Goal: Task Accomplishment & Management: Manage account settings

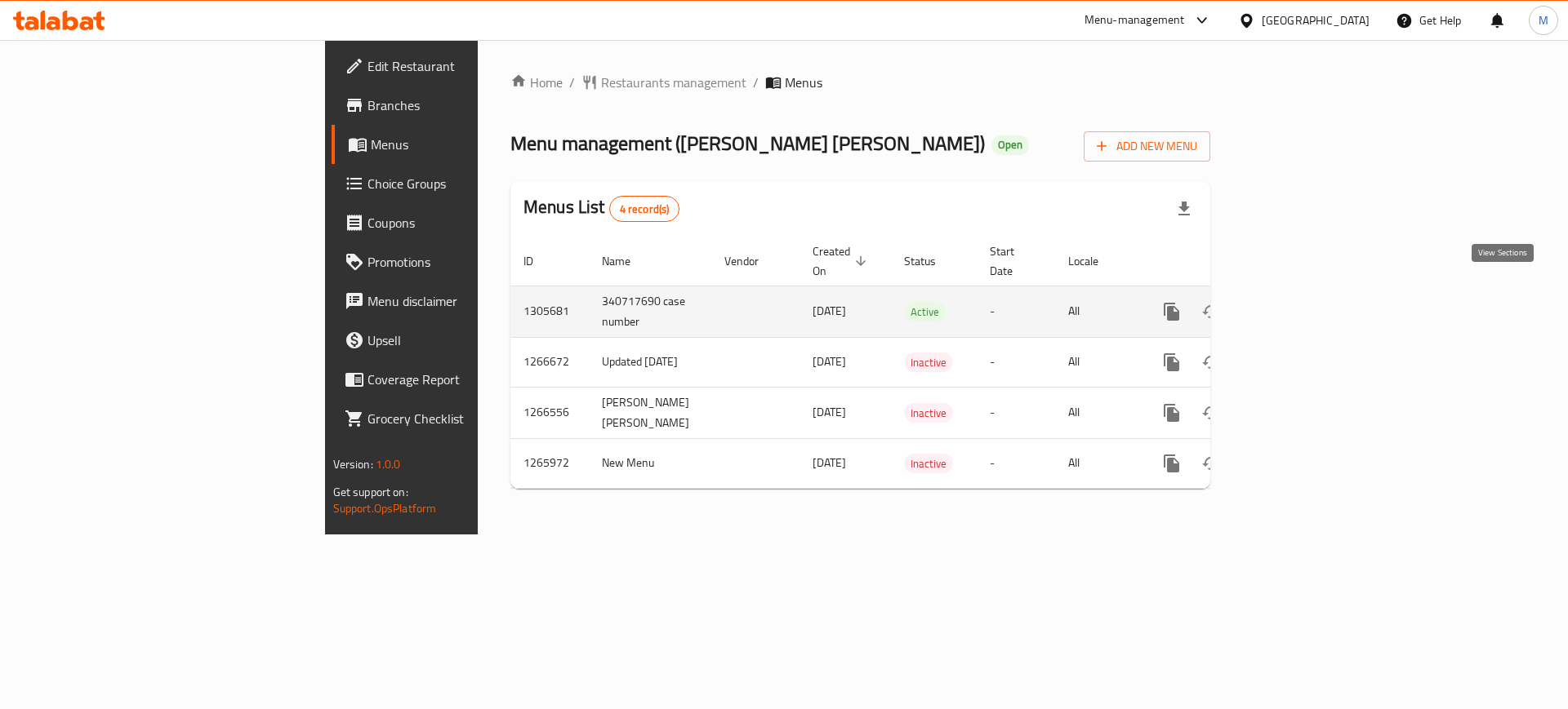
click at [1299, 302] on icon "enhanced table" at bounding box center [1289, 311] width 19 height 19
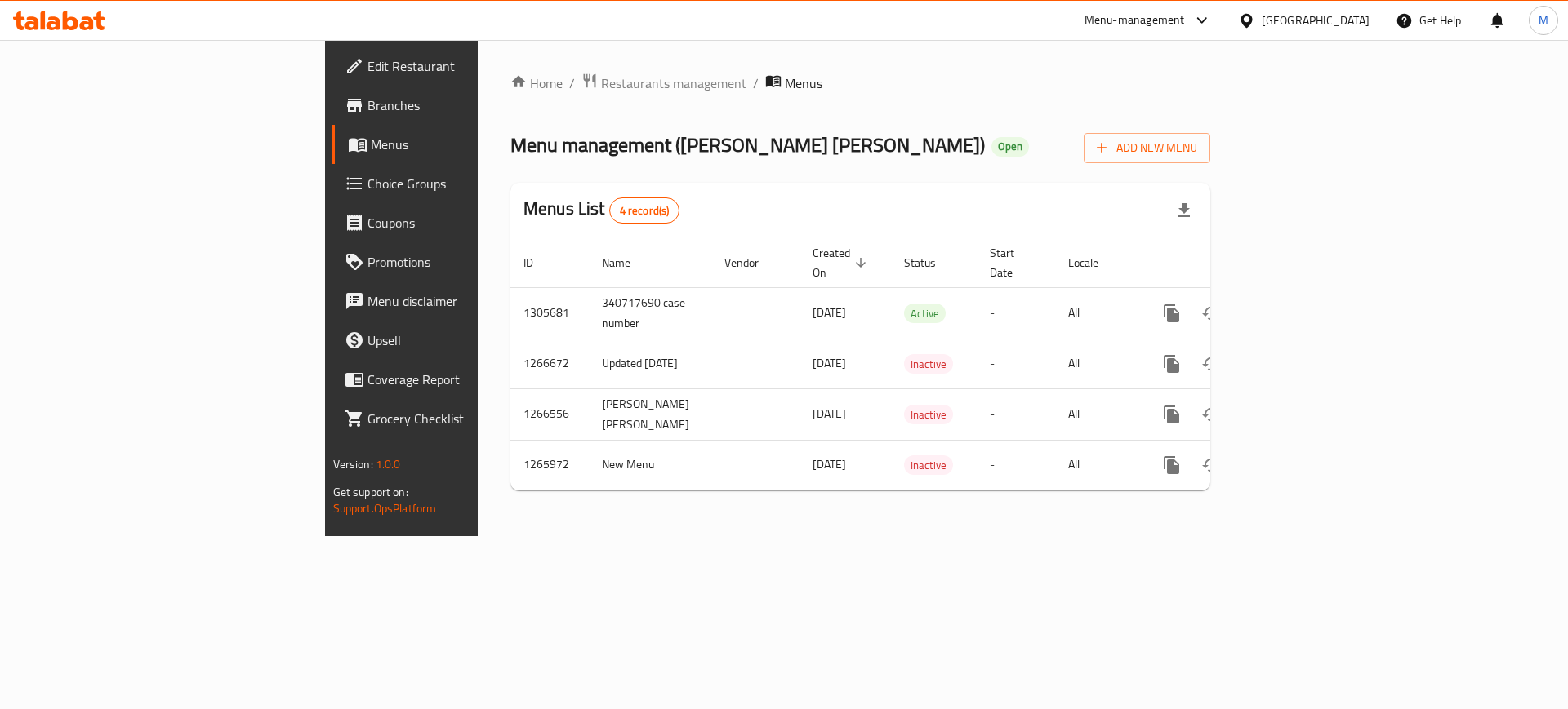
click at [761, 227] on div "Menus List 4 record(s)" at bounding box center [859, 210] width 700 height 56
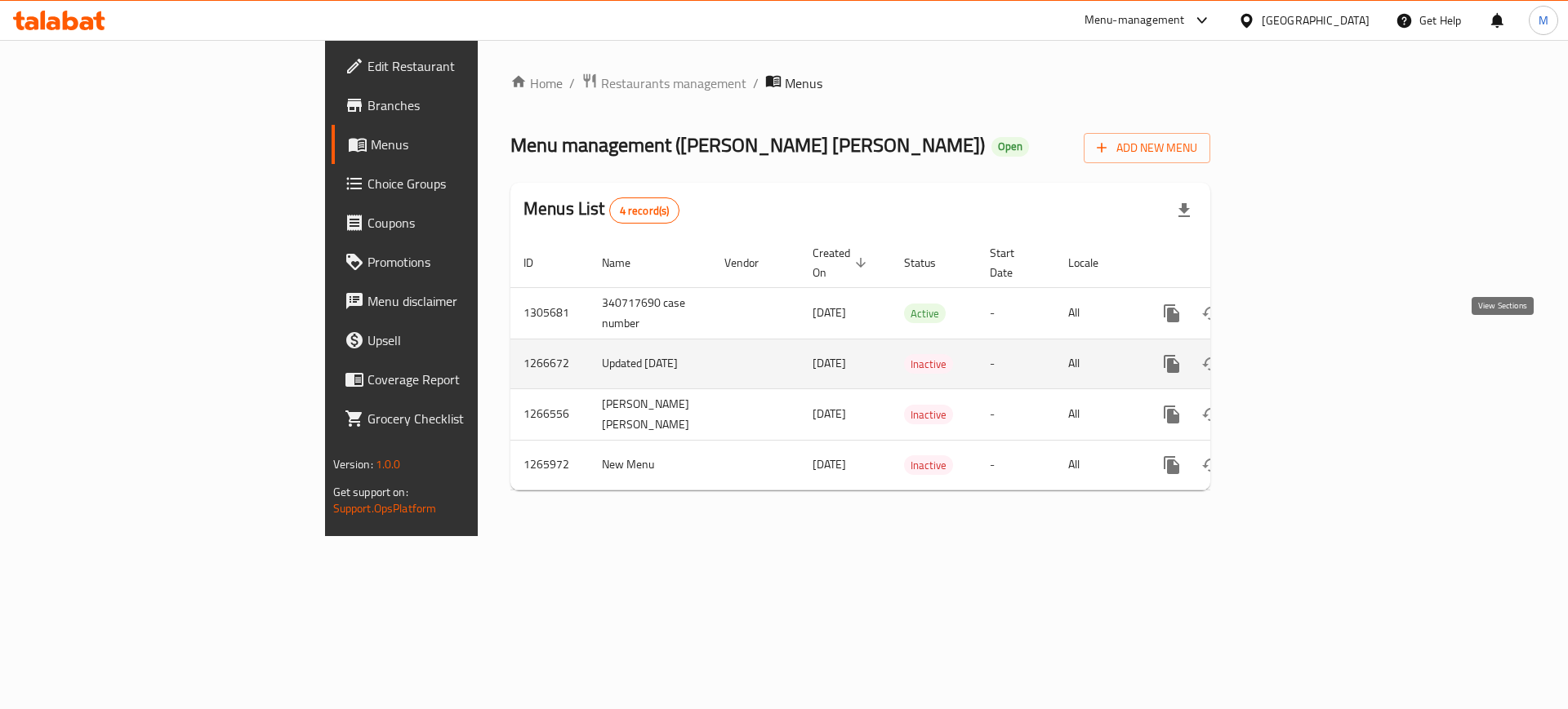
click at [1297, 356] on icon "enhanced table" at bounding box center [1289, 363] width 15 height 15
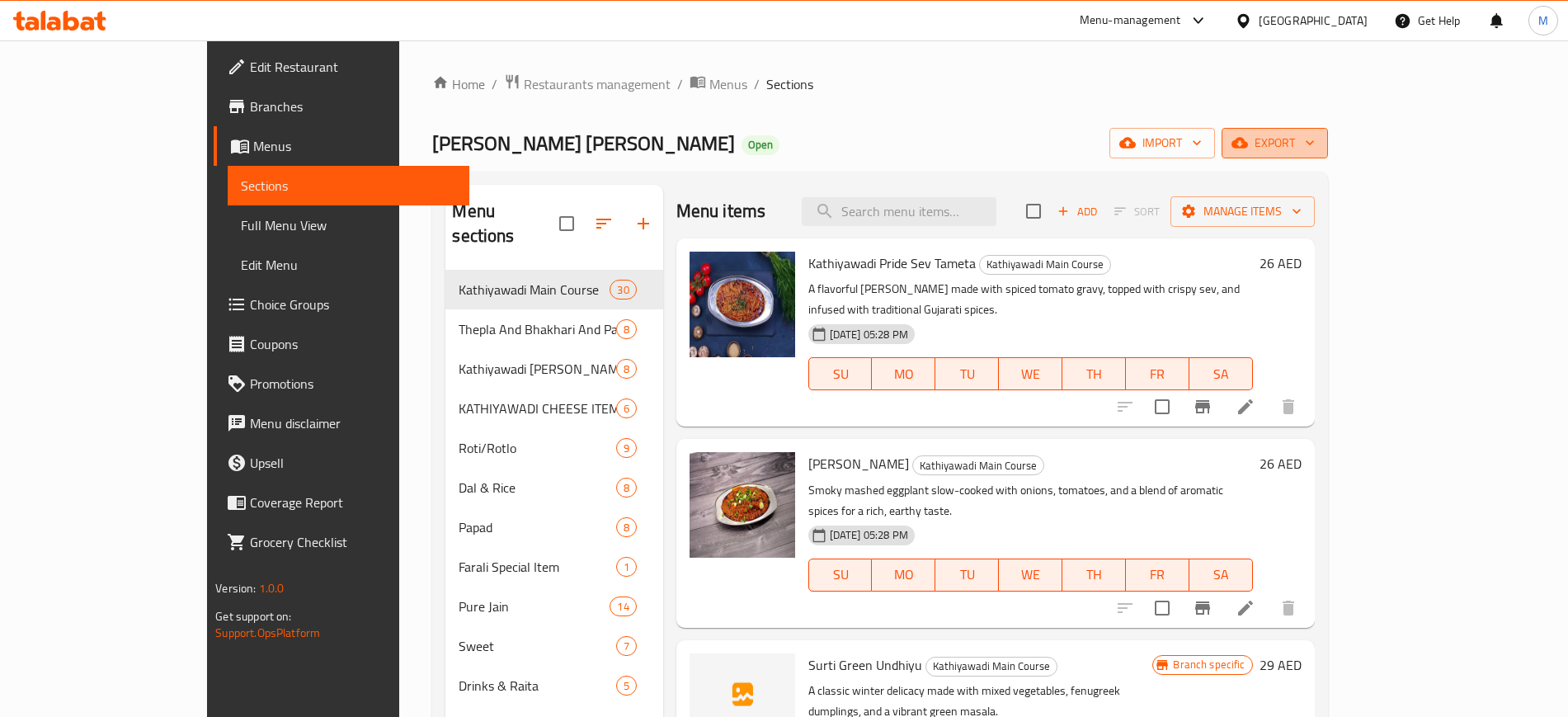
click at [1315, 150] on span "export" at bounding box center [1275, 143] width 80 height 21
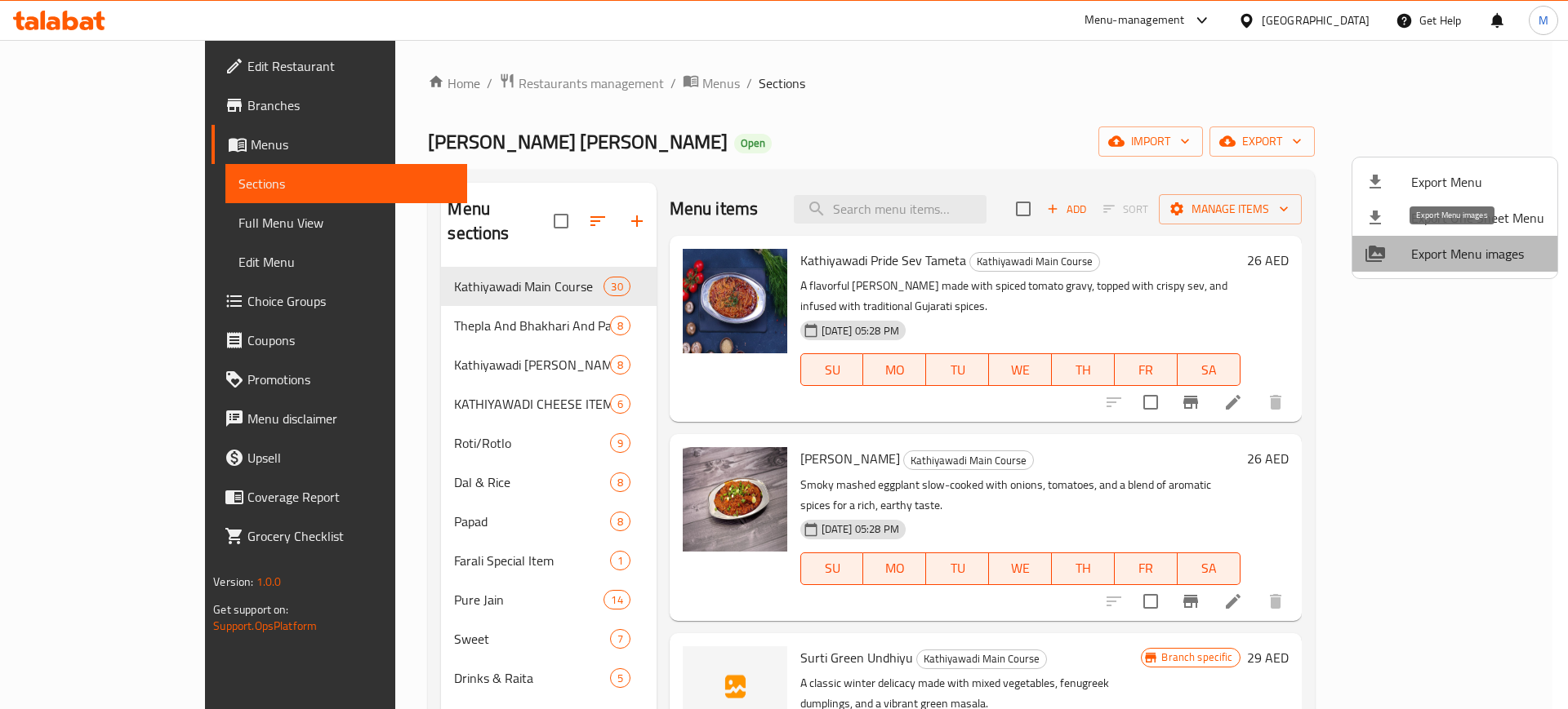
click at [1467, 257] on span "Export Menu images" at bounding box center [1477, 254] width 133 height 19
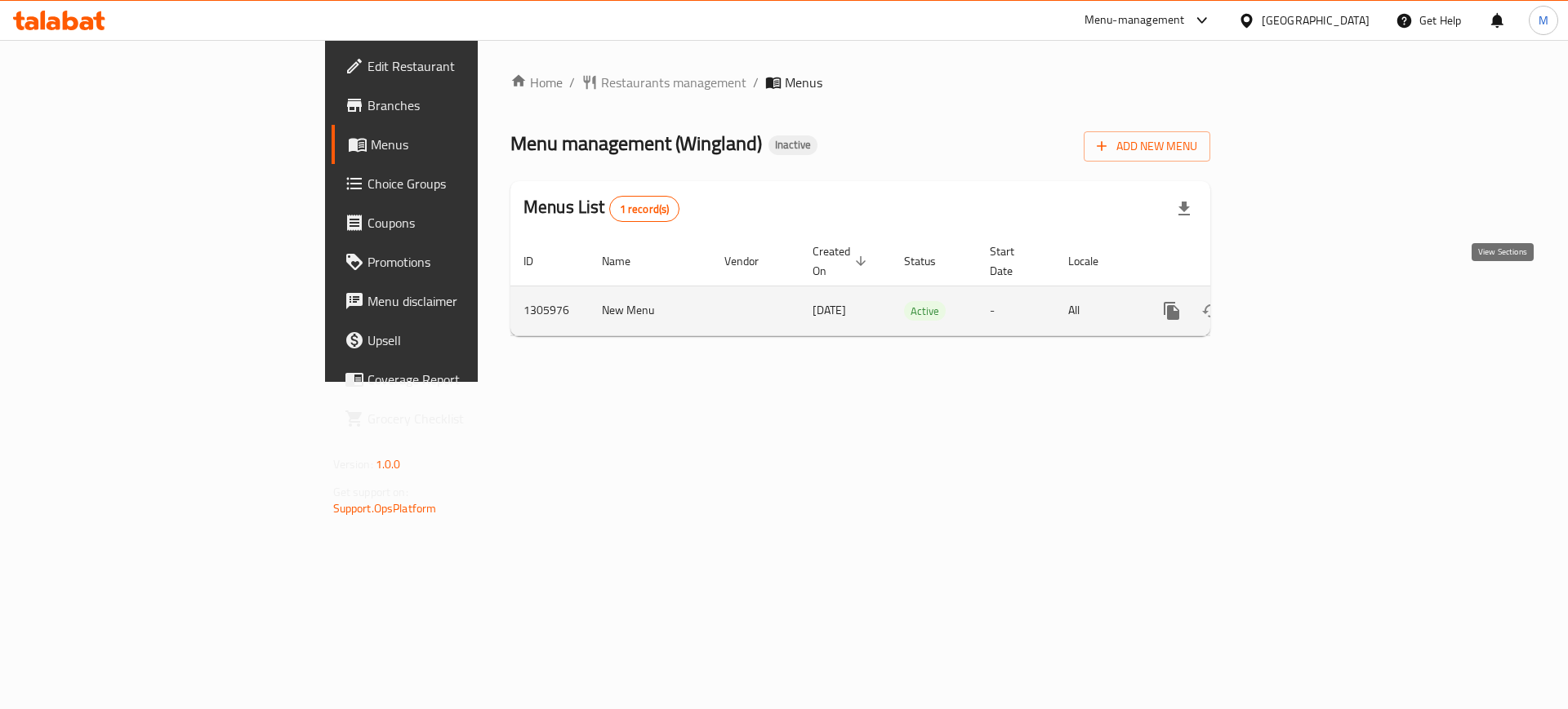
click at [1299, 302] on icon "enhanced table" at bounding box center [1289, 311] width 19 height 19
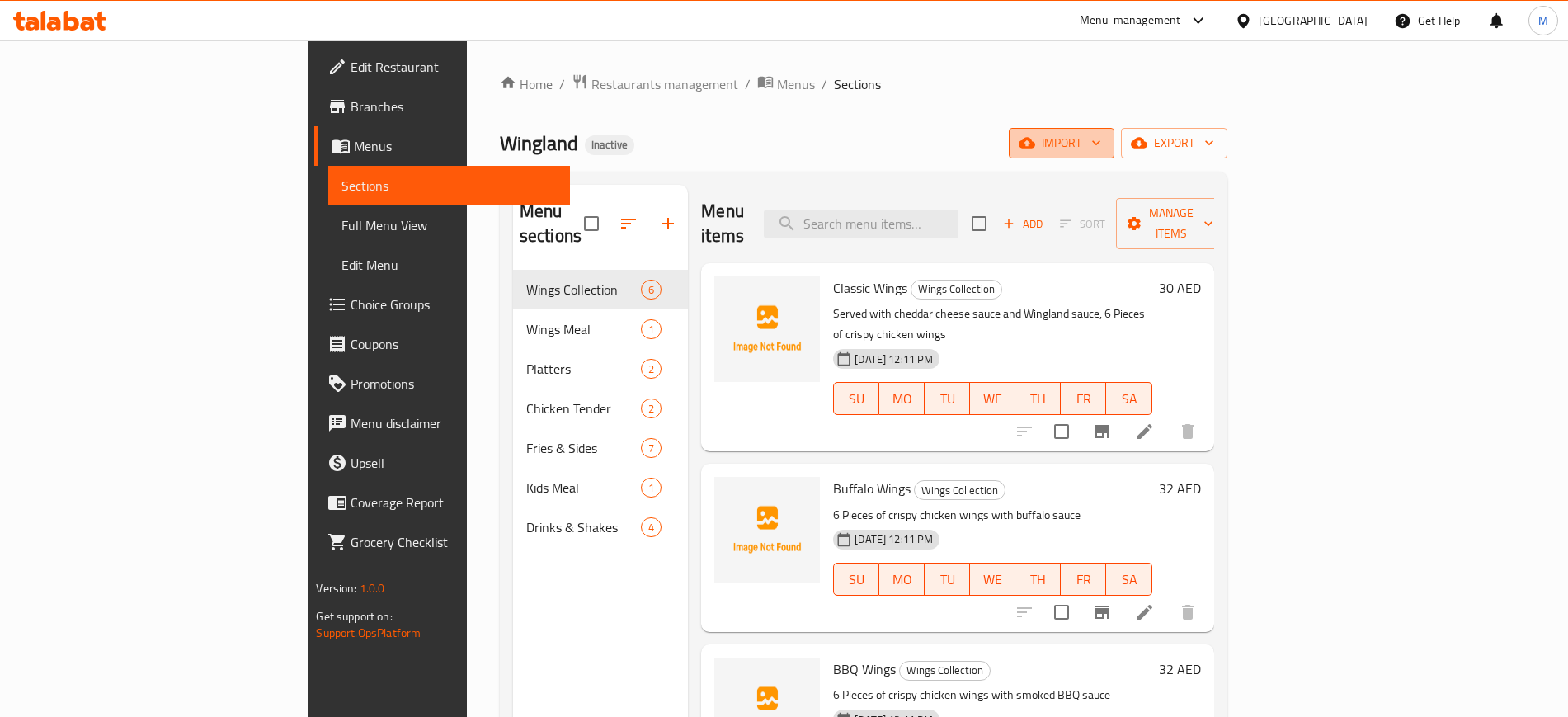
click at [1102, 138] on span "import" at bounding box center [1062, 143] width 79 height 21
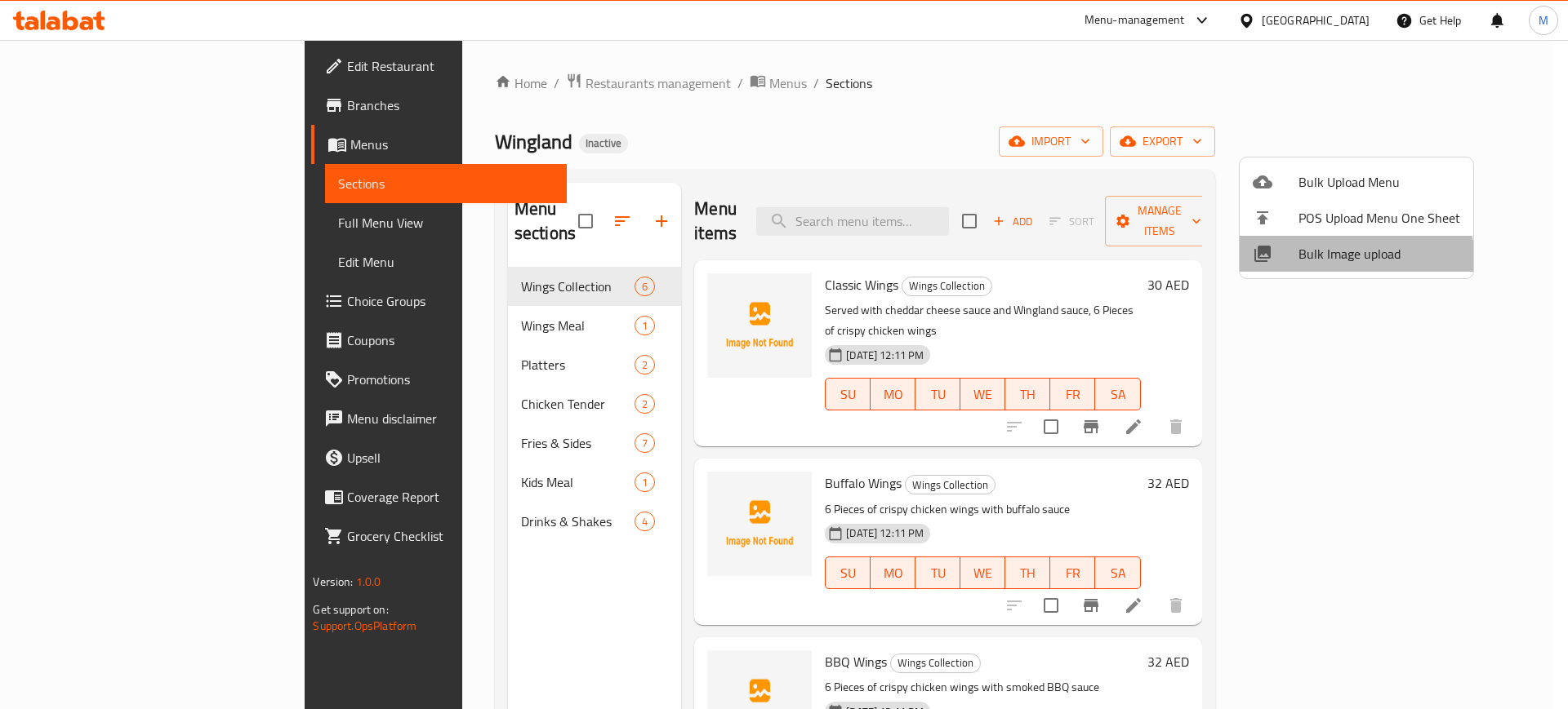
click at [1328, 268] on li "Bulk Image upload" at bounding box center [1356, 253] width 234 height 36
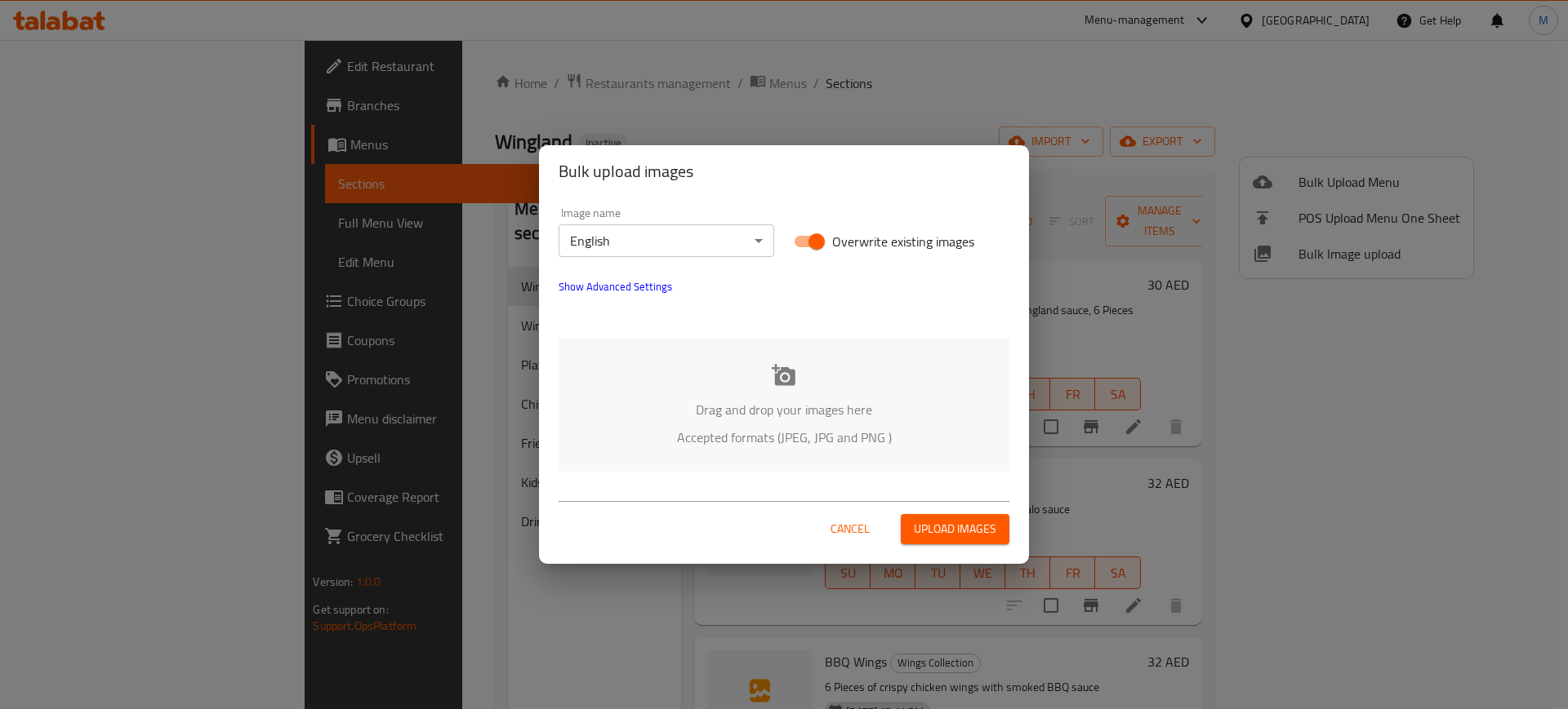
click at [731, 414] on p "Drag and drop your images here" at bounding box center [784, 409] width 401 height 19
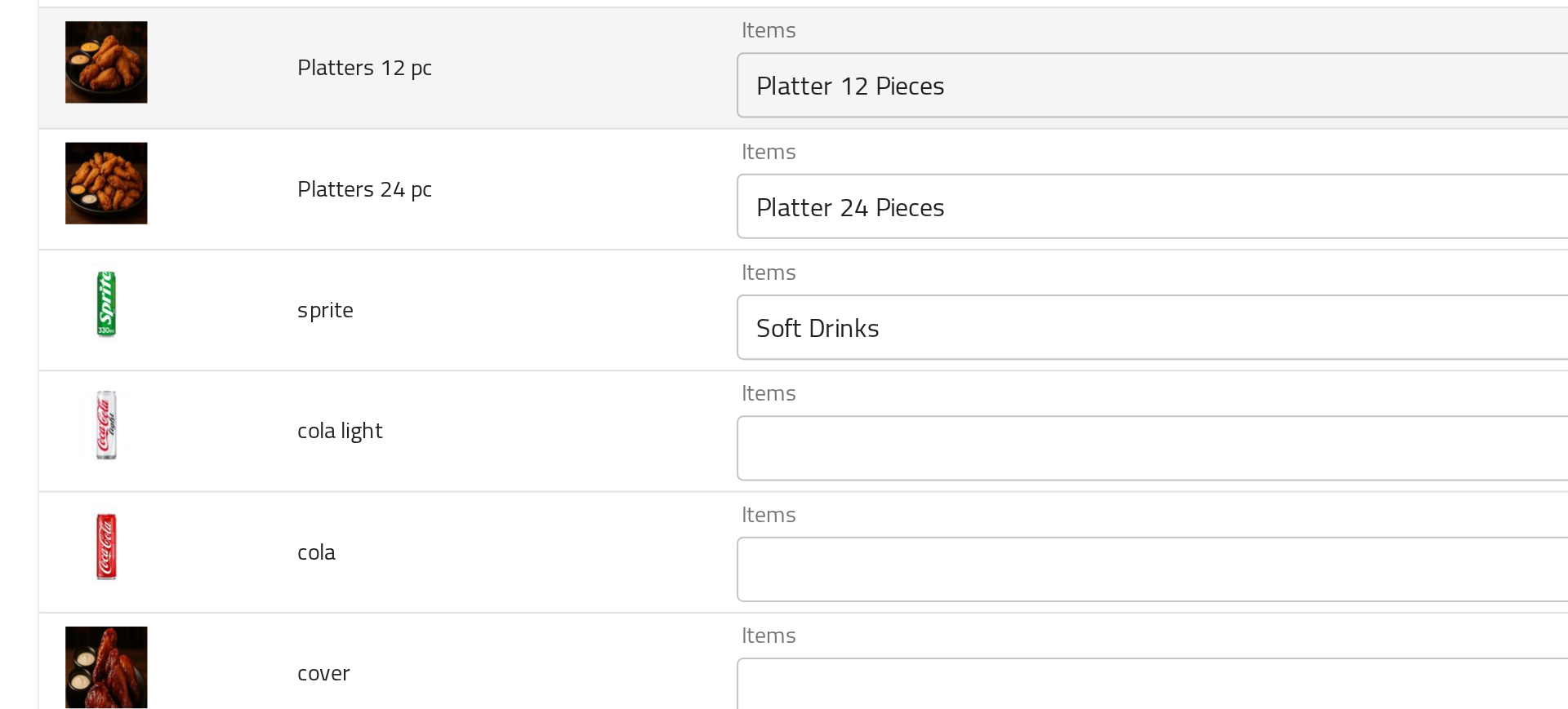
scroll to position [1241, 0]
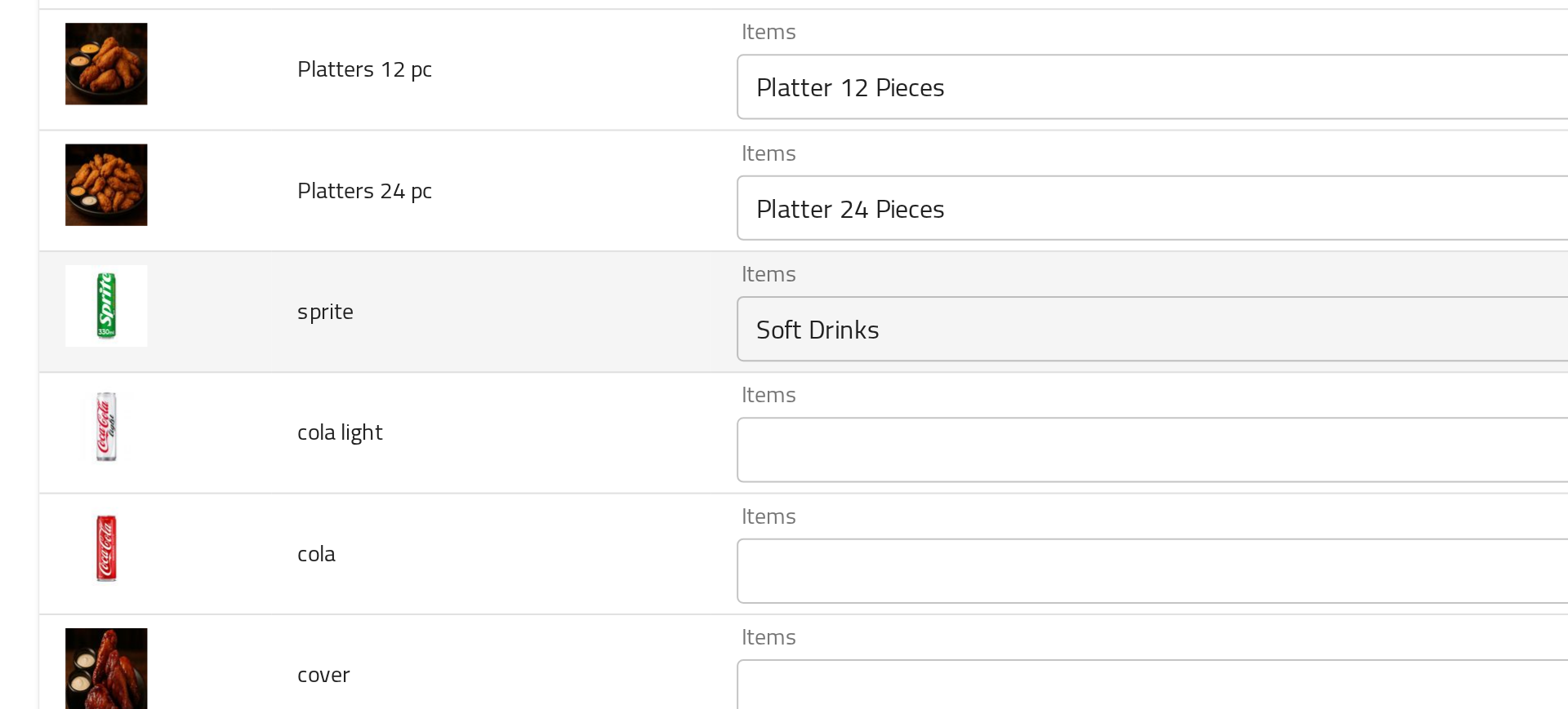
click at [476, 310] on input "Soft Drinks" at bounding box center [578, 316] width 411 height 23
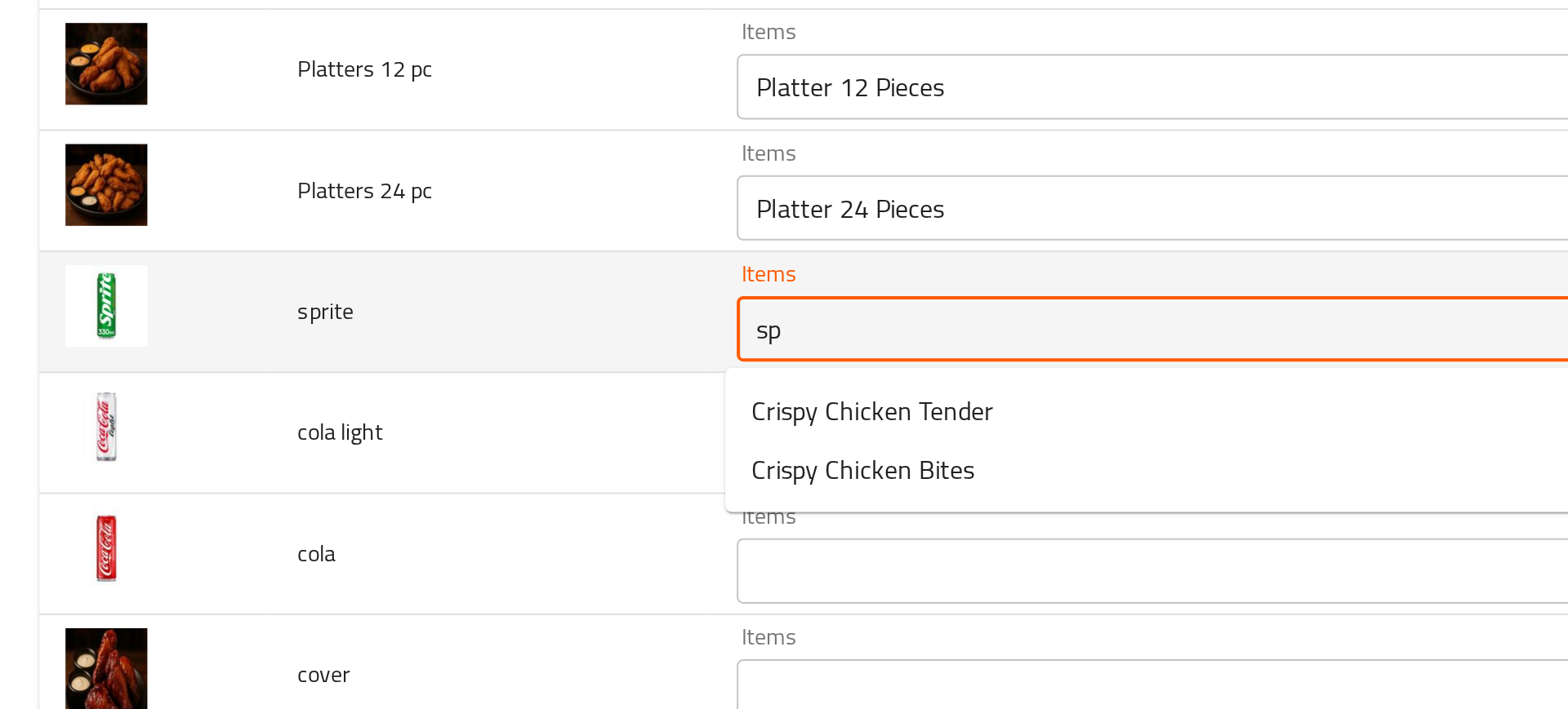
type input "s"
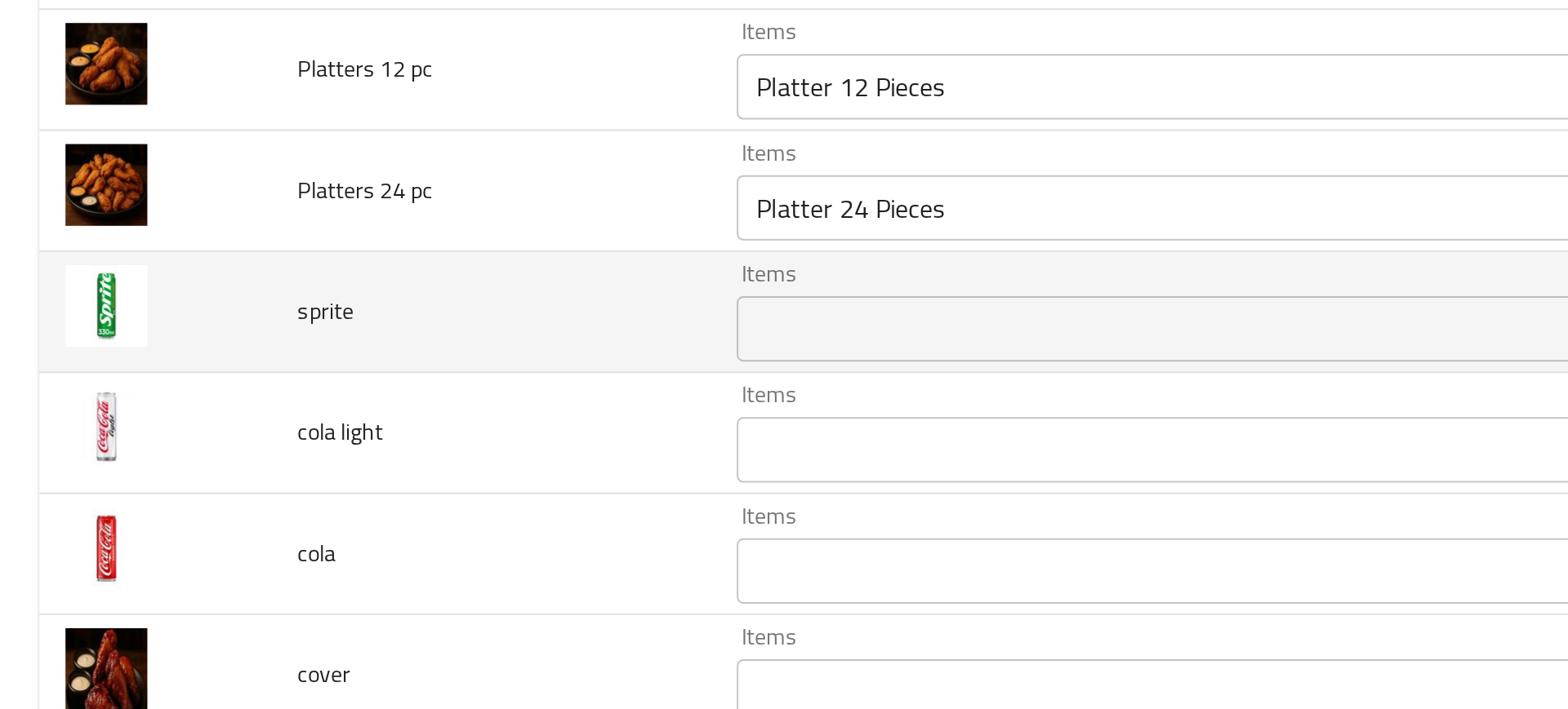
click at [323, 327] on td "sprite" at bounding box center [245, 308] width 219 height 60
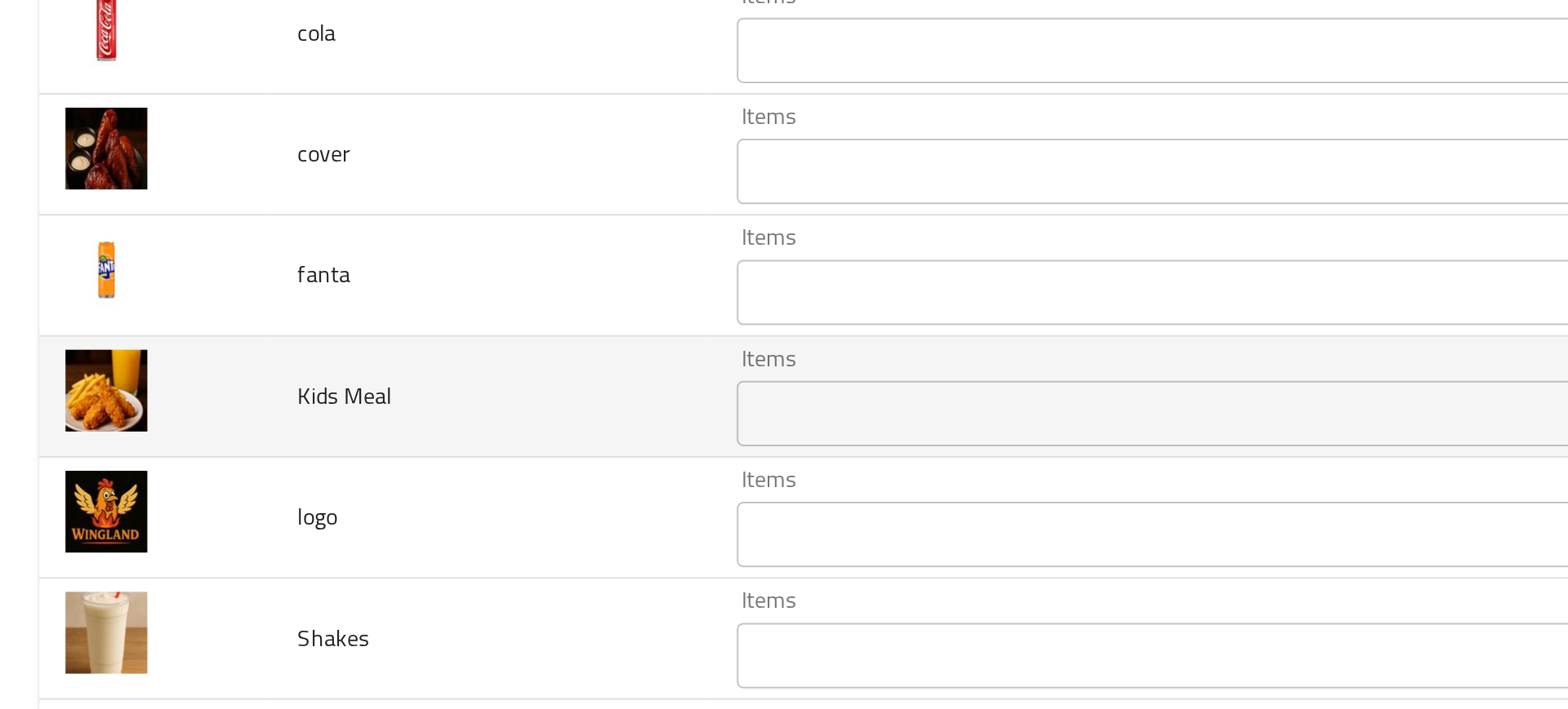
click at [404, 488] on div "Items" at bounding box center [602, 473] width 469 height 33
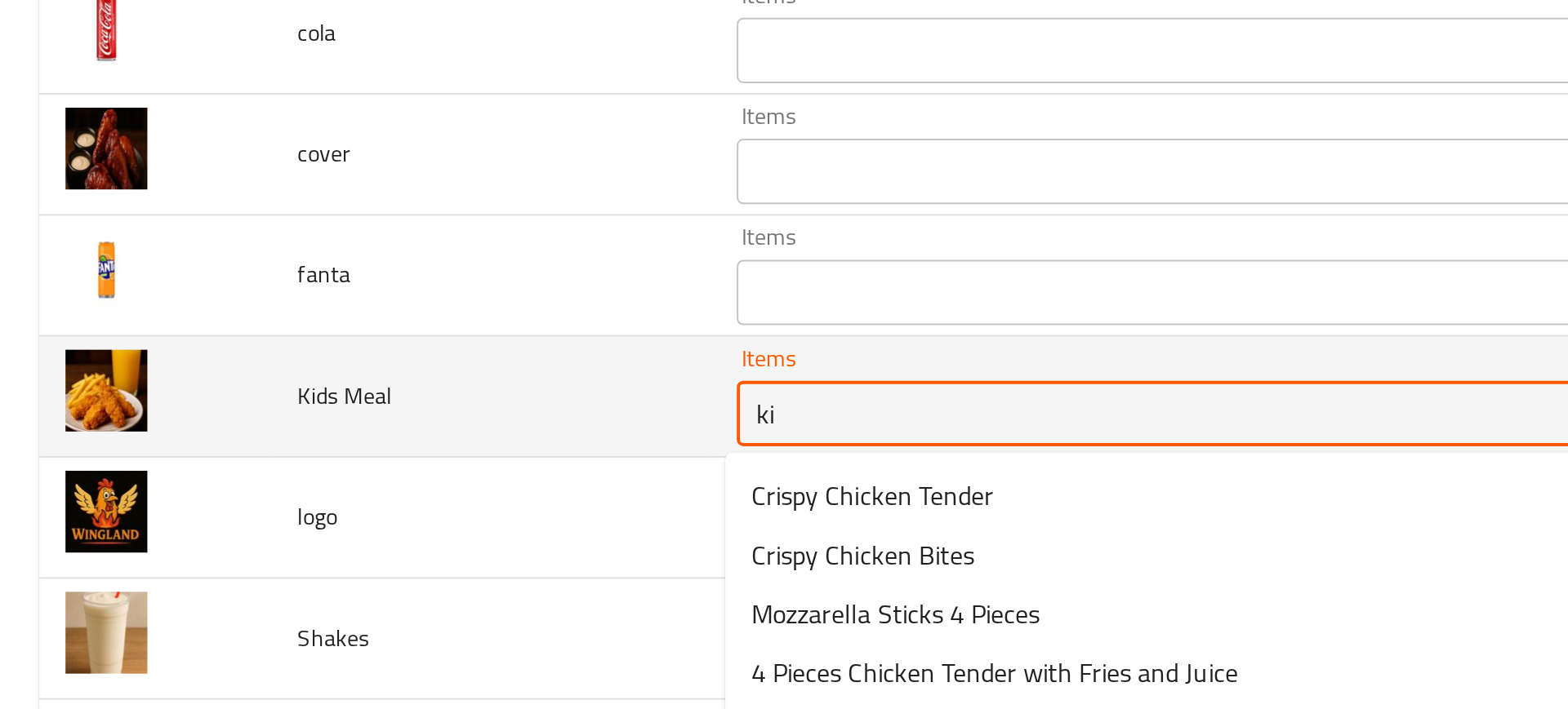
type Meal "k"
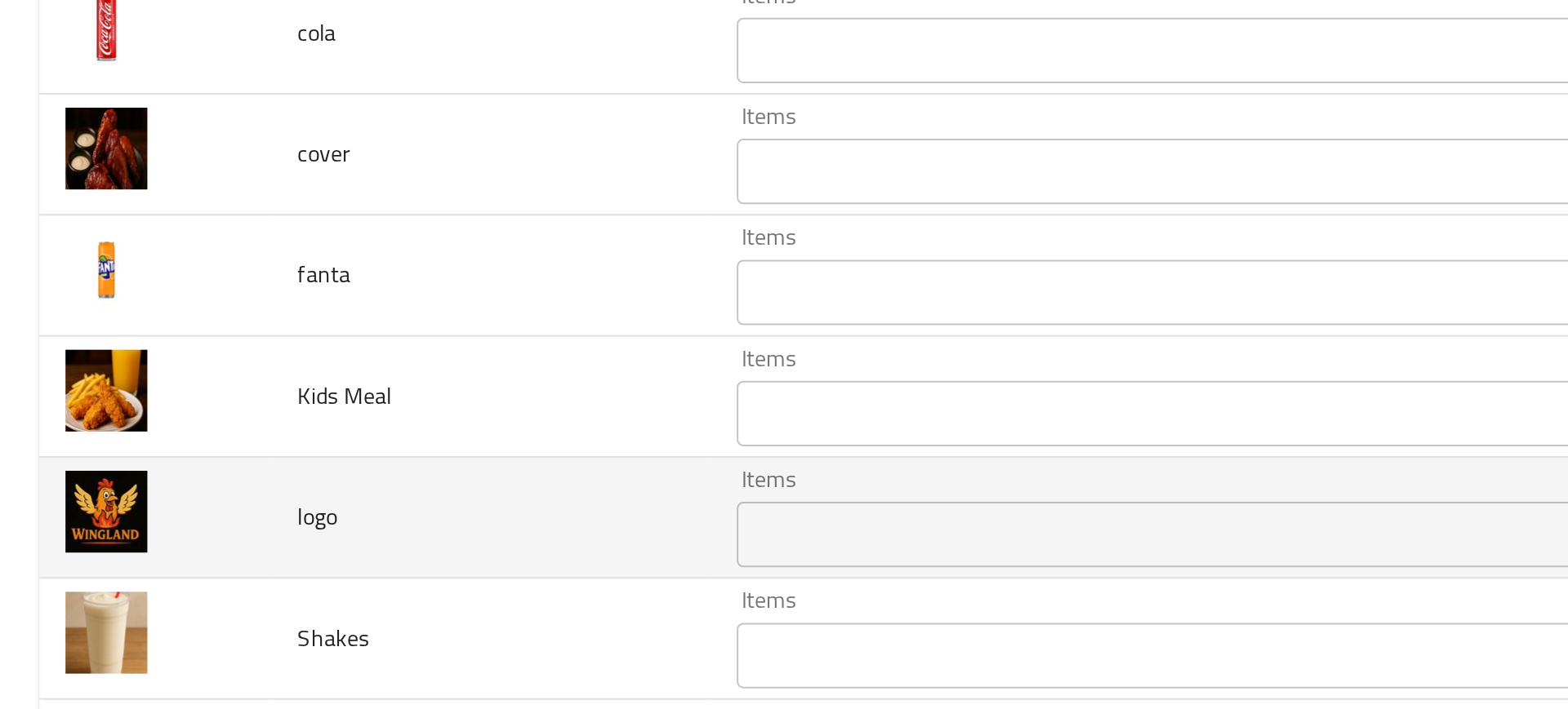
click at [266, 542] on td "logo" at bounding box center [245, 526] width 219 height 60
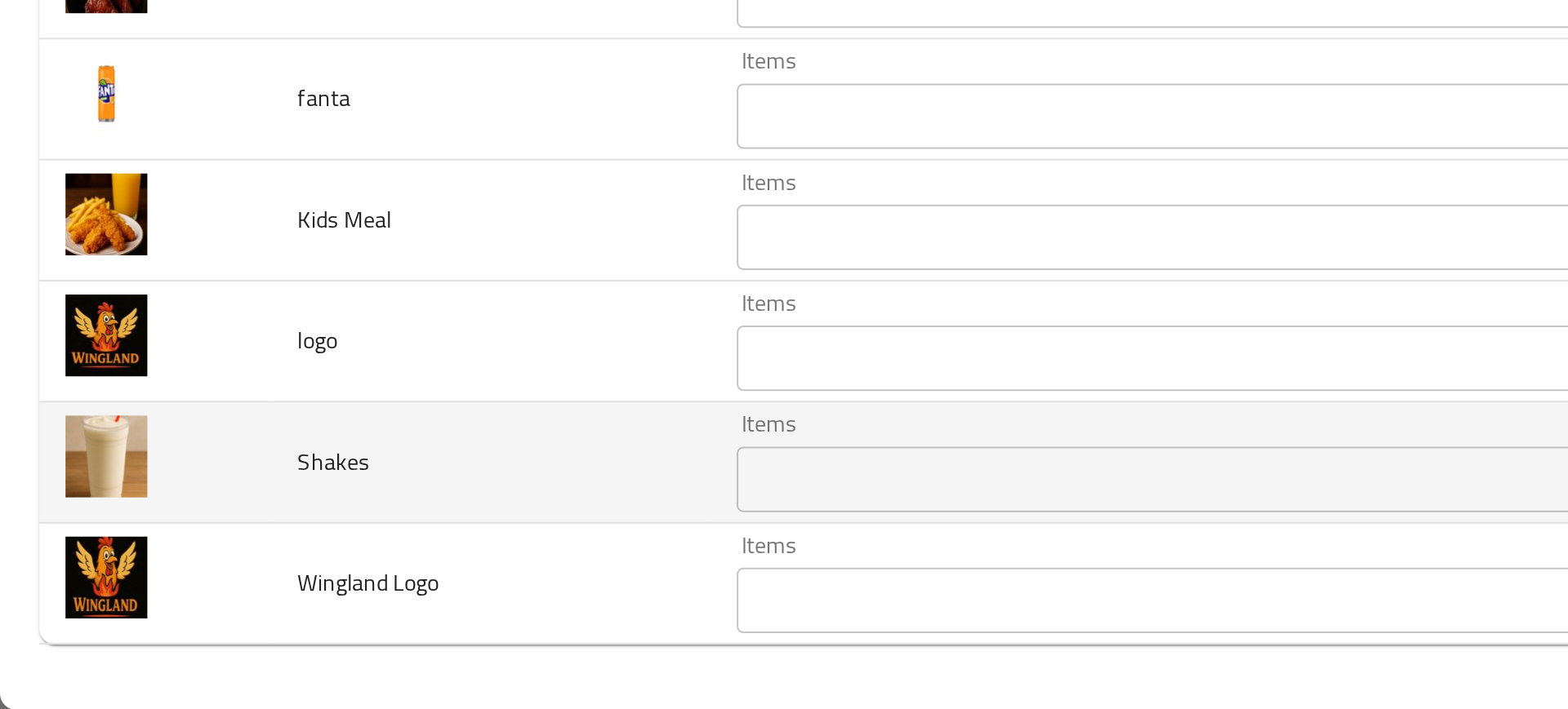
click at [171, 586] on span "Shakes" at bounding box center [166, 586] width 36 height 21
copy span "Shakes"
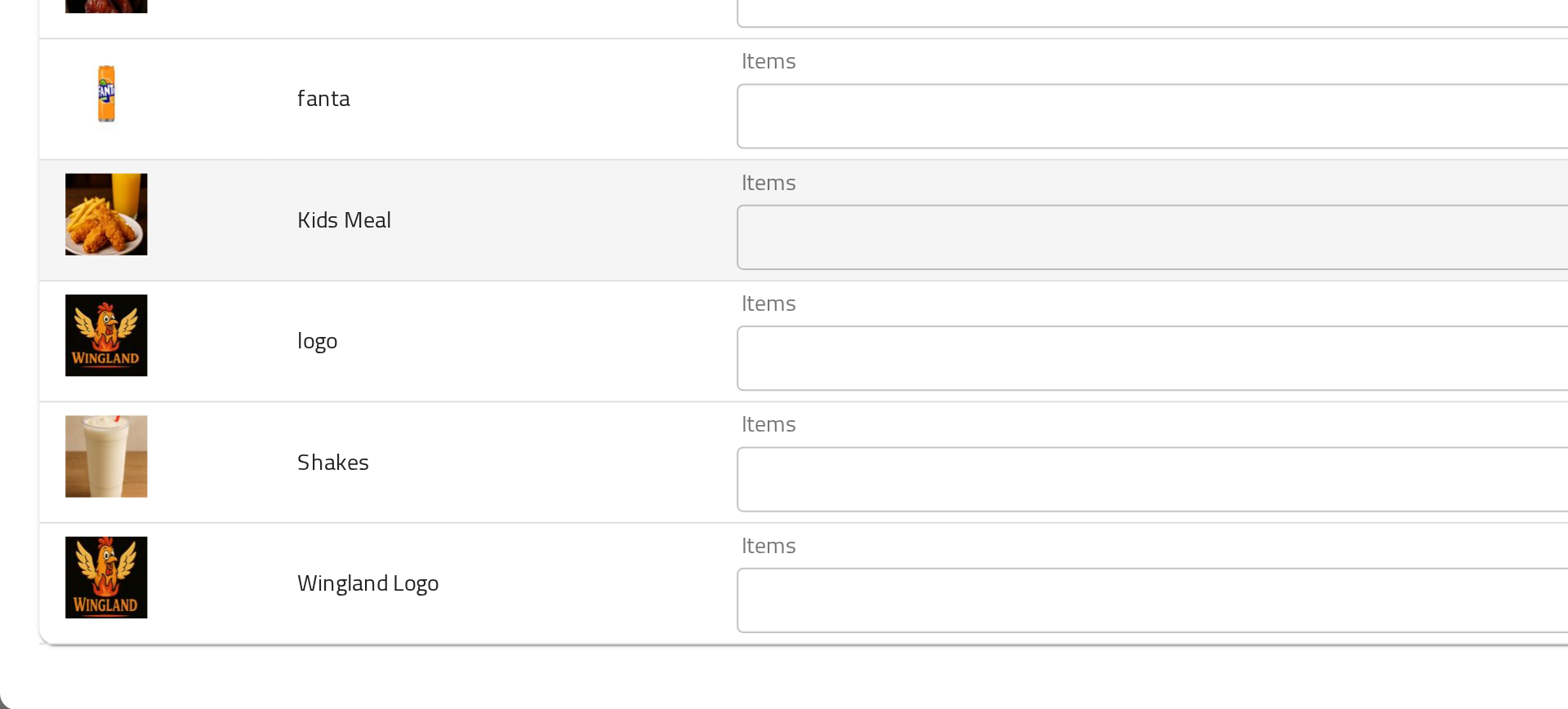
click at [175, 463] on span "Kids Meal" at bounding box center [171, 465] width 47 height 21
copy span "Kids Meal"
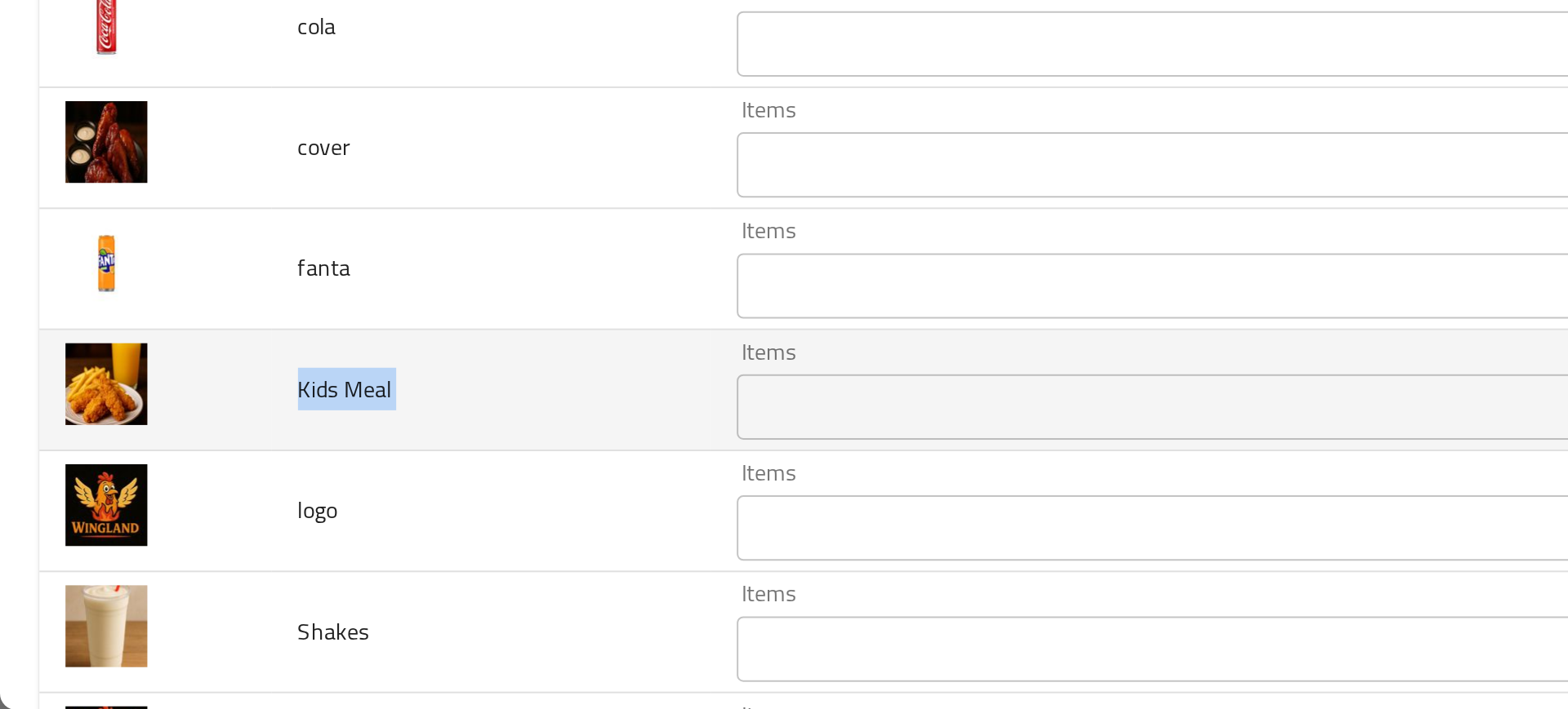
scroll to position [1280, 0]
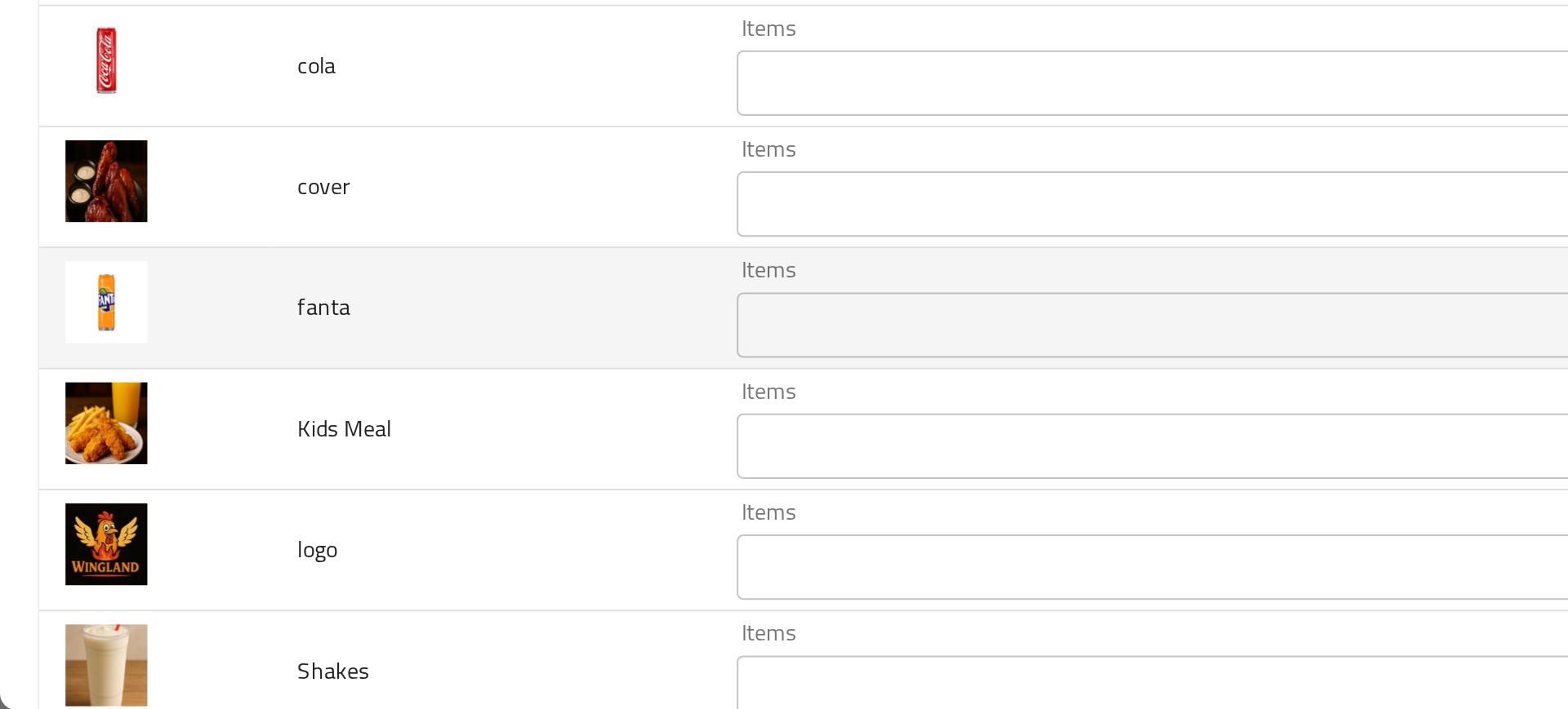
click at [160, 516] on span "fanta" at bounding box center [161, 509] width 26 height 21
copy span "fanta"
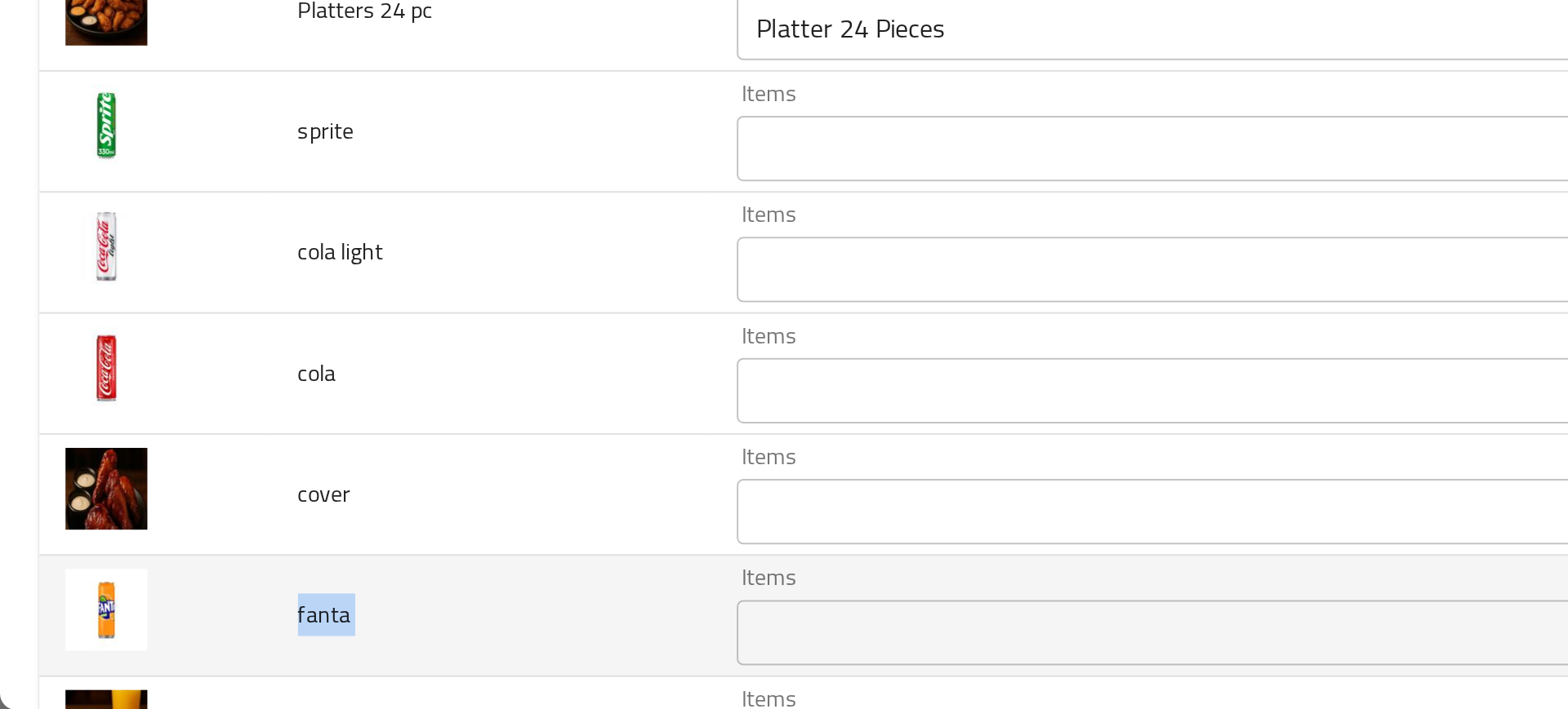
scroll to position [1124, 0]
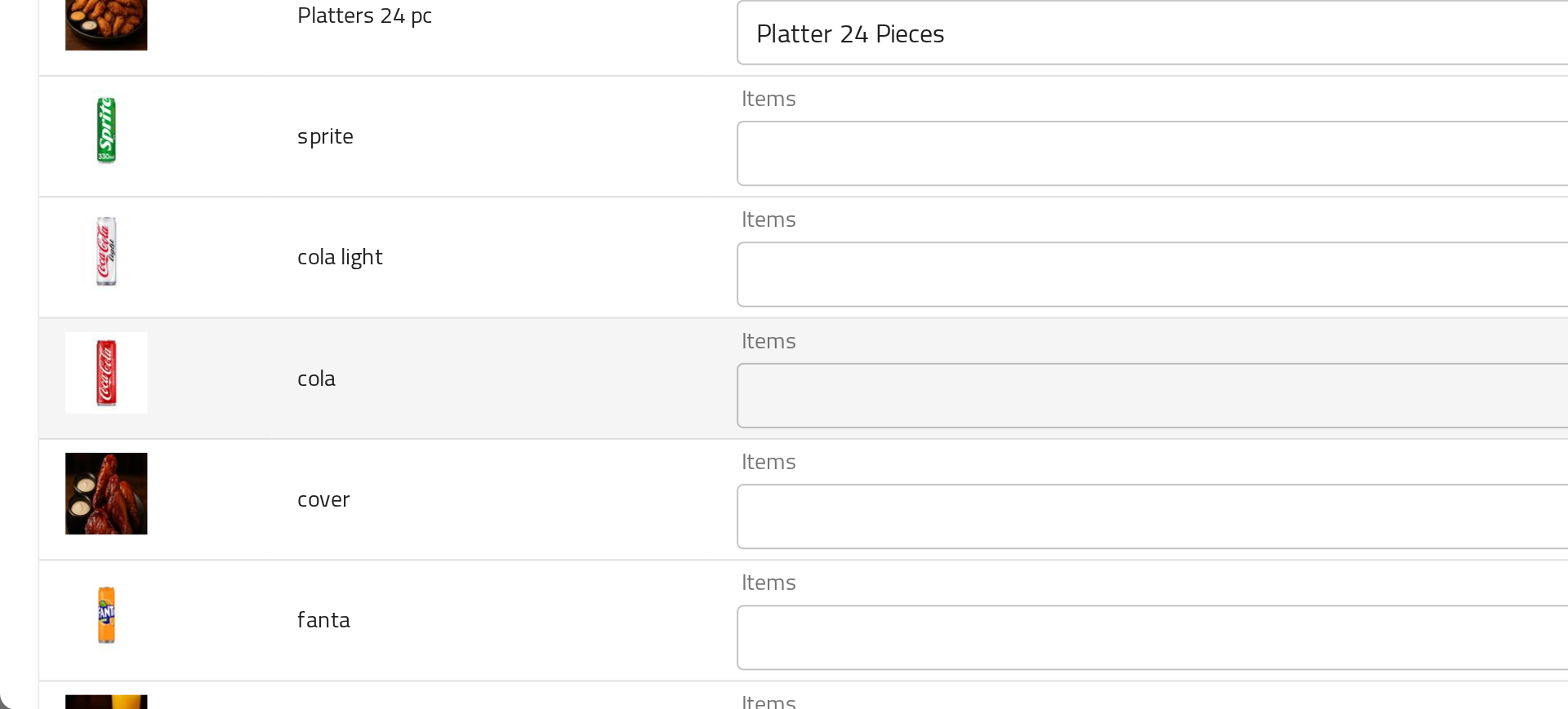
click at [160, 543] on span "cola" at bounding box center [157, 543] width 19 height 21
copy span "cola"
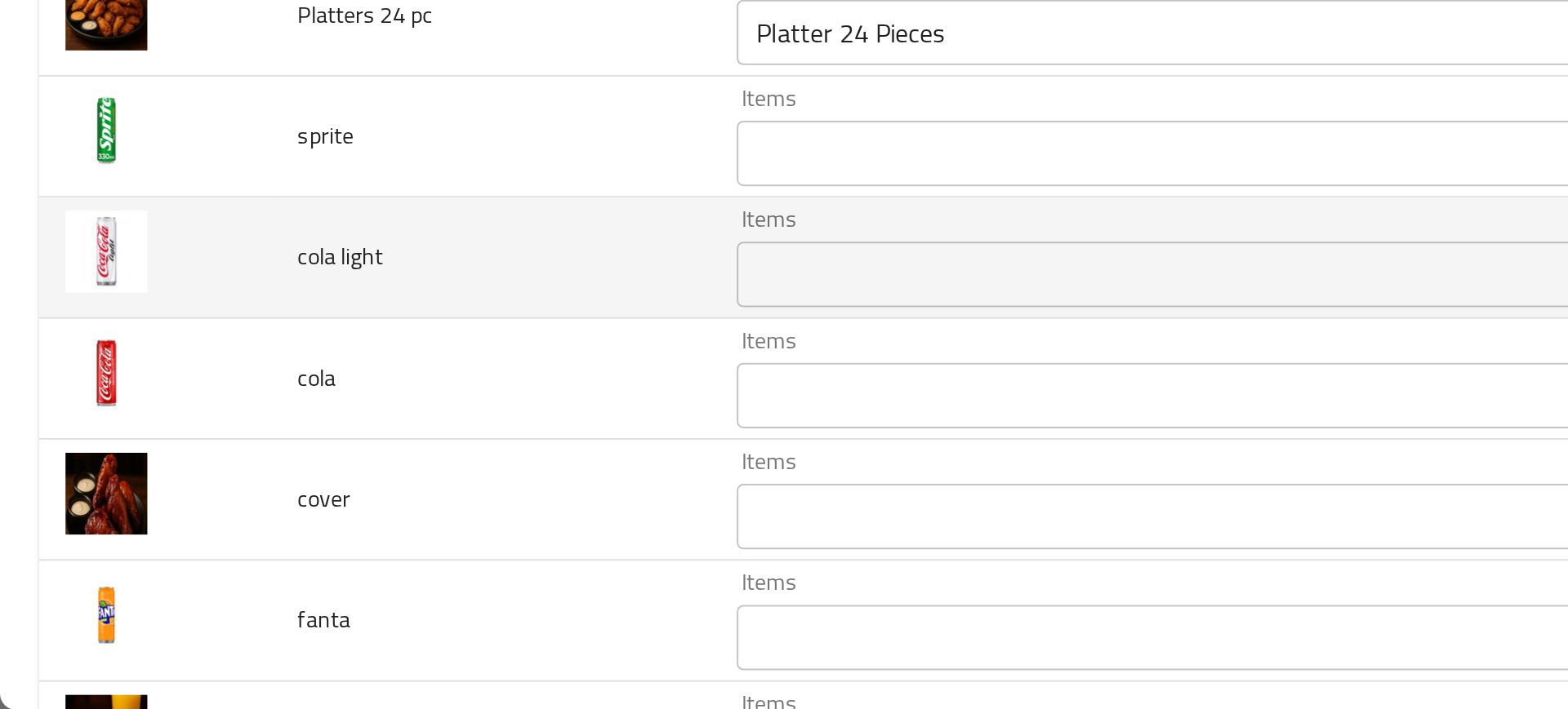
click at [158, 486] on span "cola light" at bounding box center [169, 483] width 42 height 21
copy span "cola light"
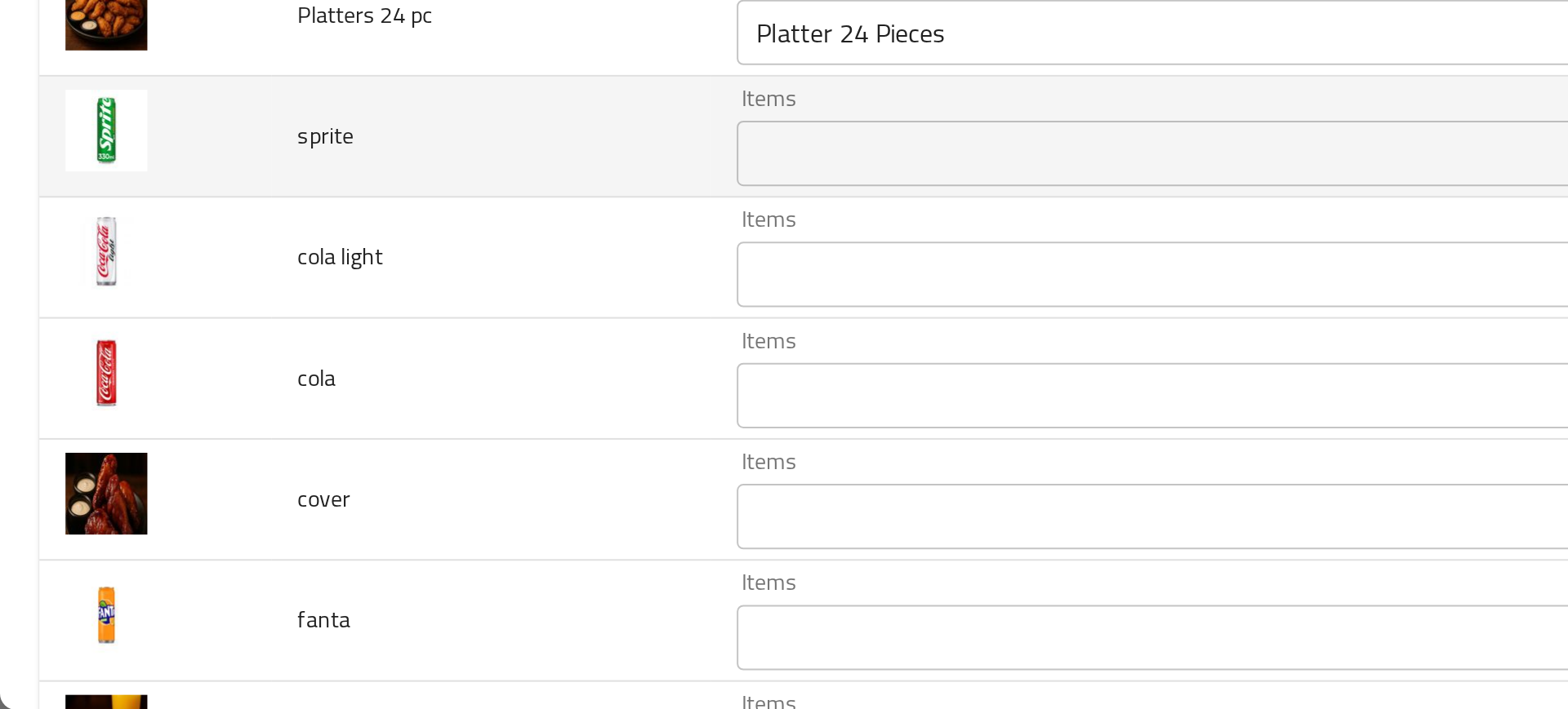
click at [153, 429] on span "sprite" at bounding box center [161, 422] width 27 height 21
copy span "sprite"
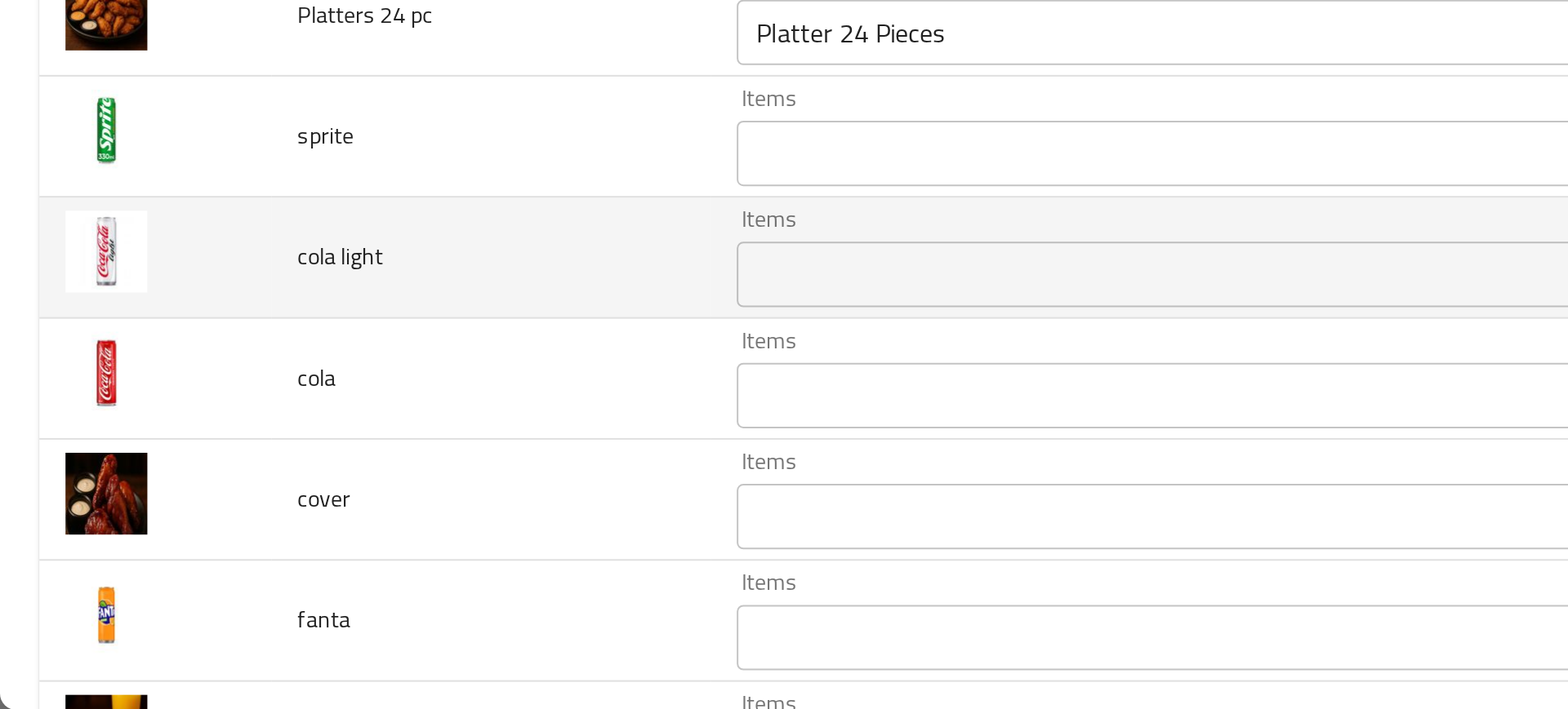
click at [315, 473] on td "cola light" at bounding box center [245, 484] width 219 height 60
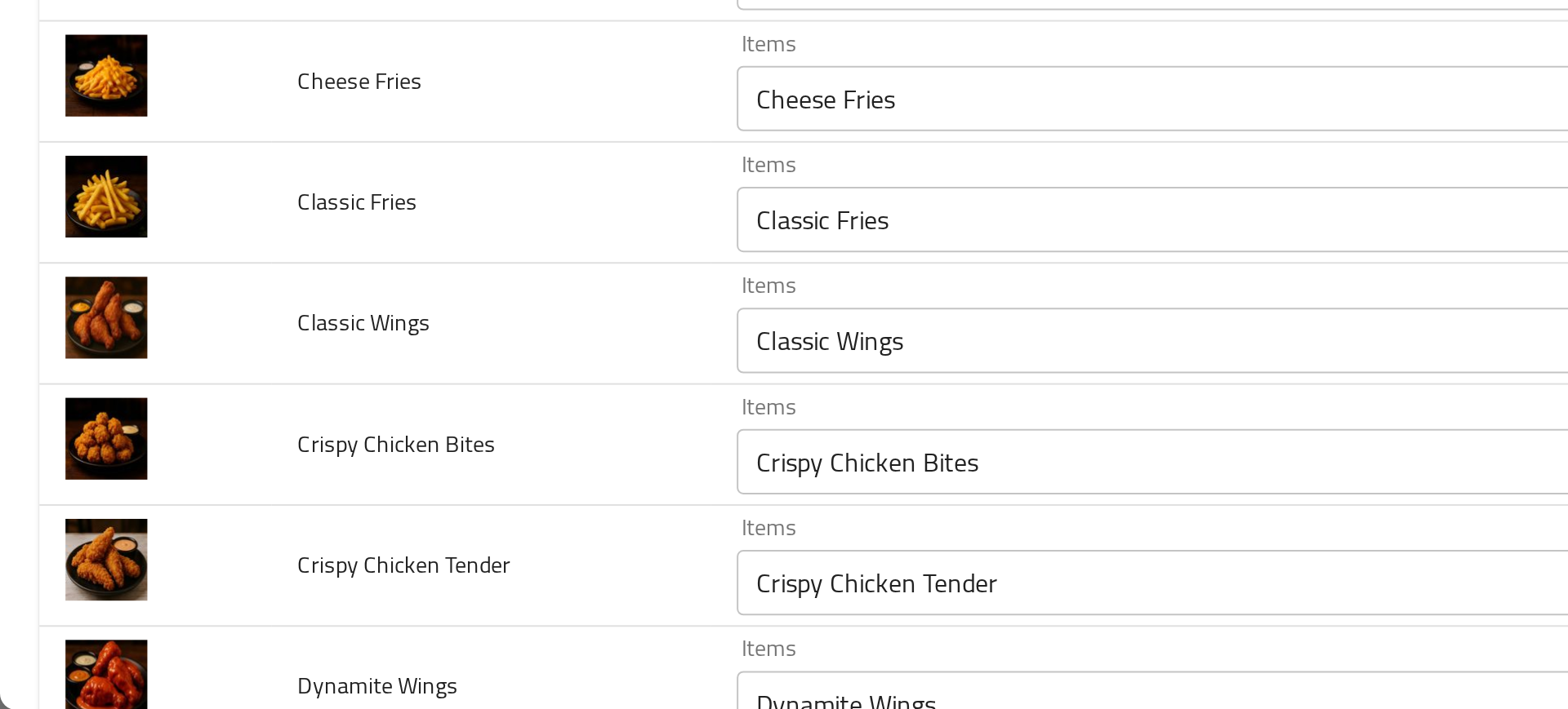
scroll to position [0, 0]
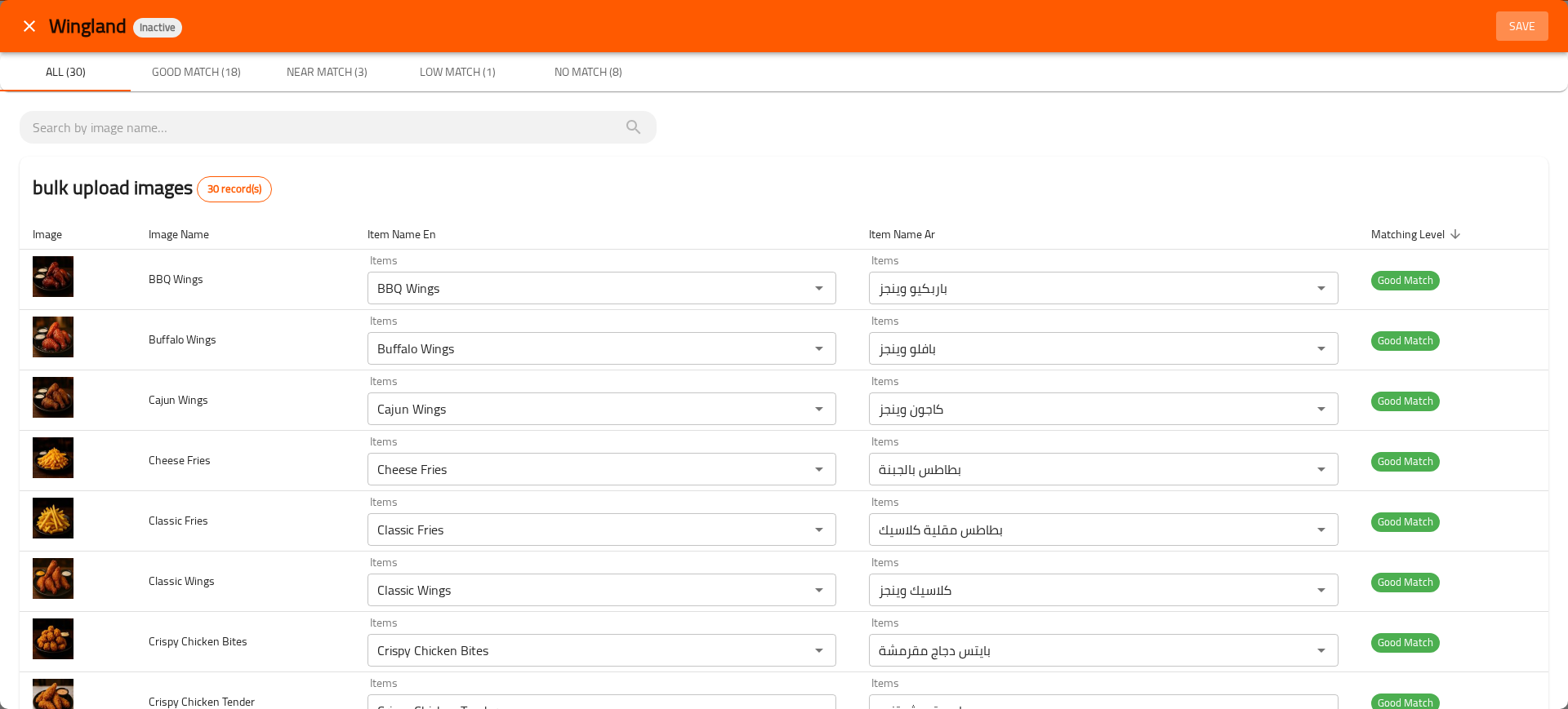
click at [1522, 24] on span "Save" at bounding box center [1522, 26] width 39 height 20
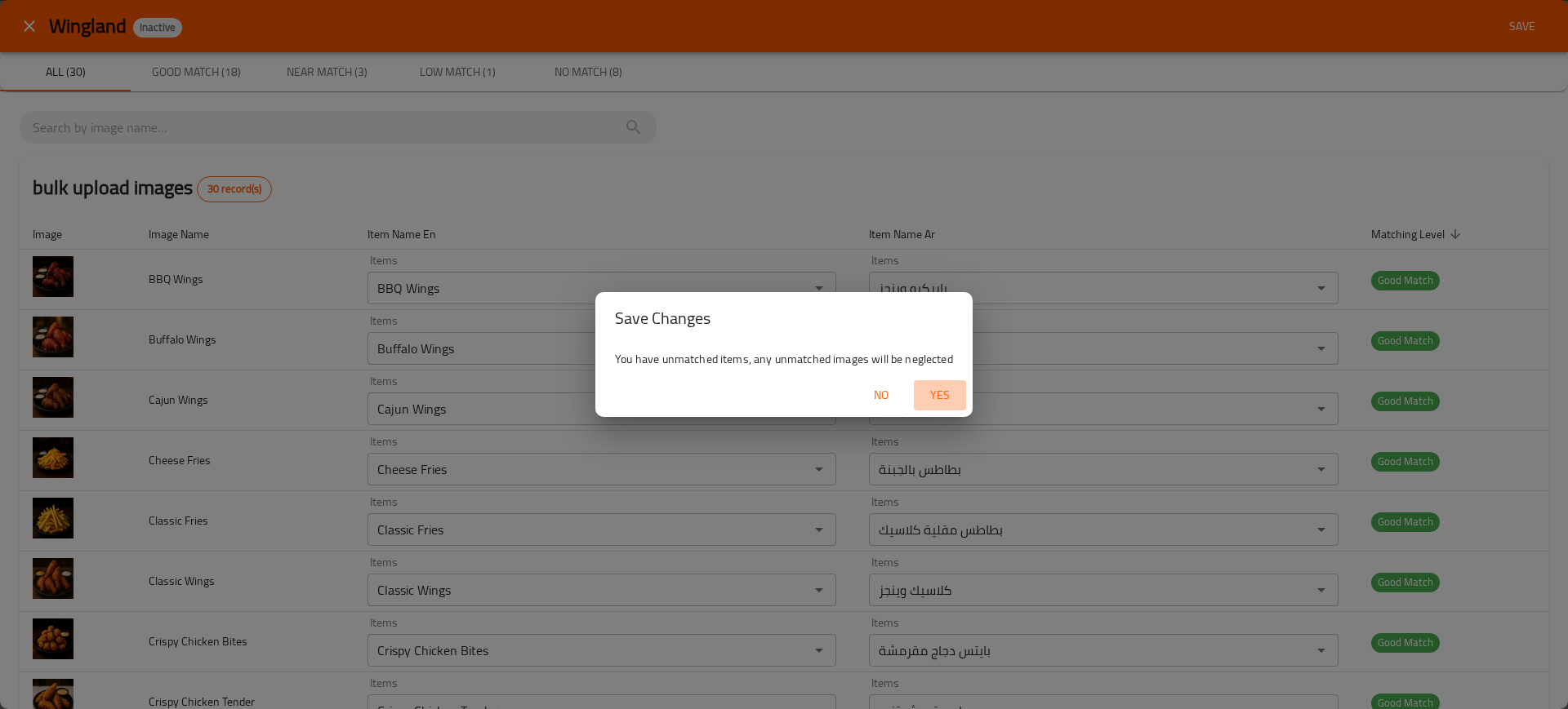
click at [945, 386] on span "Yes" at bounding box center [940, 395] width 39 height 20
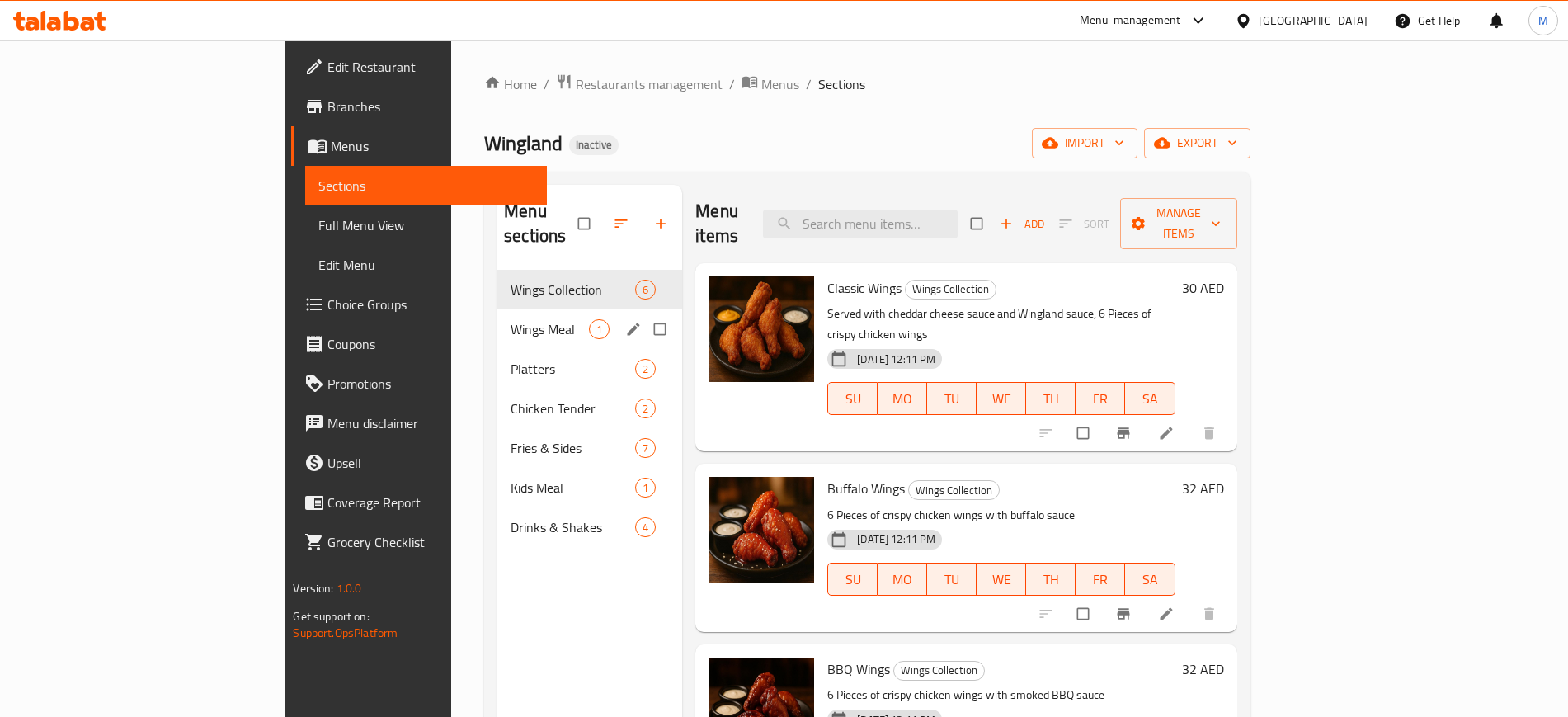
click at [541, 309] on div "Wings Meal 1" at bounding box center [589, 329] width 185 height 39
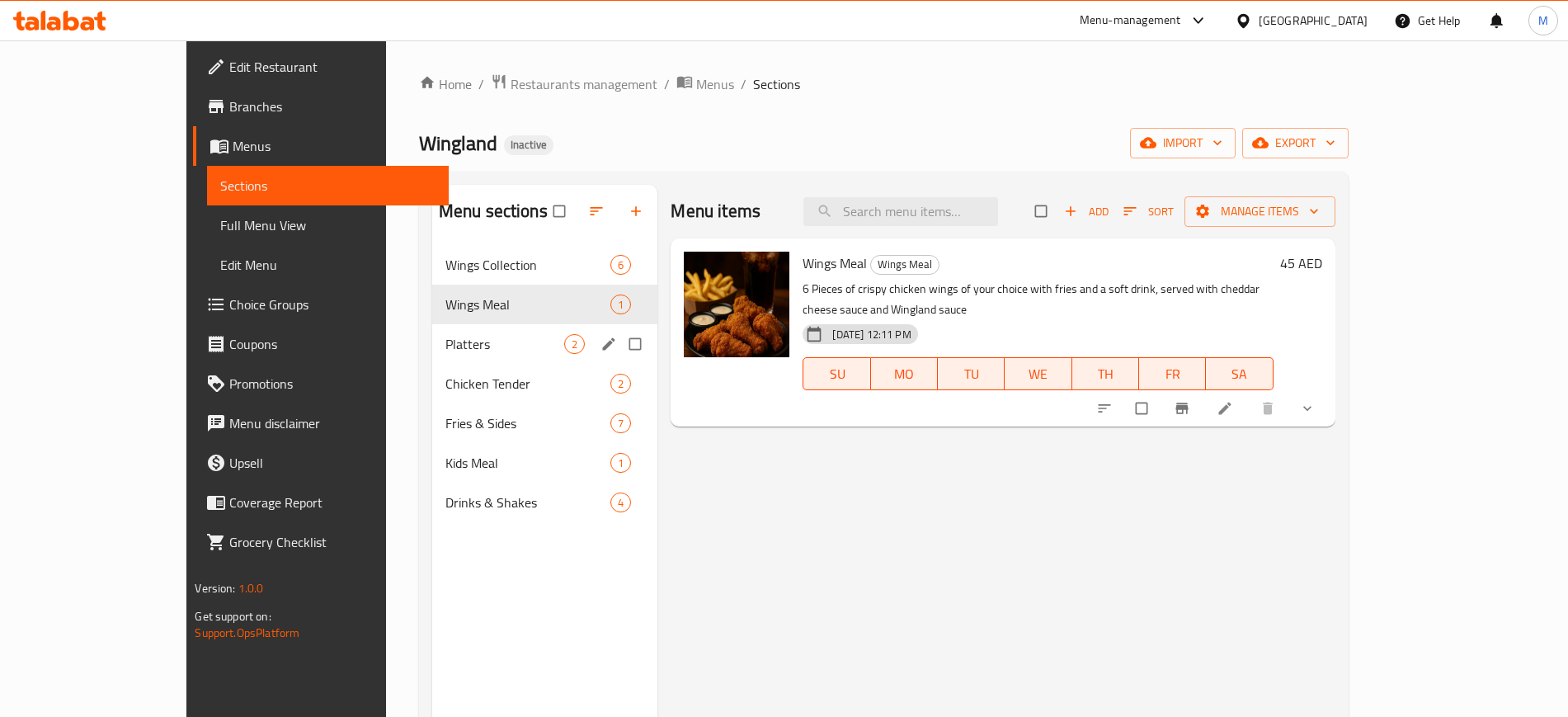
click at [538, 337] on div "Platters 2" at bounding box center [546, 344] width 226 height 39
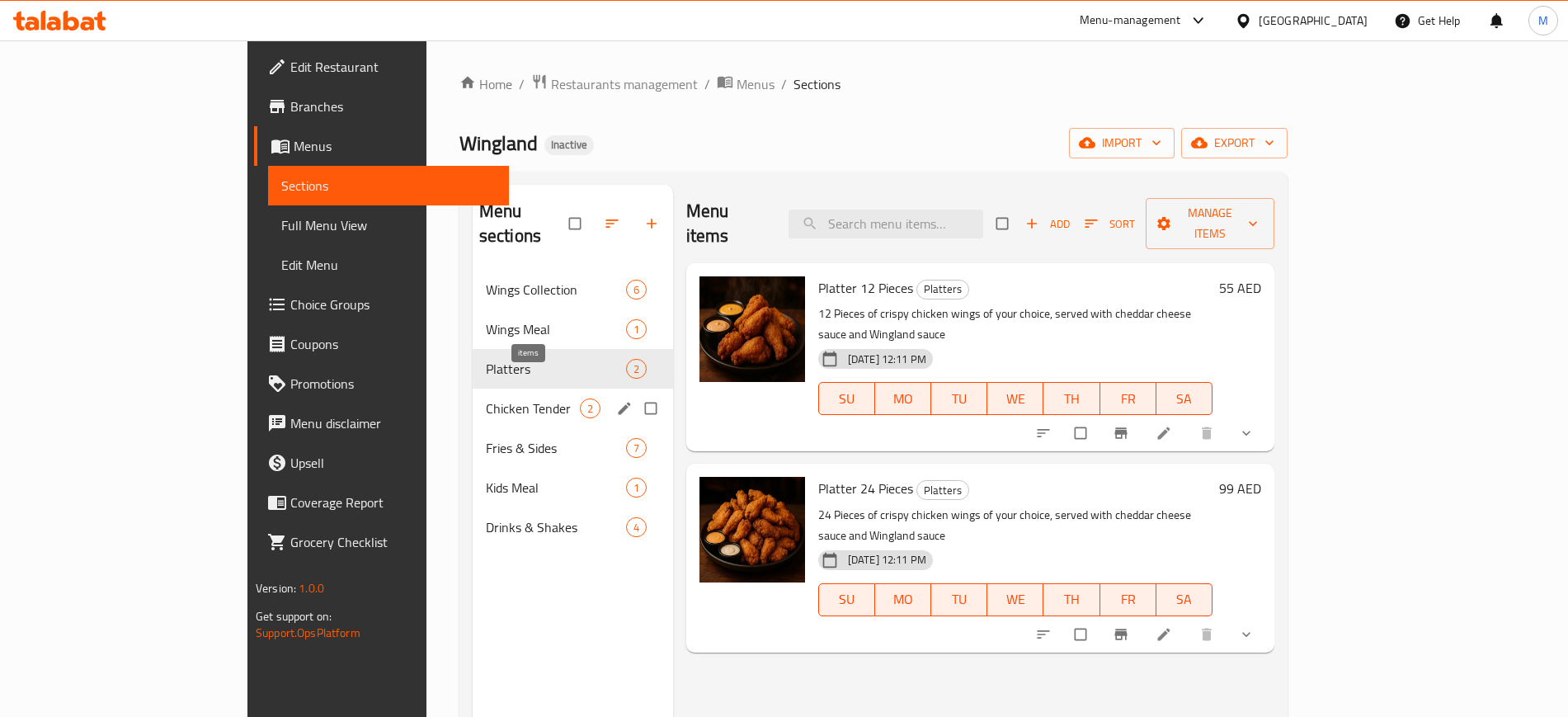
click at [581, 401] on span "2" at bounding box center [590, 409] width 19 height 16
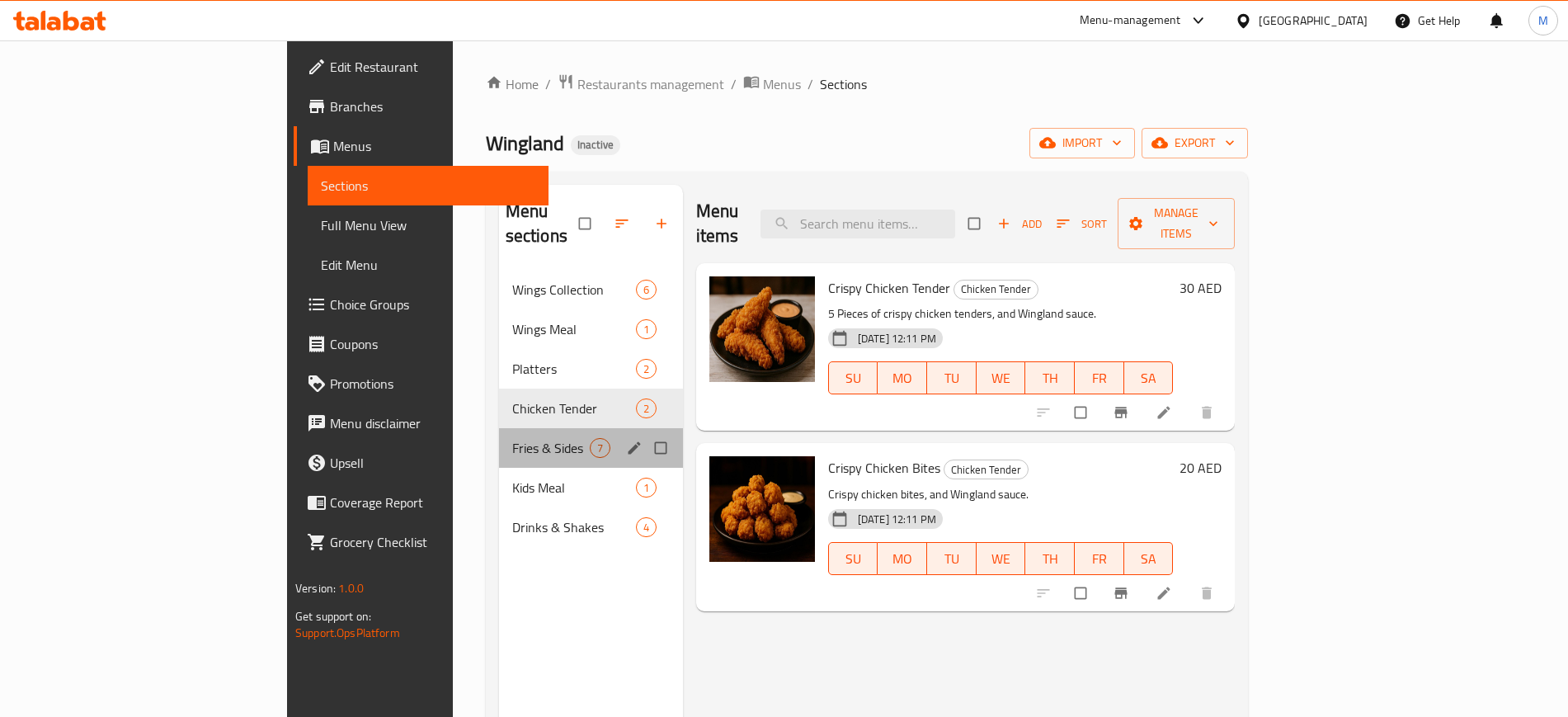
click at [523, 437] on div "Fries & Sides 7" at bounding box center [591, 448] width 184 height 39
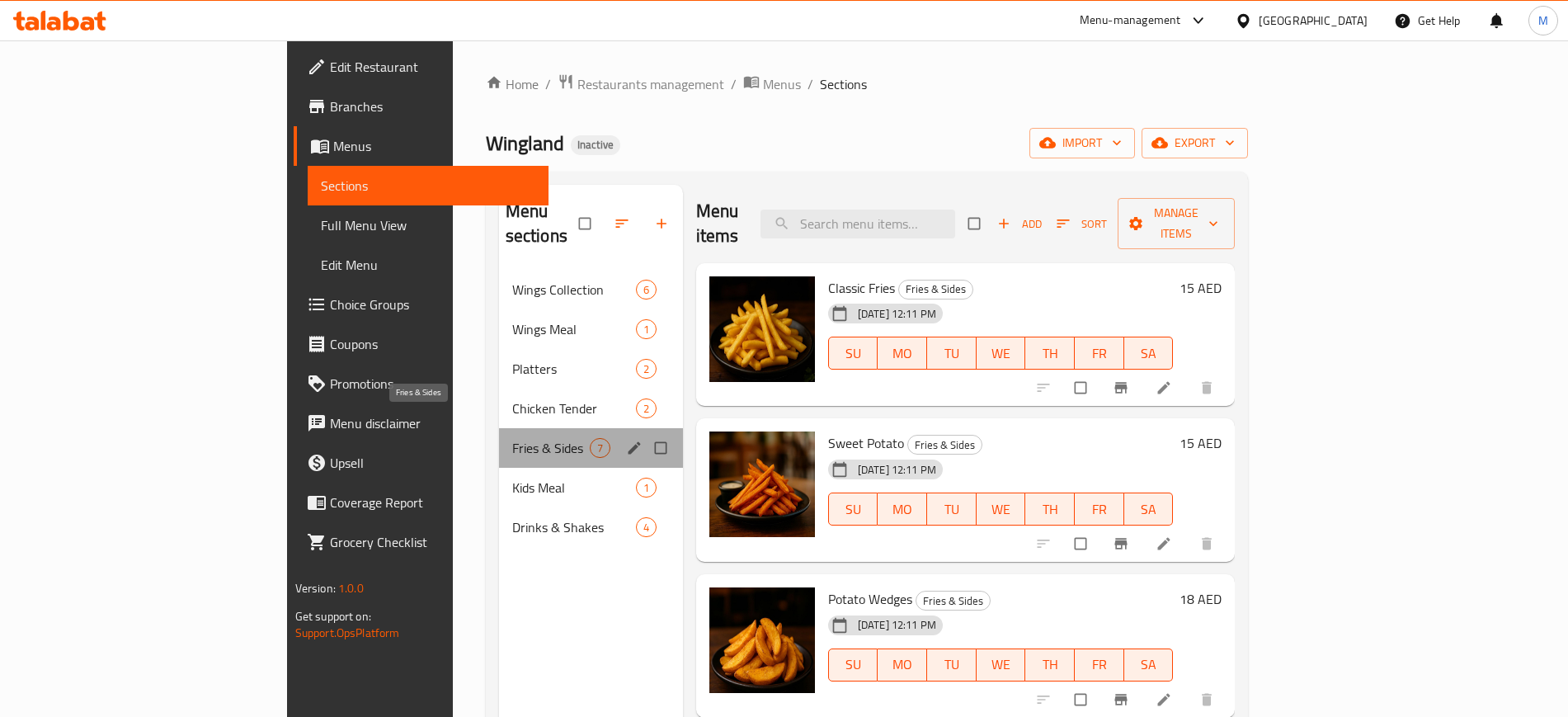
click at [513, 438] on span "Fries & Sides" at bounding box center [551, 448] width 78 height 20
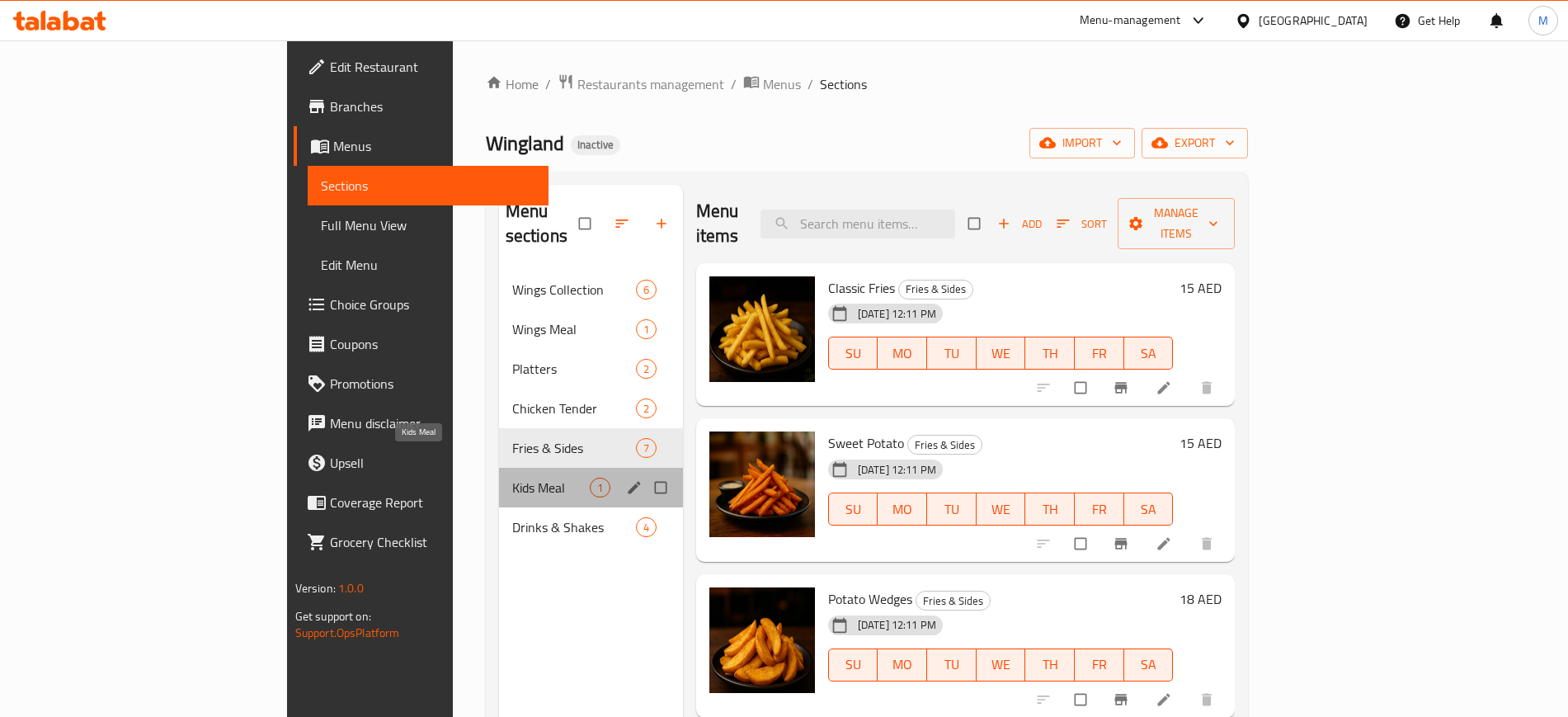
click at [513, 478] on span "Kids Meal" at bounding box center [551, 488] width 78 height 20
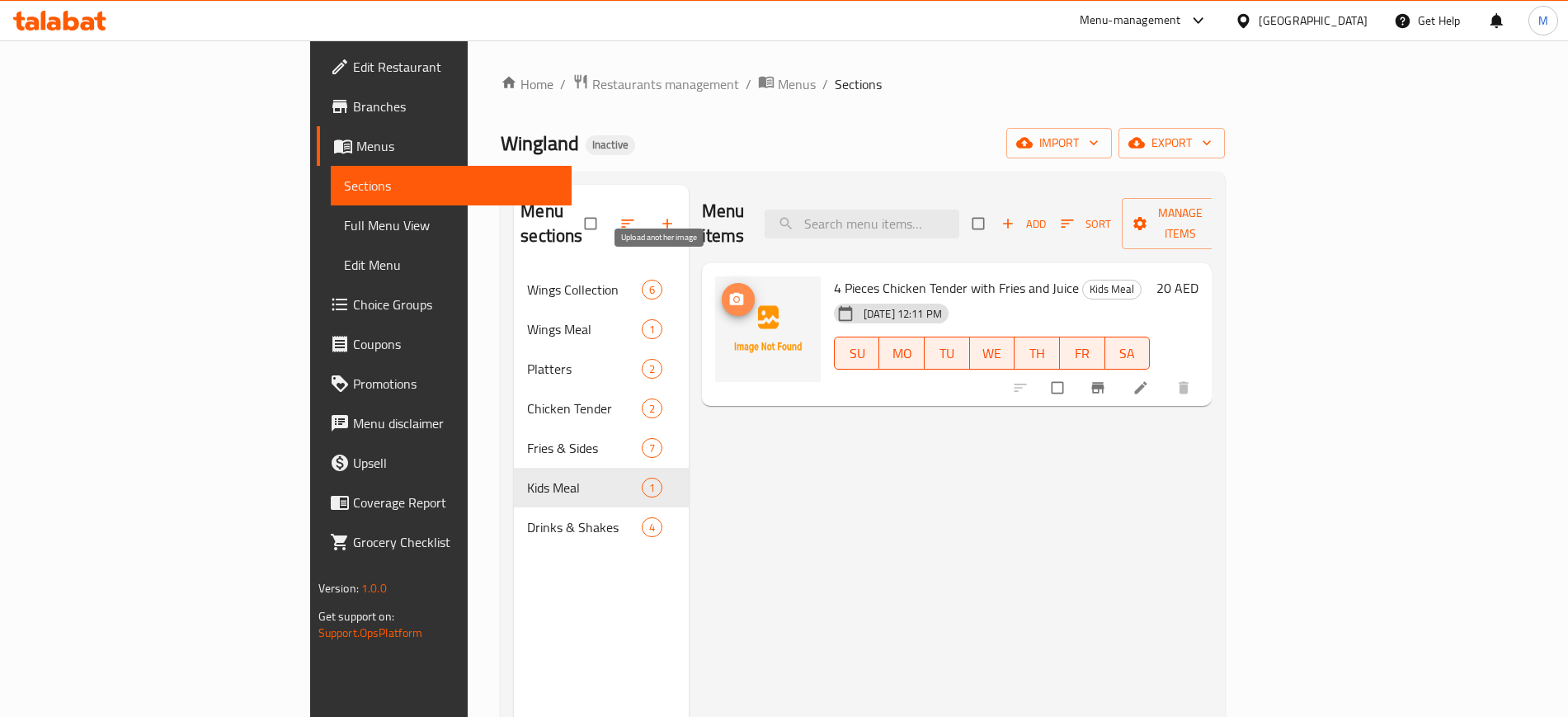
click at [735, 297] on circle "upload picture" at bounding box center [736, 299] width 4 height 4
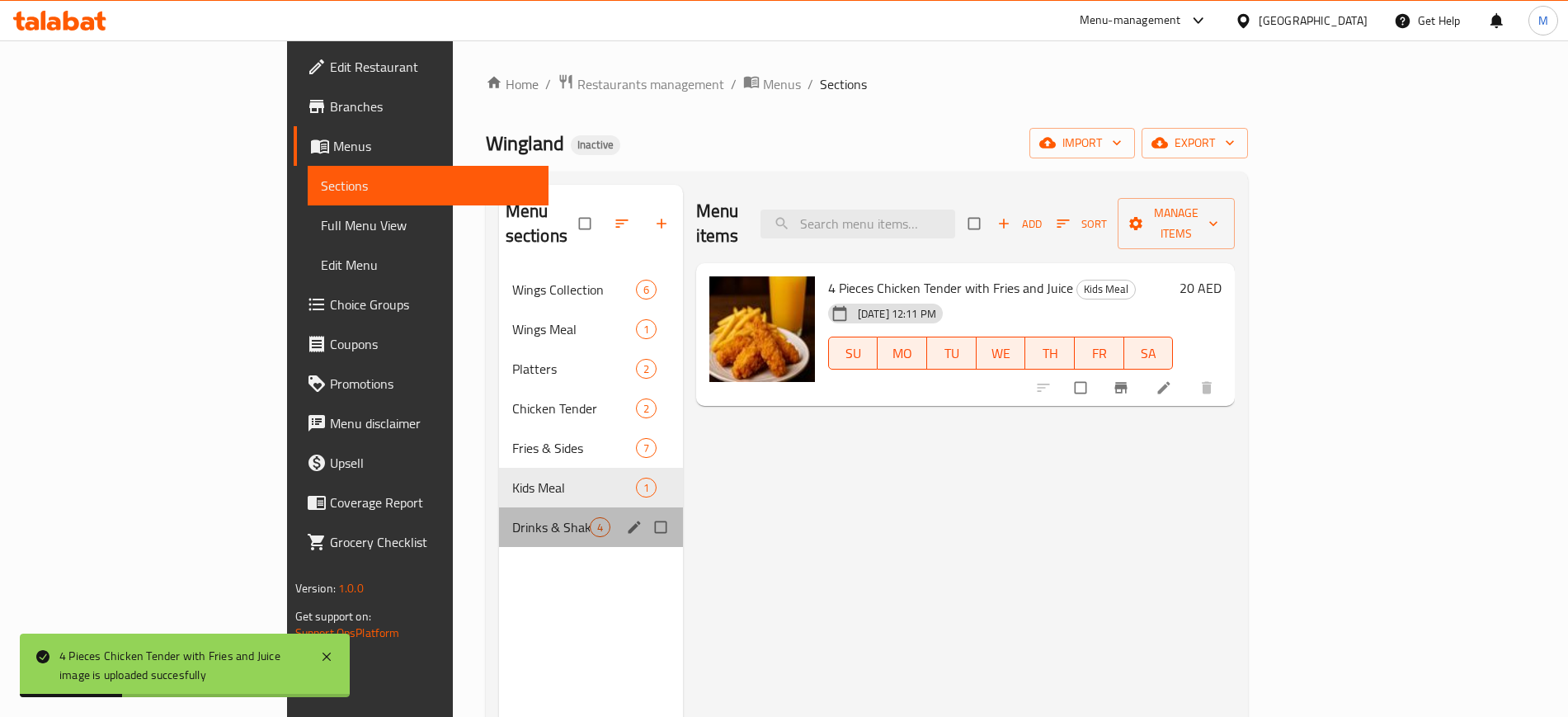
click at [499, 514] on div "Drinks & Shakes 4" at bounding box center [591, 527] width 184 height 39
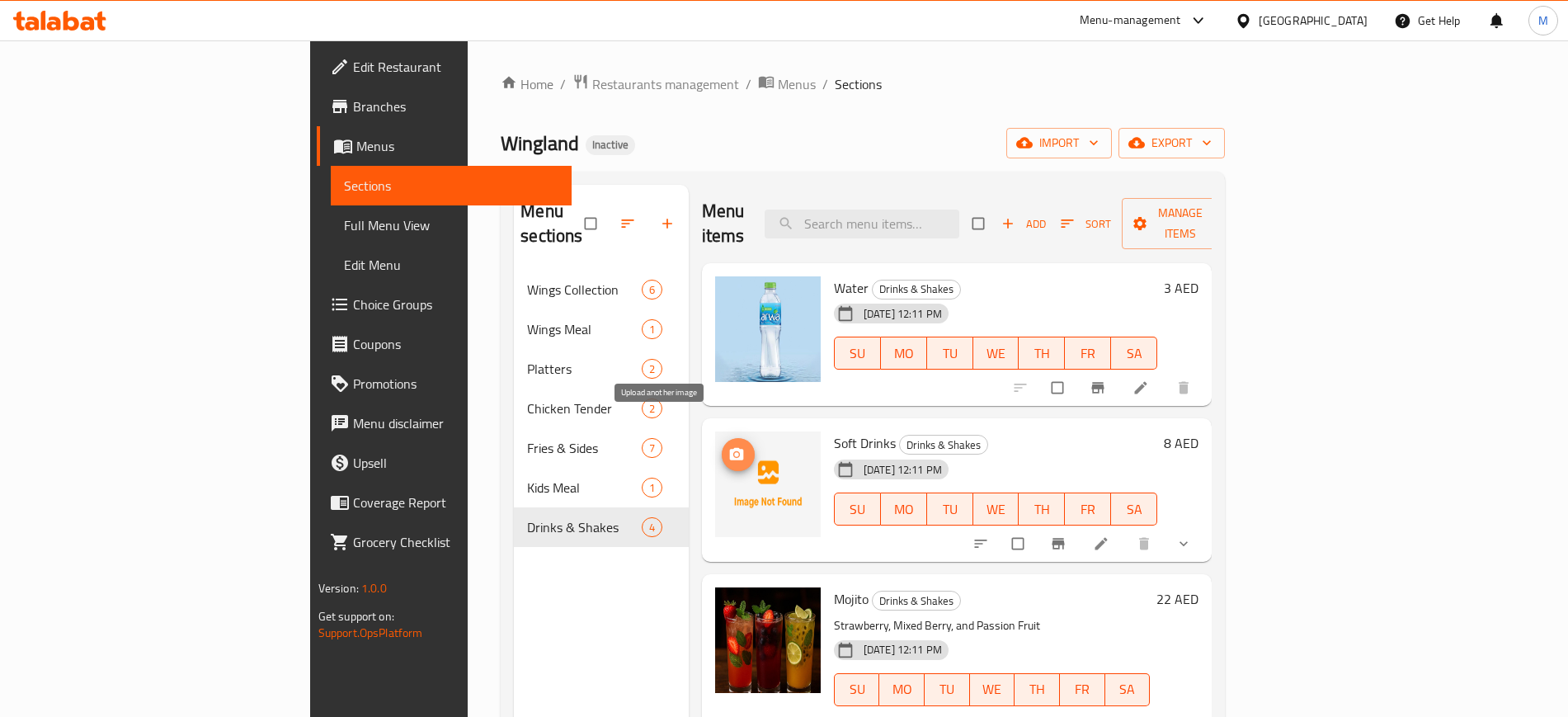
click at [735, 453] on circle "upload picture" at bounding box center [736, 455] width 4 height 4
click at [989, 536] on icon "sort-choices" at bounding box center [981, 544] width 17 height 17
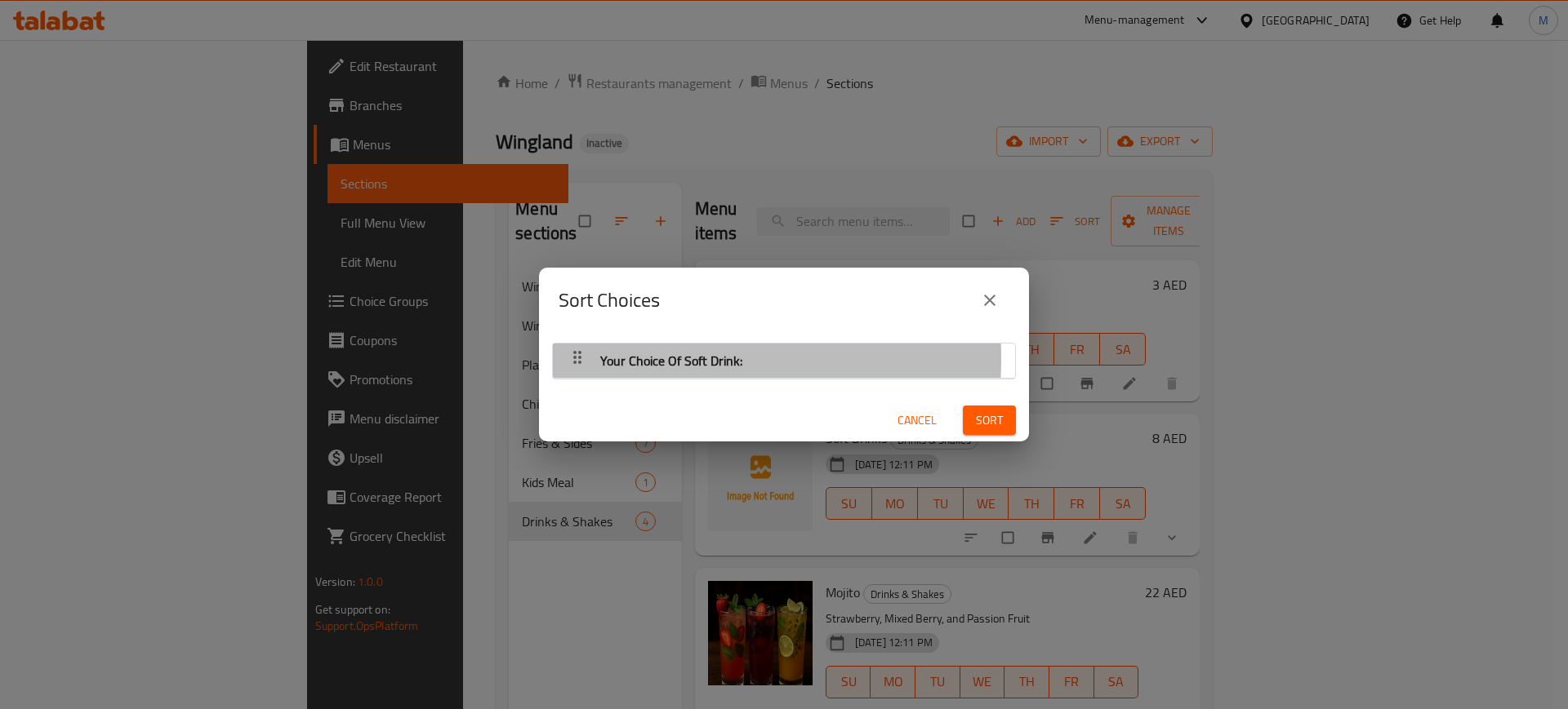
click at [588, 358] on div "button" at bounding box center [577, 361] width 33 height 39
click at [578, 358] on icon "button" at bounding box center [577, 357] width 19 height 19
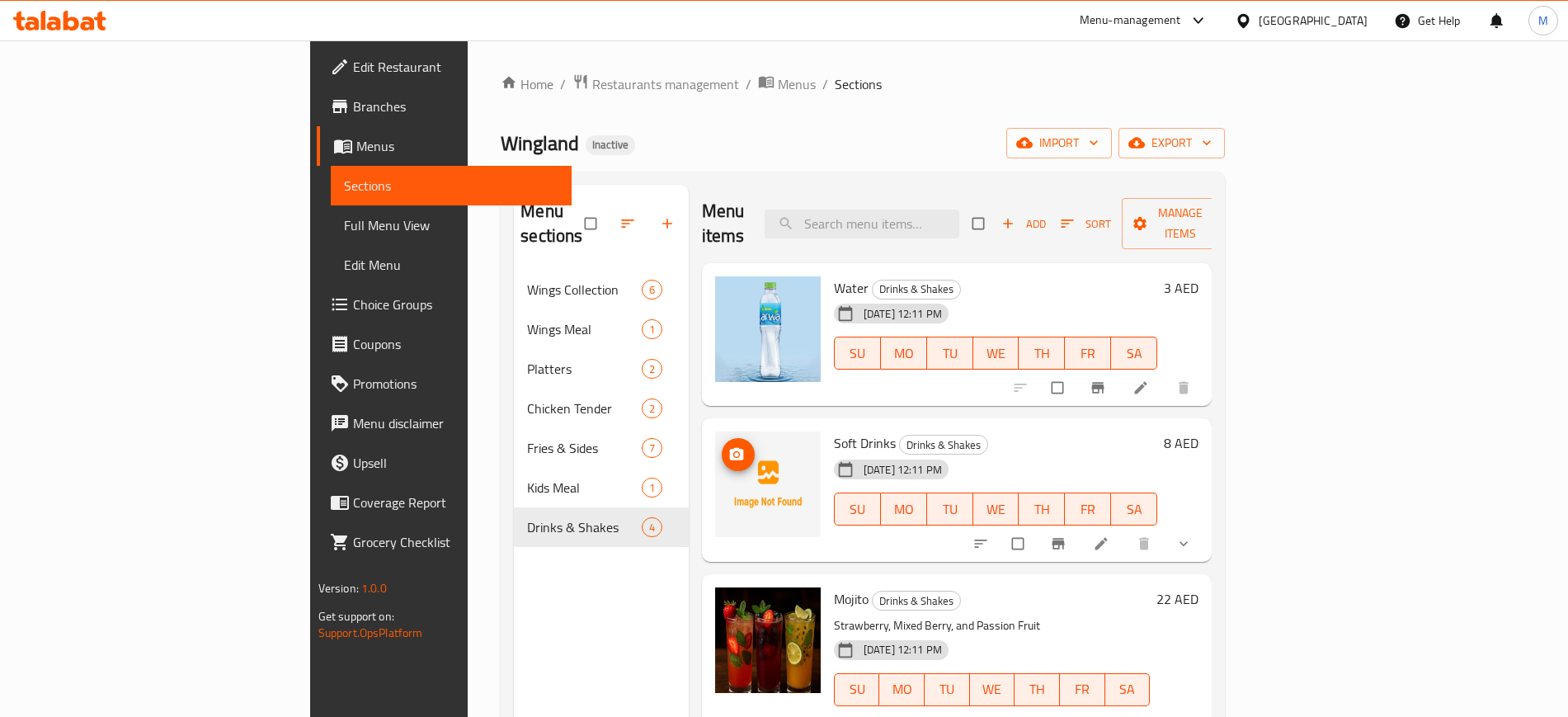
scroll to position [231, 0]
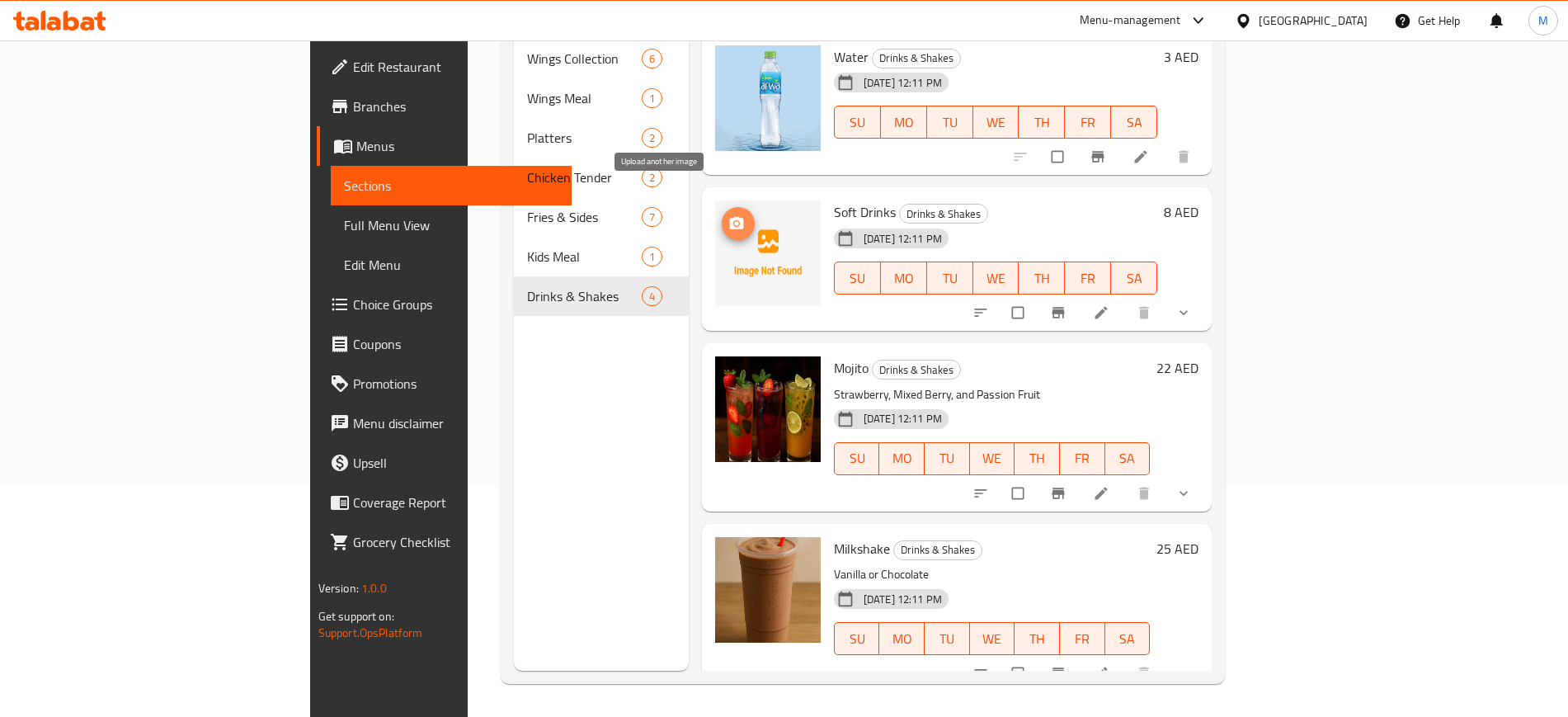
click at [728, 216] on icon "upload picture" at bounding box center [736, 224] width 17 height 17
click at [989, 305] on icon "sort-choices" at bounding box center [981, 313] width 17 height 17
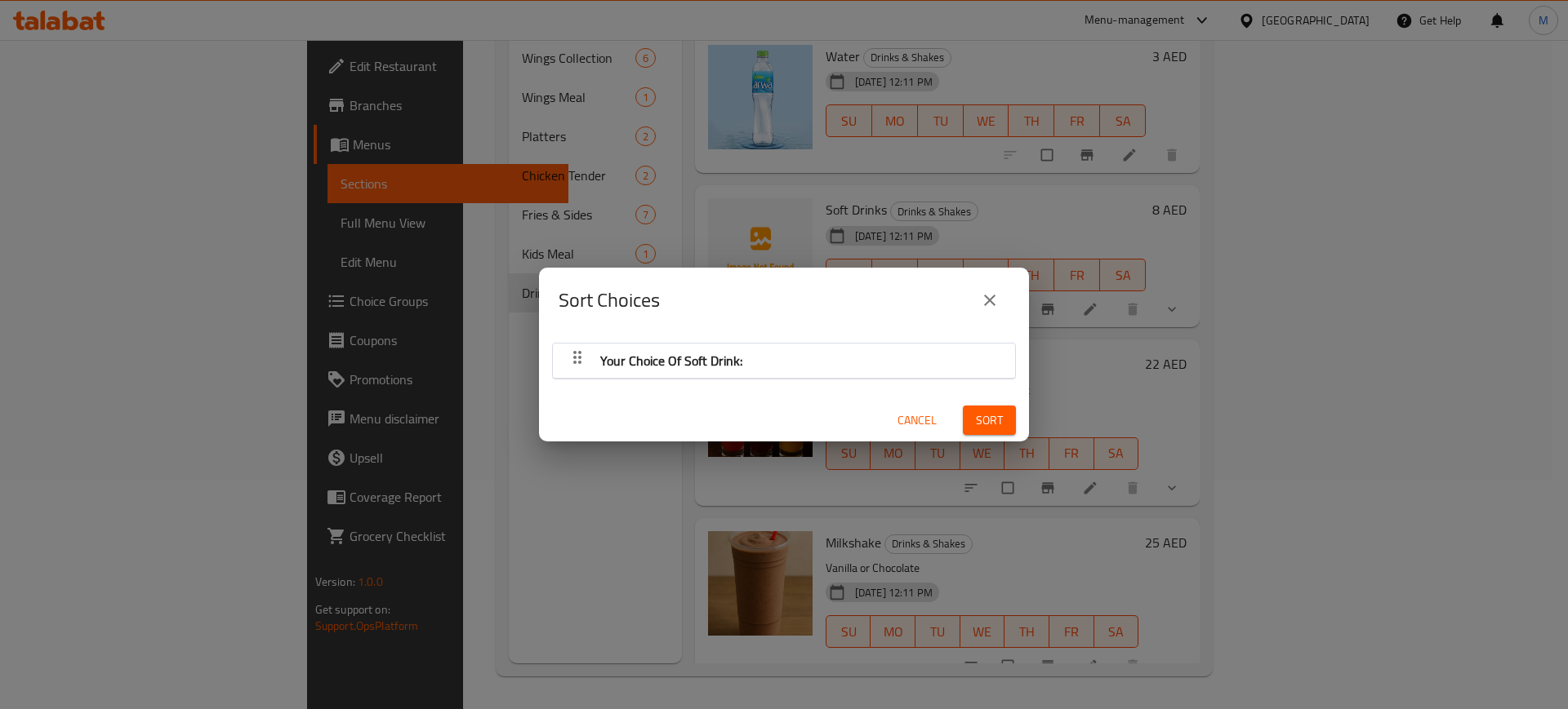
click at [1283, 287] on div "Sort Choices Your Choice Of Soft Drink: Cancel Sort" at bounding box center [784, 354] width 1568 height 709
click at [859, 347] on div "Your Choice Of Soft Drink:" at bounding box center [784, 361] width 446 height 39
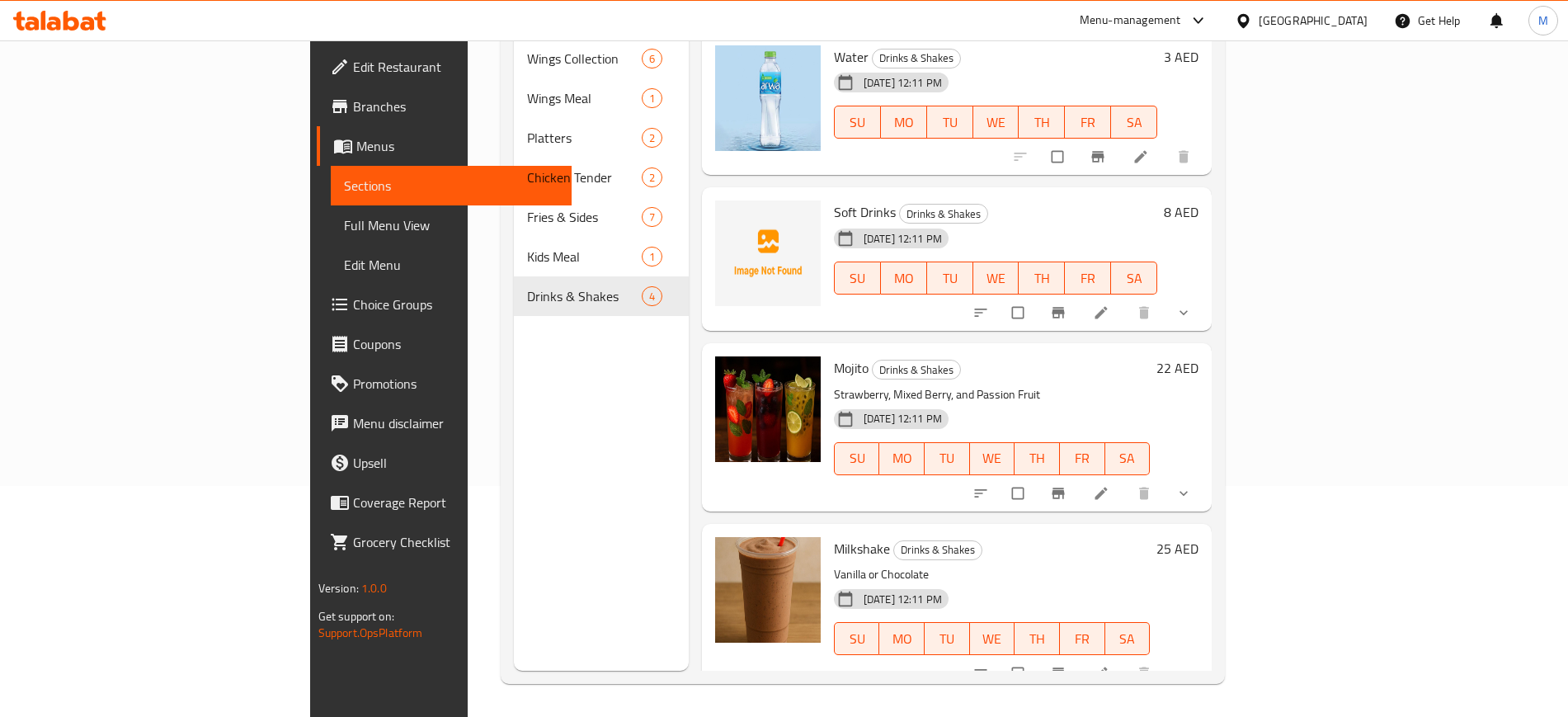
click at [344, 223] on span "Full Menu View" at bounding box center [451, 226] width 215 height 20
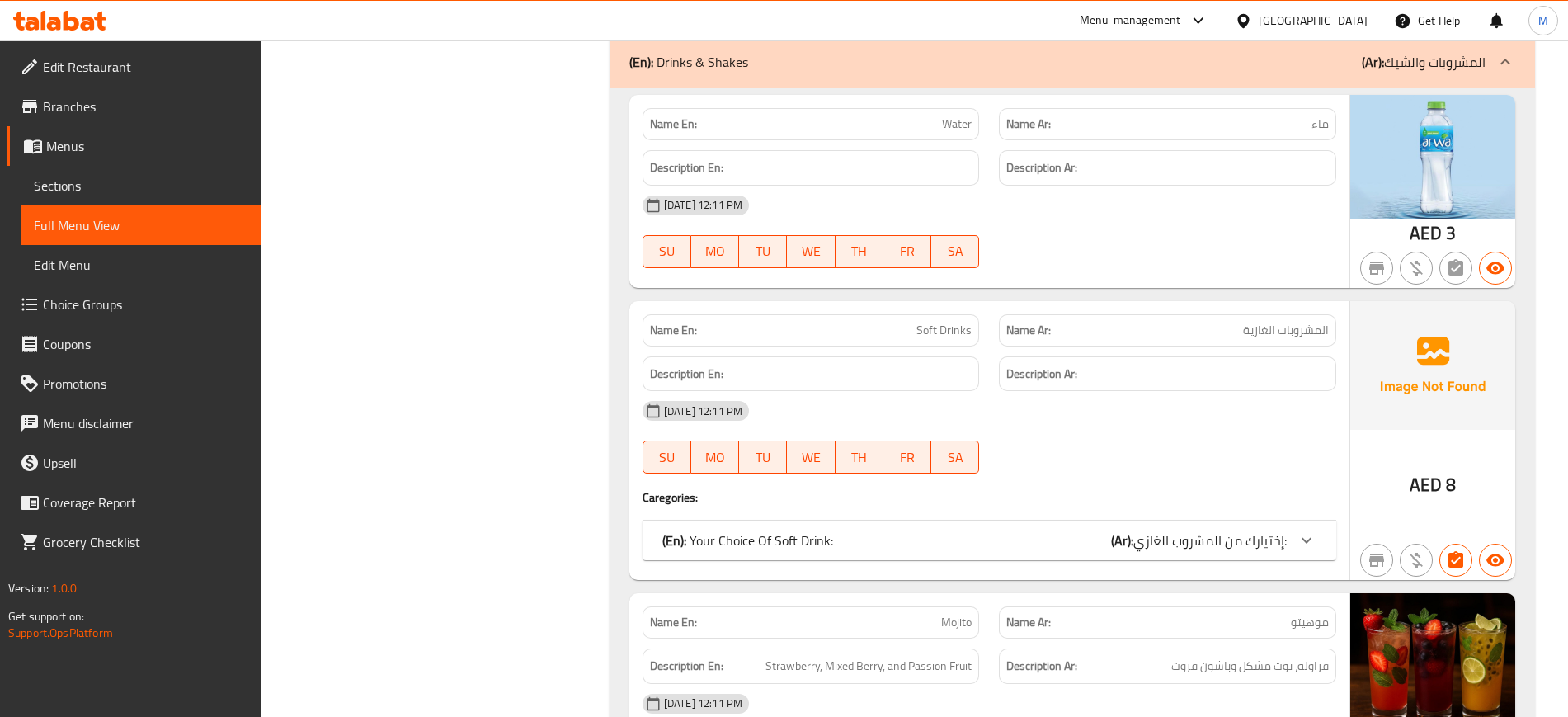
scroll to position [5238, 0]
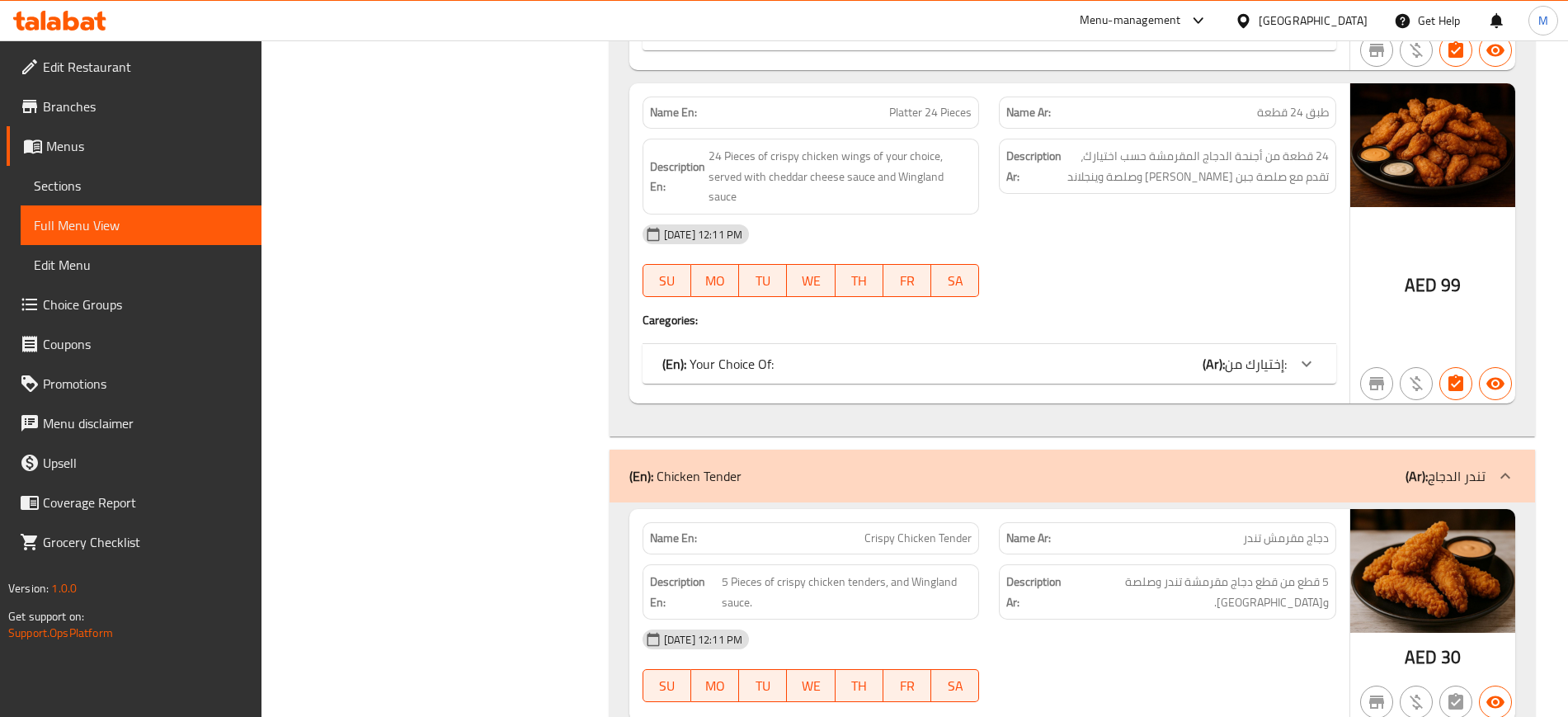
scroll to position [2320, 0]
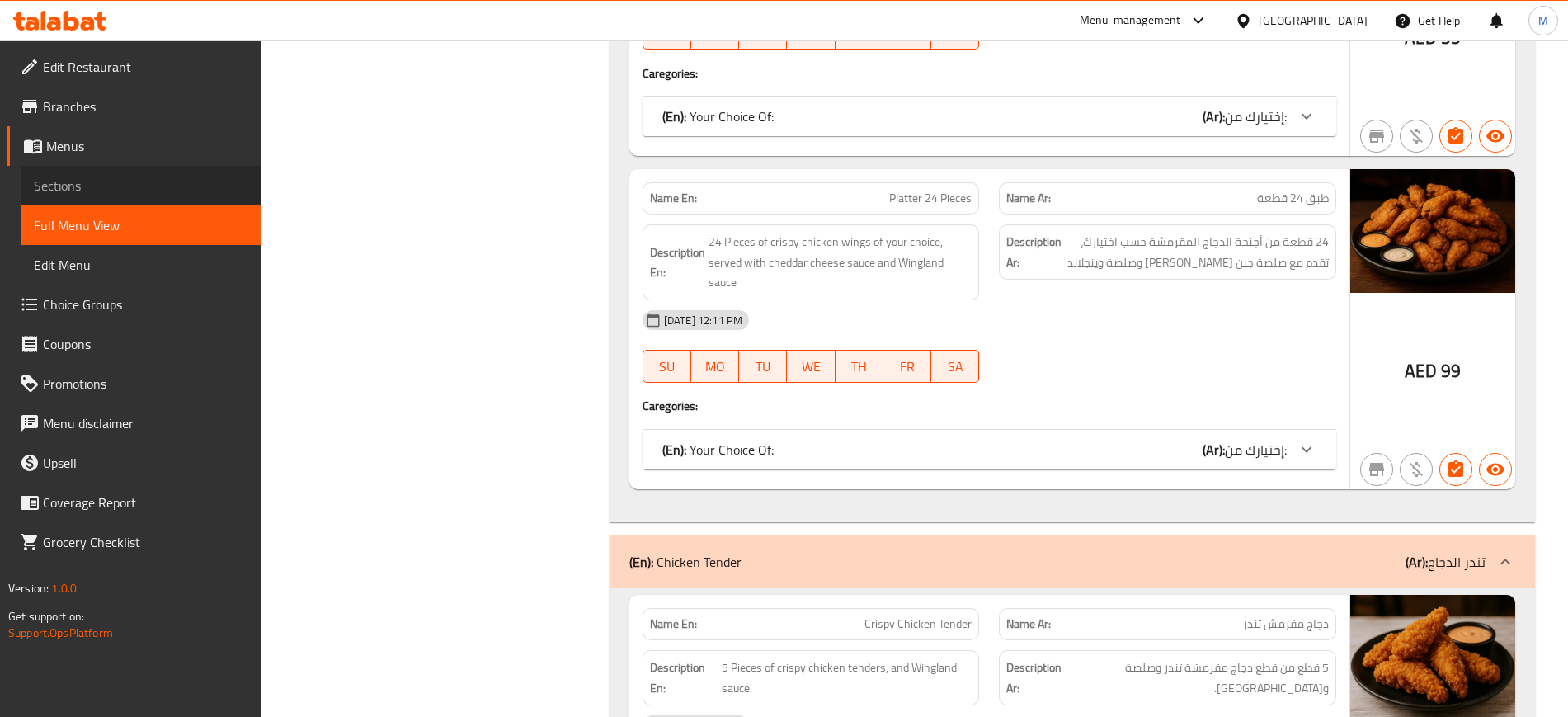
click at [137, 185] on span "Sections" at bounding box center [141, 185] width 215 height 20
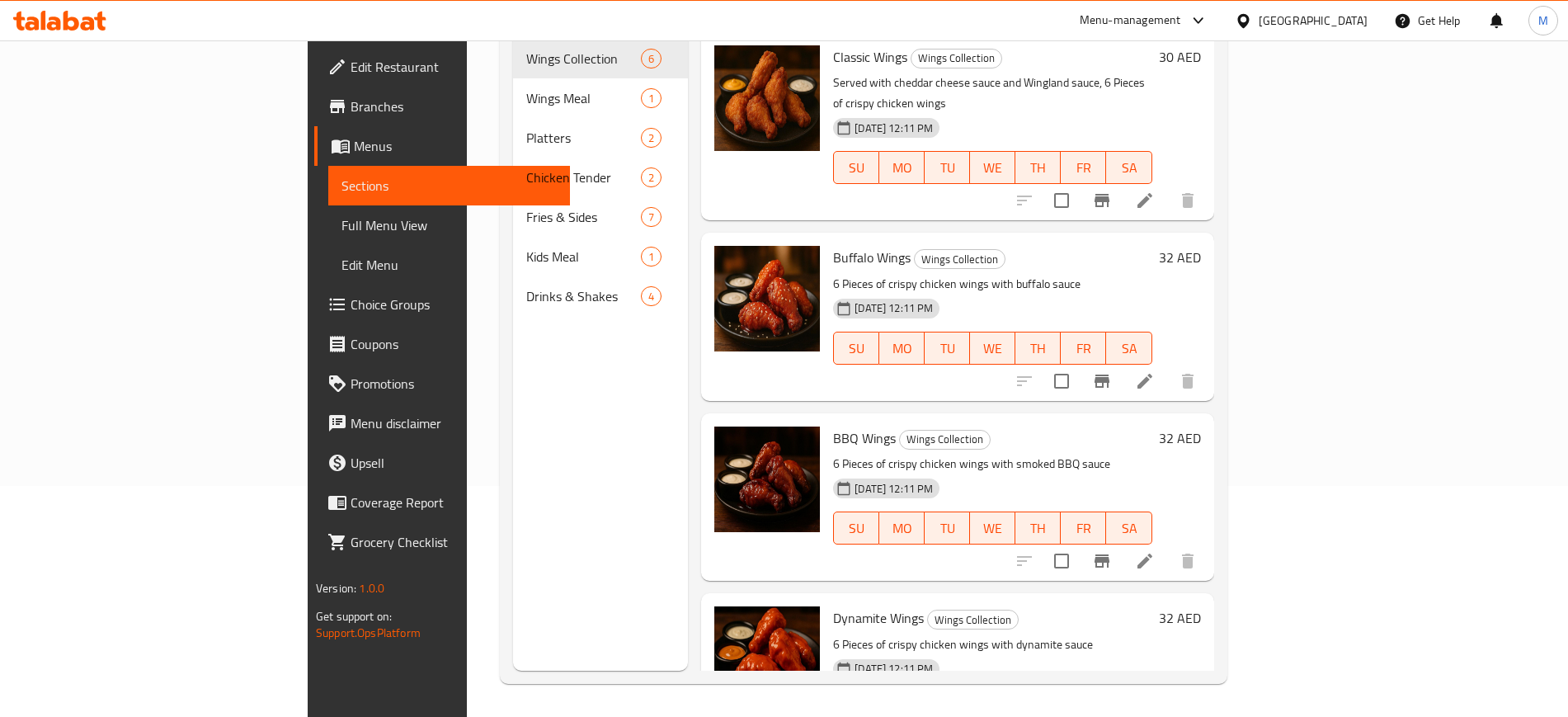
scroll to position [231, 0]
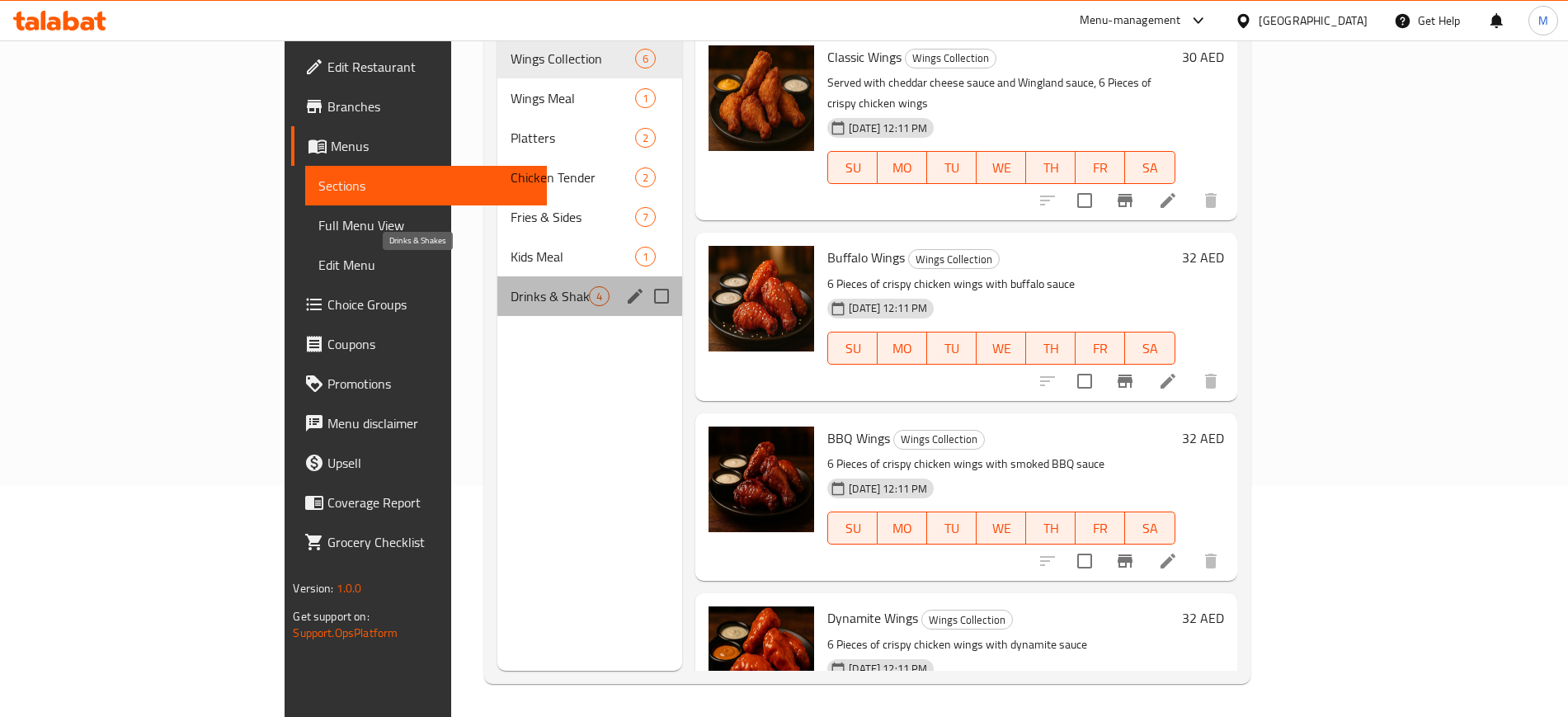
click at [511, 286] on span "Drinks & Shakes" at bounding box center [550, 296] width 78 height 20
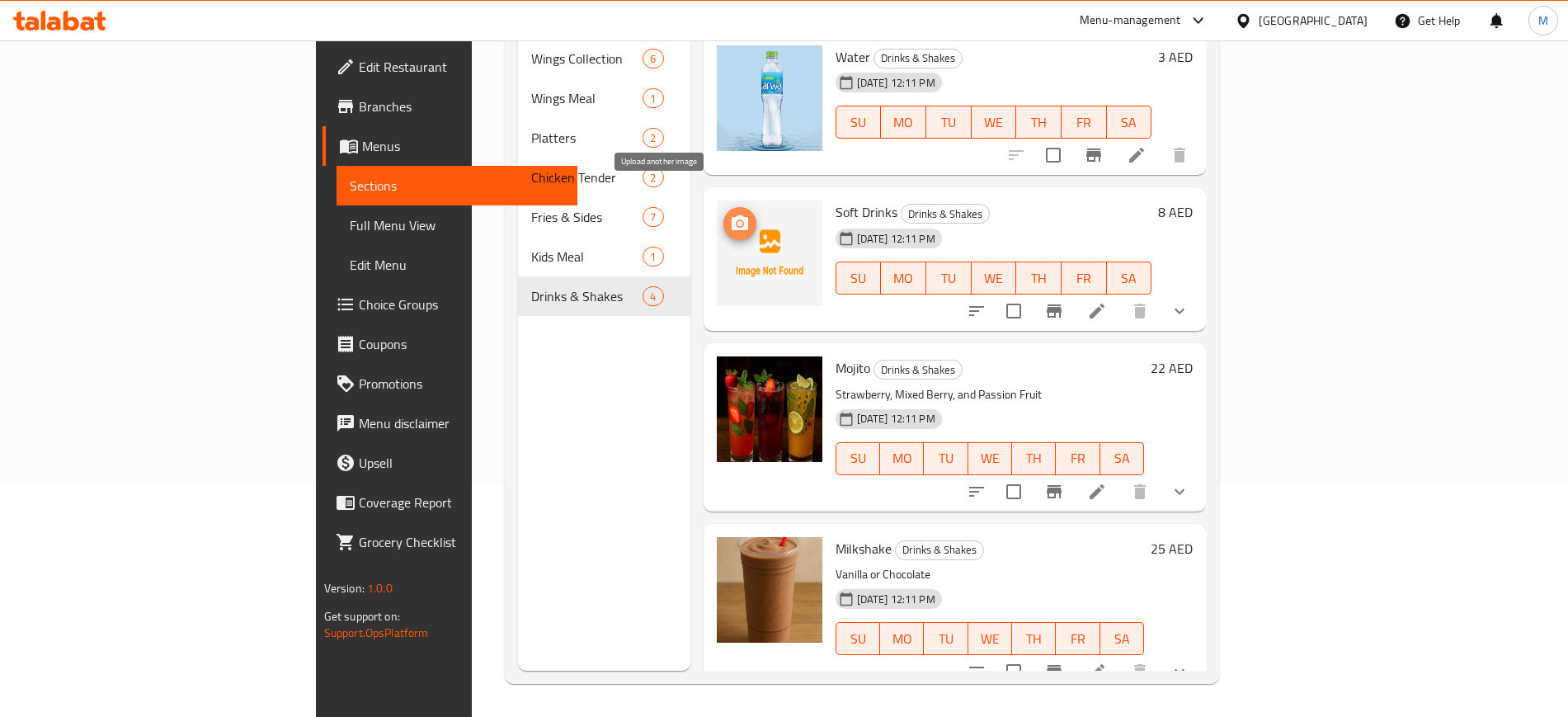
click at [732, 216] on icon "upload picture" at bounding box center [740, 223] width 17 height 15
click at [554, 416] on div "Menu sections Wings Collection 6 Wings Meal 1 Platters 2 Chicken Tender 2 Fries…" at bounding box center [603, 312] width 172 height 717
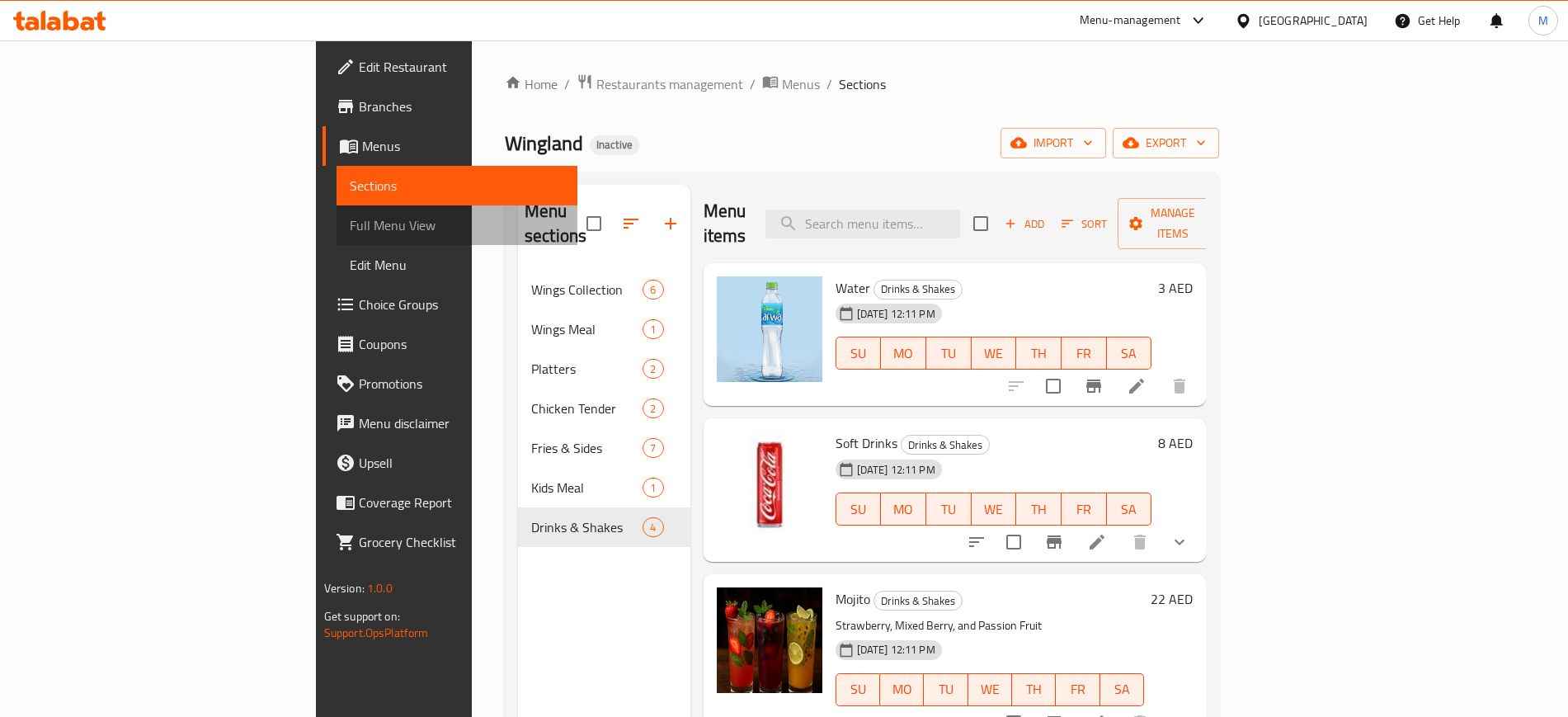
click at [349, 230] on span "Full Menu View" at bounding box center [456, 226] width 215 height 20
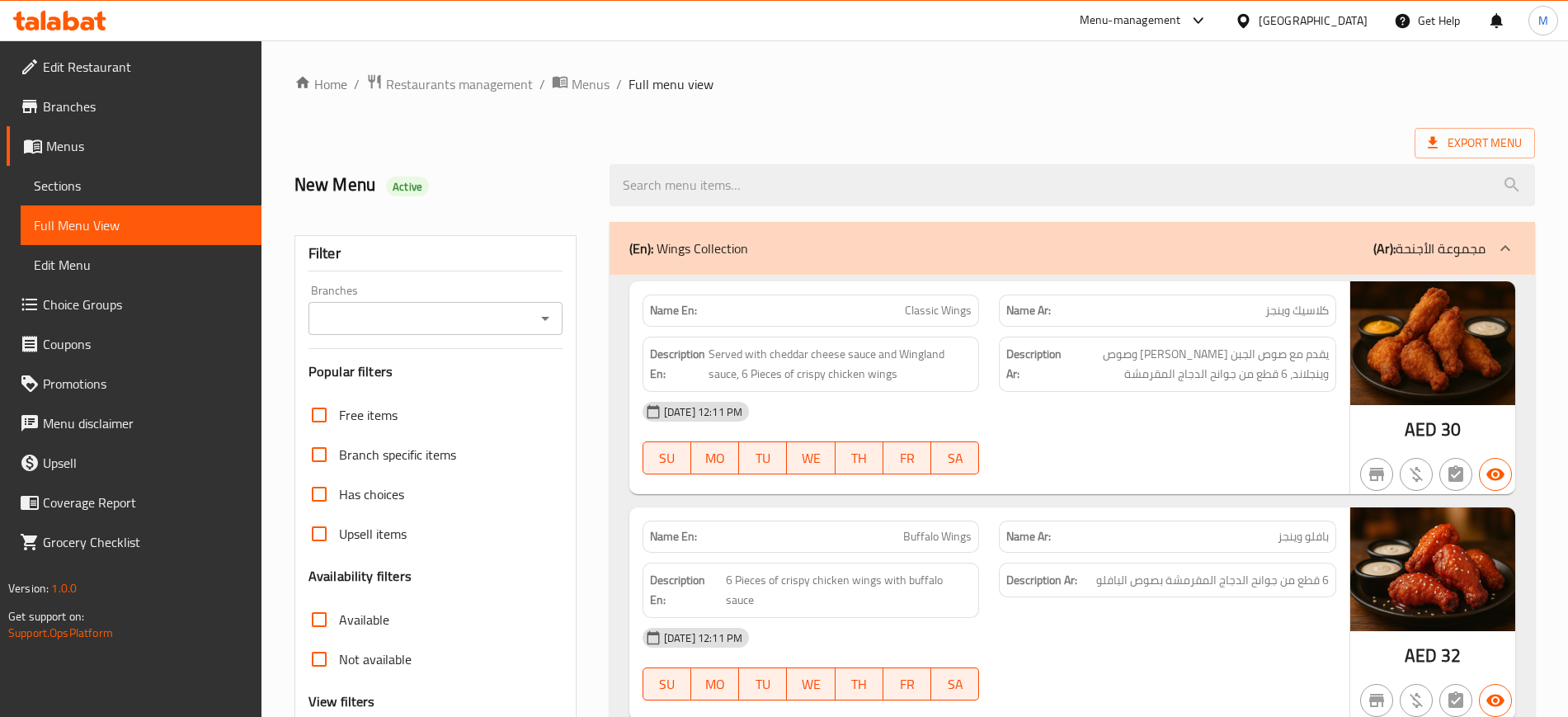
click at [891, 130] on div "Export Menu" at bounding box center [915, 143] width 1241 height 30
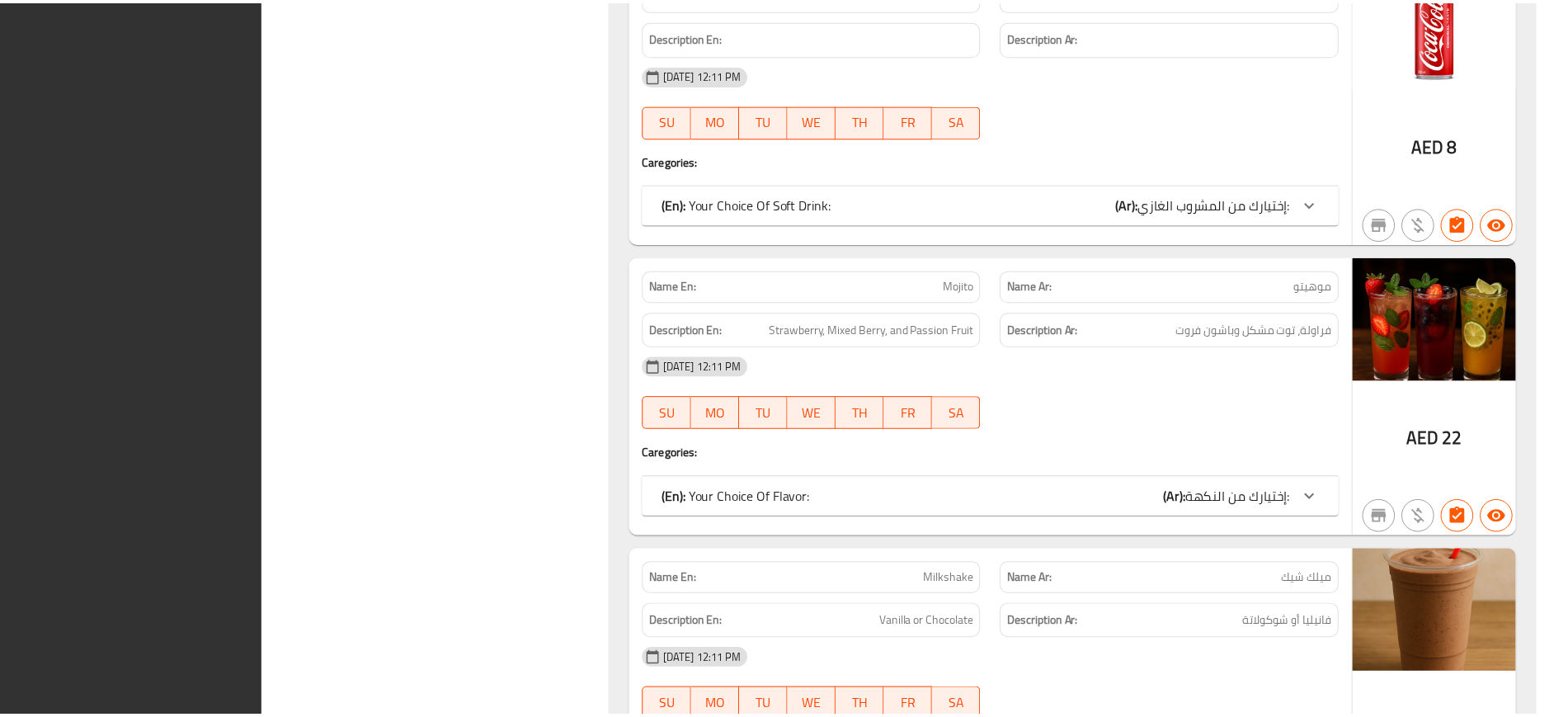
scroll to position [5651, 0]
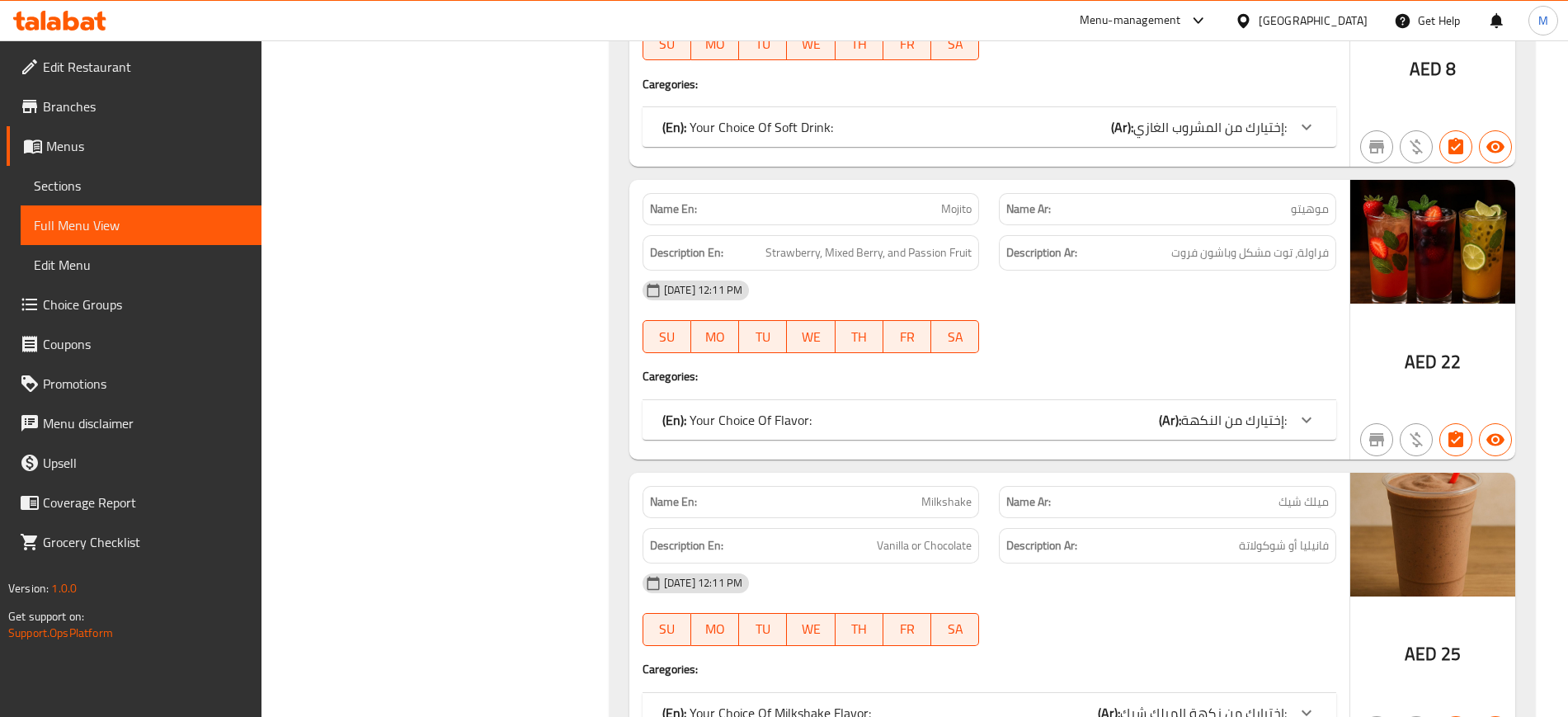
click at [118, 72] on span "Edit Restaurant" at bounding box center [145, 67] width 205 height 20
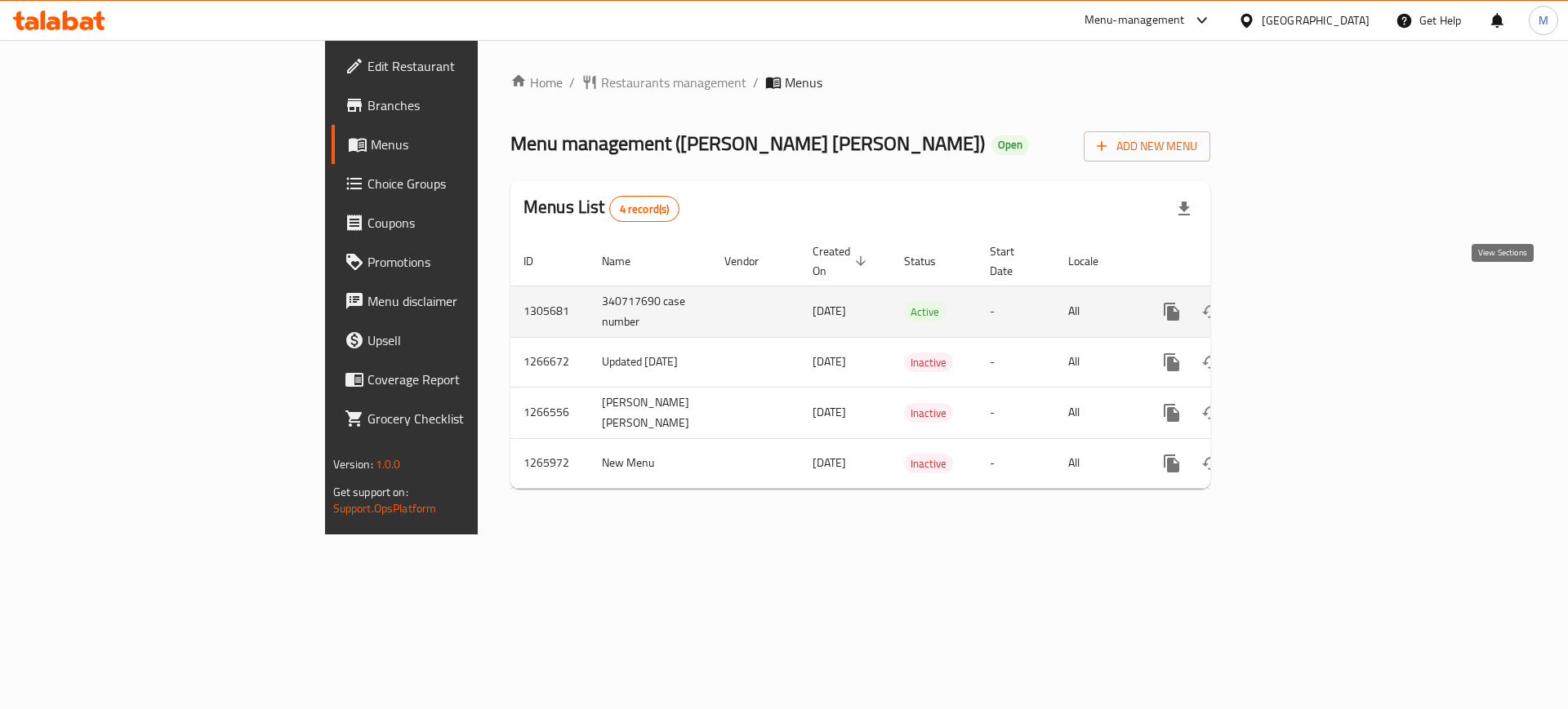
click at [1297, 304] on icon "enhanced table" at bounding box center [1289, 311] width 15 height 15
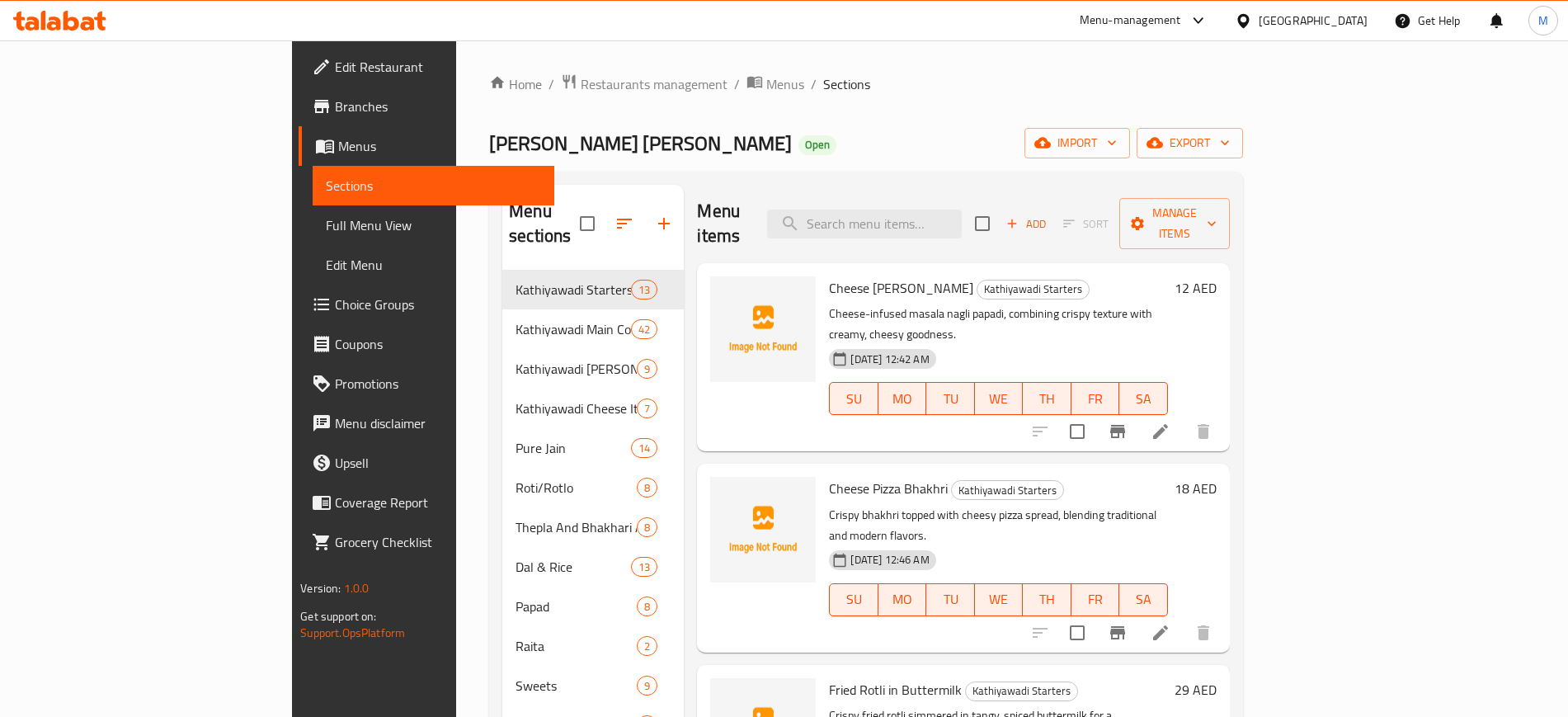
click at [1244, 164] on div "Home / Restaurants management / Menus / Sections Shree Khodiyar Kathyawadi Dhab…" at bounding box center [866, 494] width 754 height 842
click at [1117, 150] on span "import" at bounding box center [1077, 143] width 79 height 21
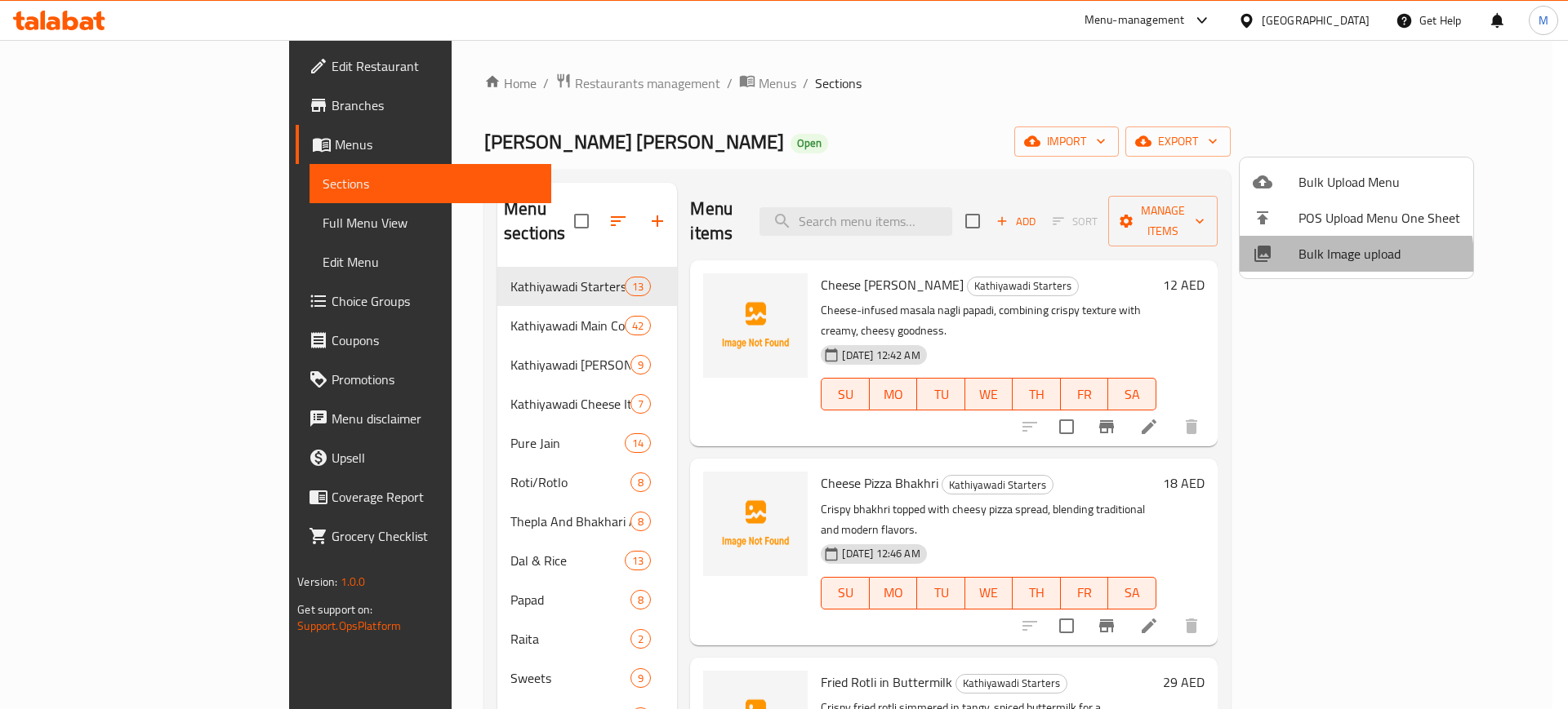
click at [1321, 260] on span "Bulk Image upload" at bounding box center [1379, 254] width 161 height 19
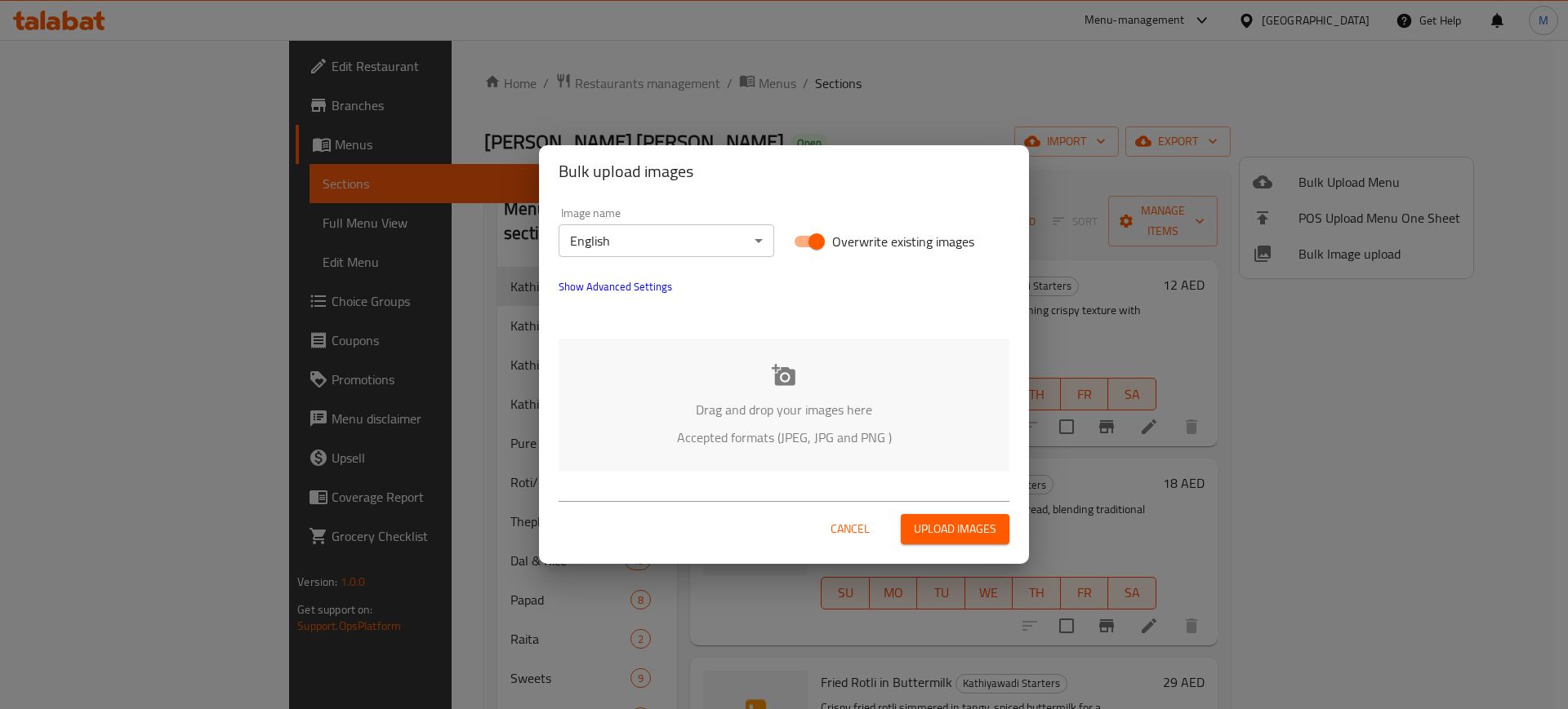
click at [852, 349] on div "Drag and drop your images here Accepted formats (JPEG, JPG and PNG )" at bounding box center [784, 405] width 451 height 133
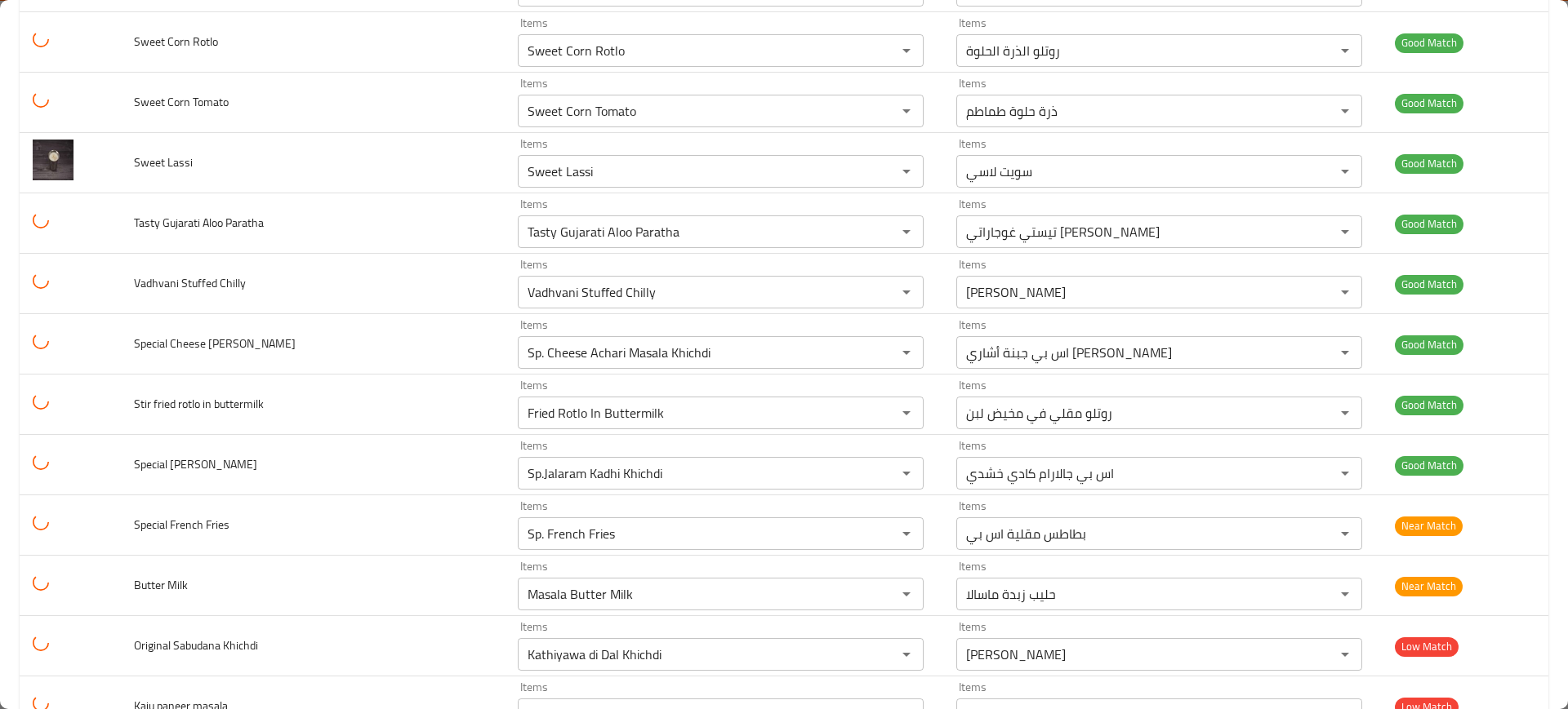
scroll to position [4284, 0]
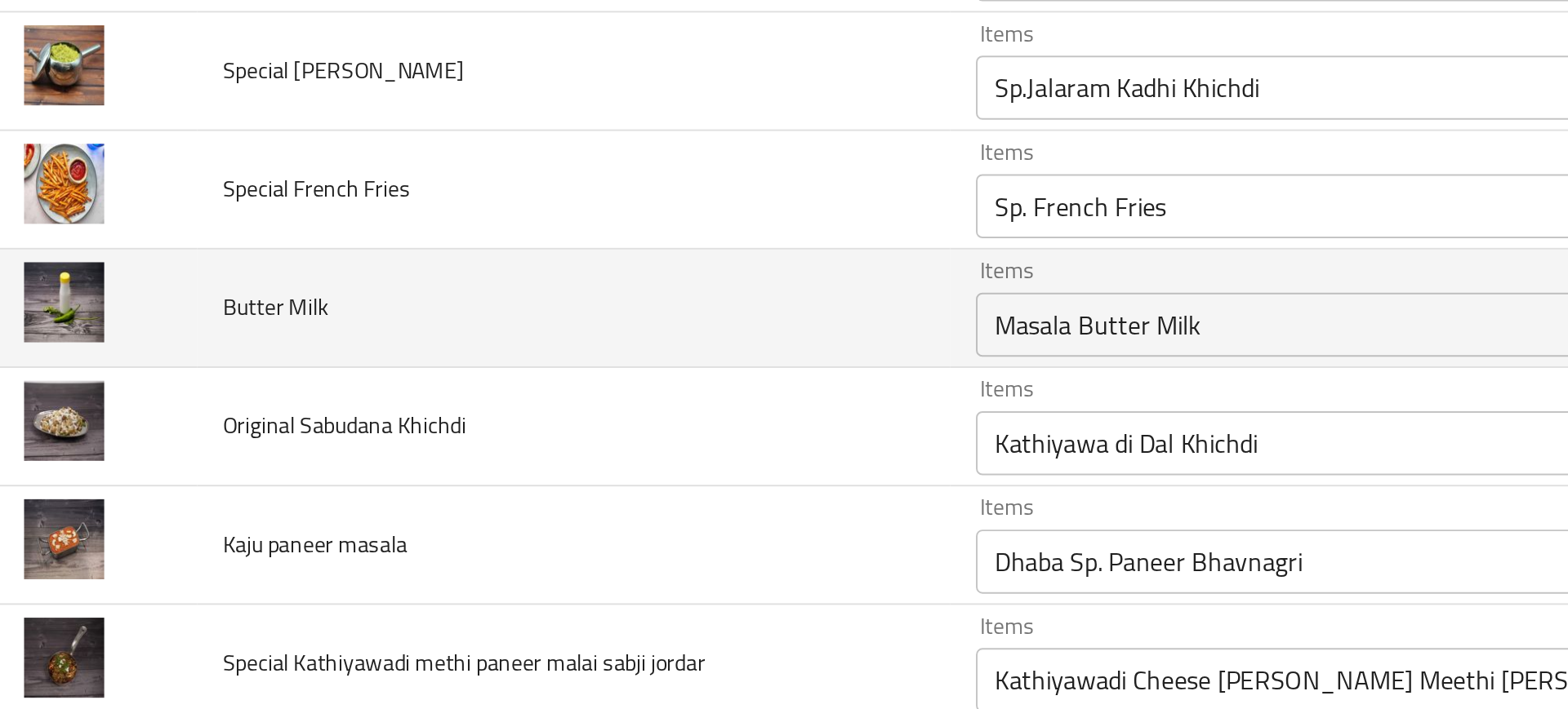
drag, startPoint x: 401, startPoint y: 340, endPoint x: 225, endPoint y: 481, distance: 225.5
click at [225, 481] on td "Butter Milk" at bounding box center [312, 465] width 384 height 60
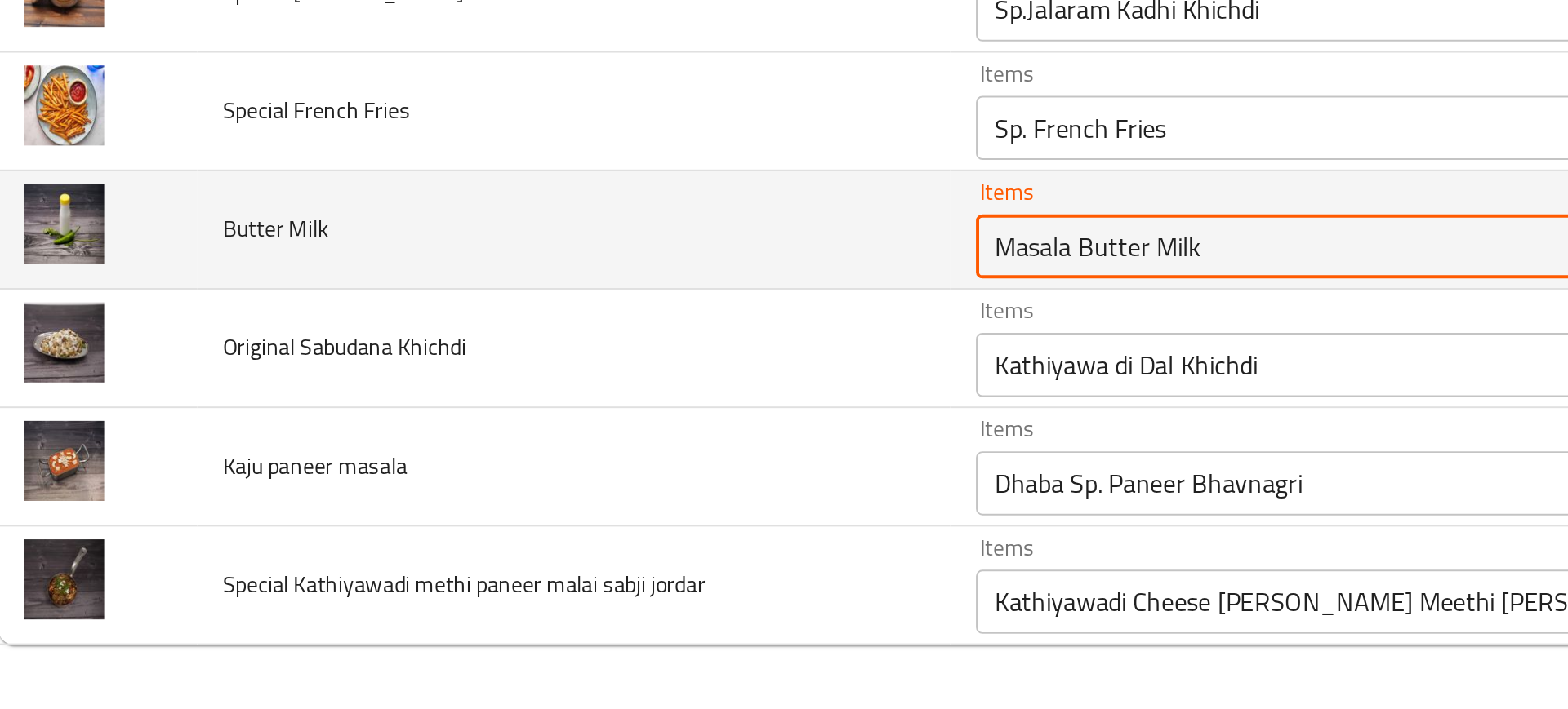
drag, startPoint x: 566, startPoint y: 476, endPoint x: 440, endPoint y: 476, distance: 126.0
click at [440, 476] on tr "Butter Milk Items Masala Butter Milk Items Items حليب زبدة ماسالا Items Near Ma…" at bounding box center [784, 465] width 1529 height 60
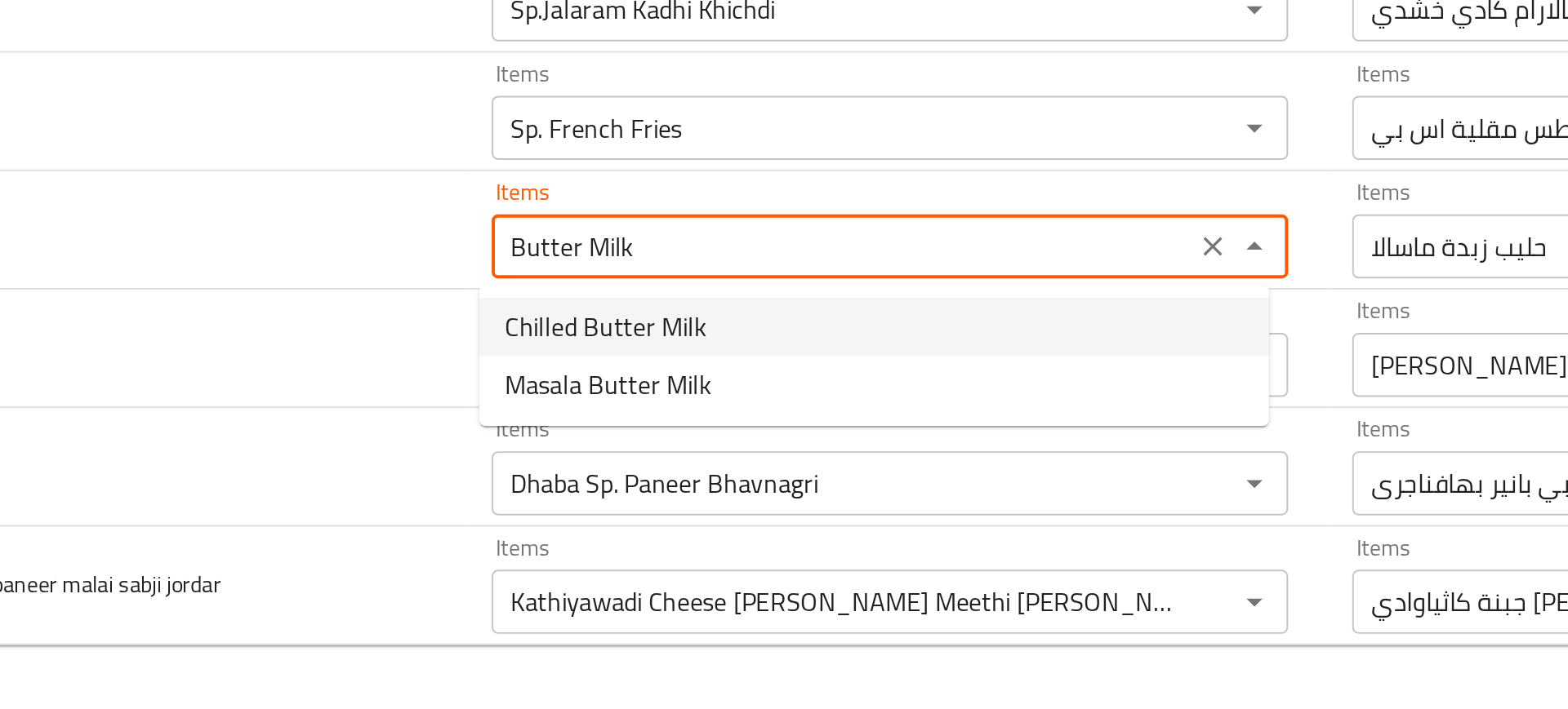
click at [547, 509] on span "Chilled Butter Milk" at bounding box center [575, 514] width 103 height 19
type Milk "Chilled Butter Milk"
type Milk-ar "باتر ميلك"
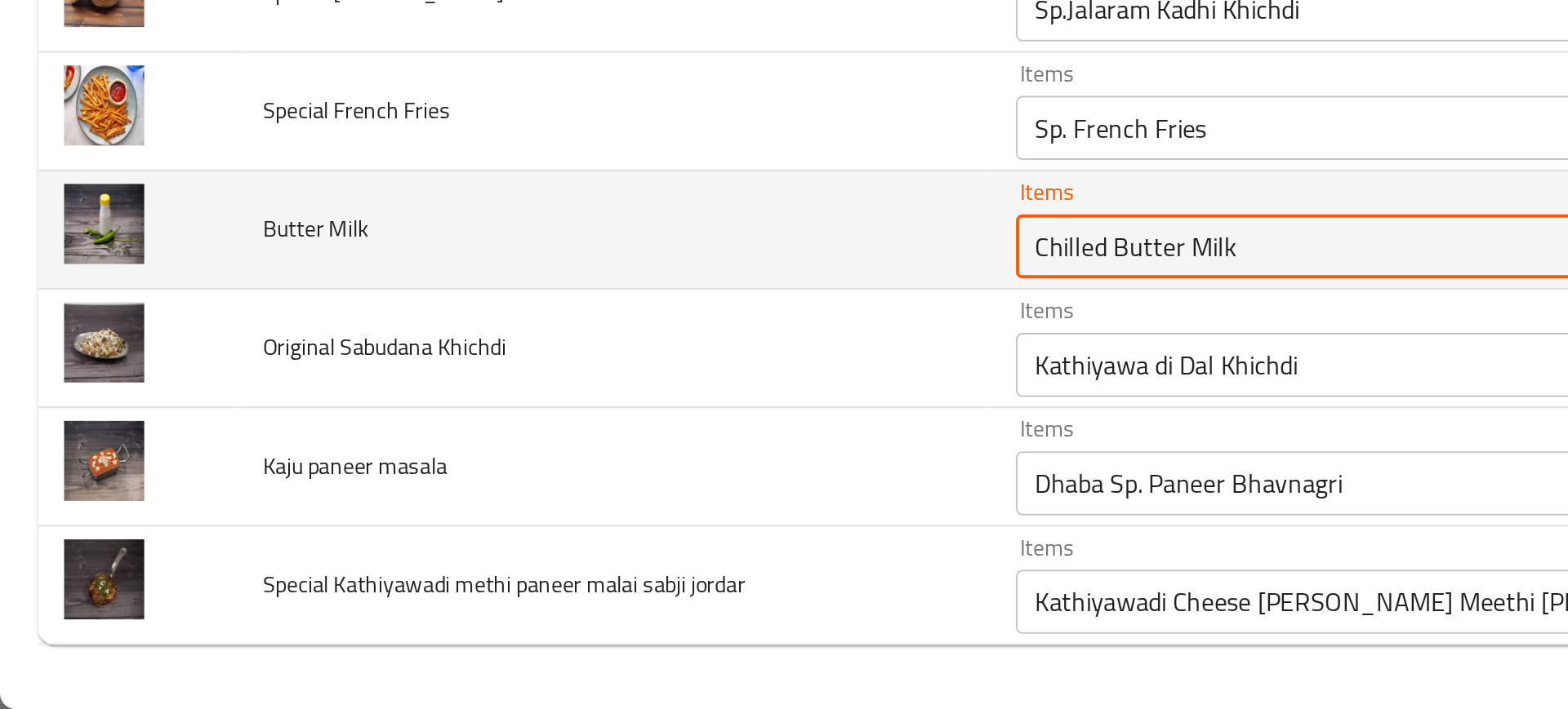
type Milk "Chilled Butter Milk"
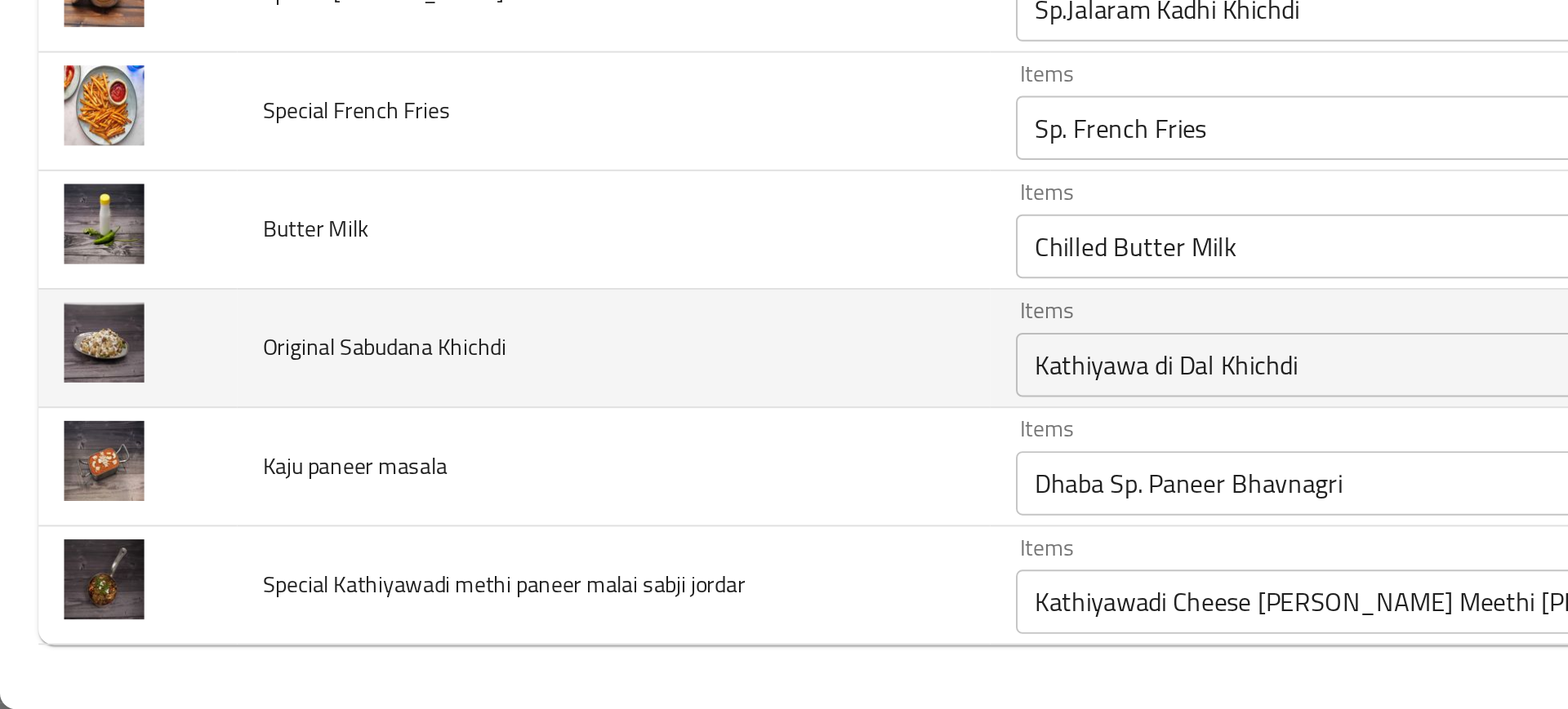
click at [545, 534] on Khichdi "Kathiyawa di Dal Khichdi" at bounding box center [696, 534] width 348 height 23
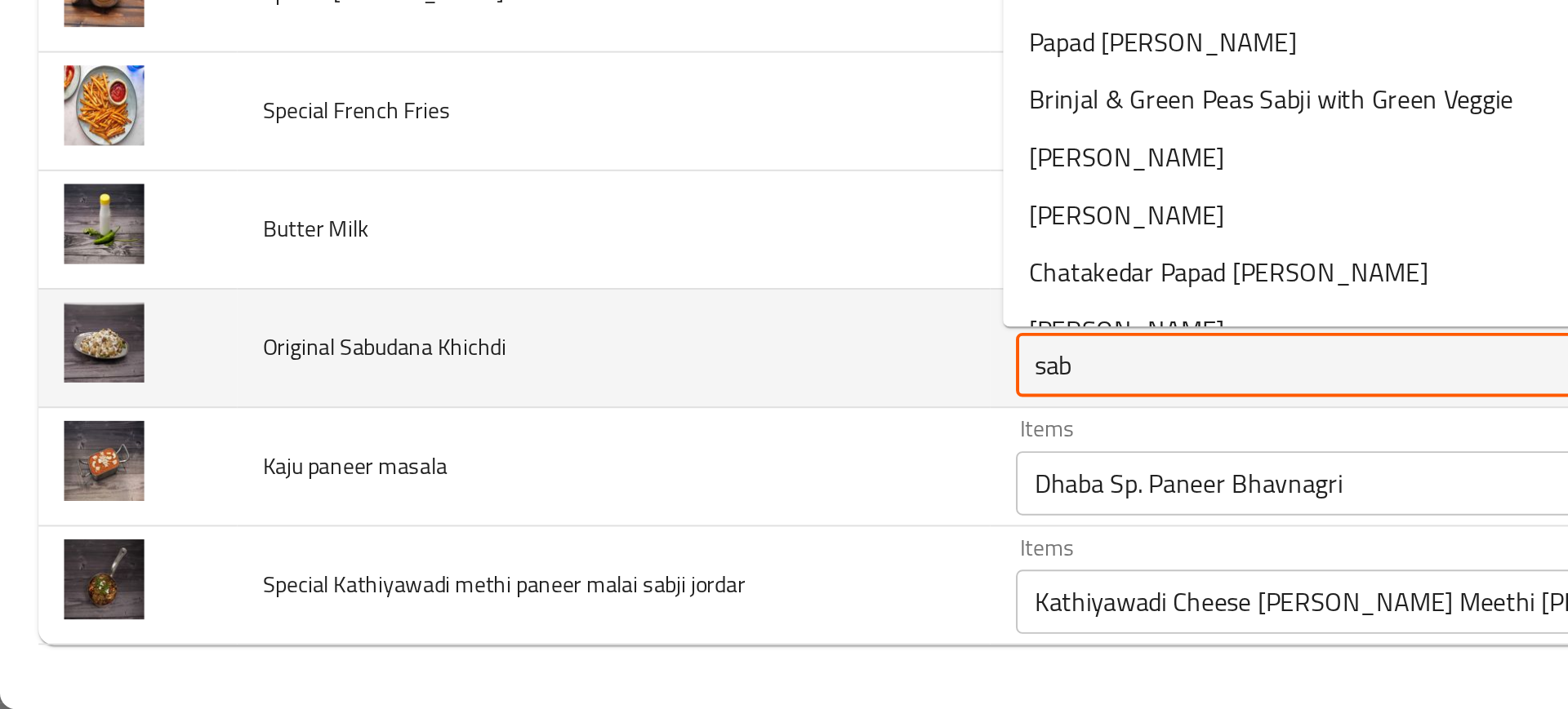
type Khichdi "sabu"
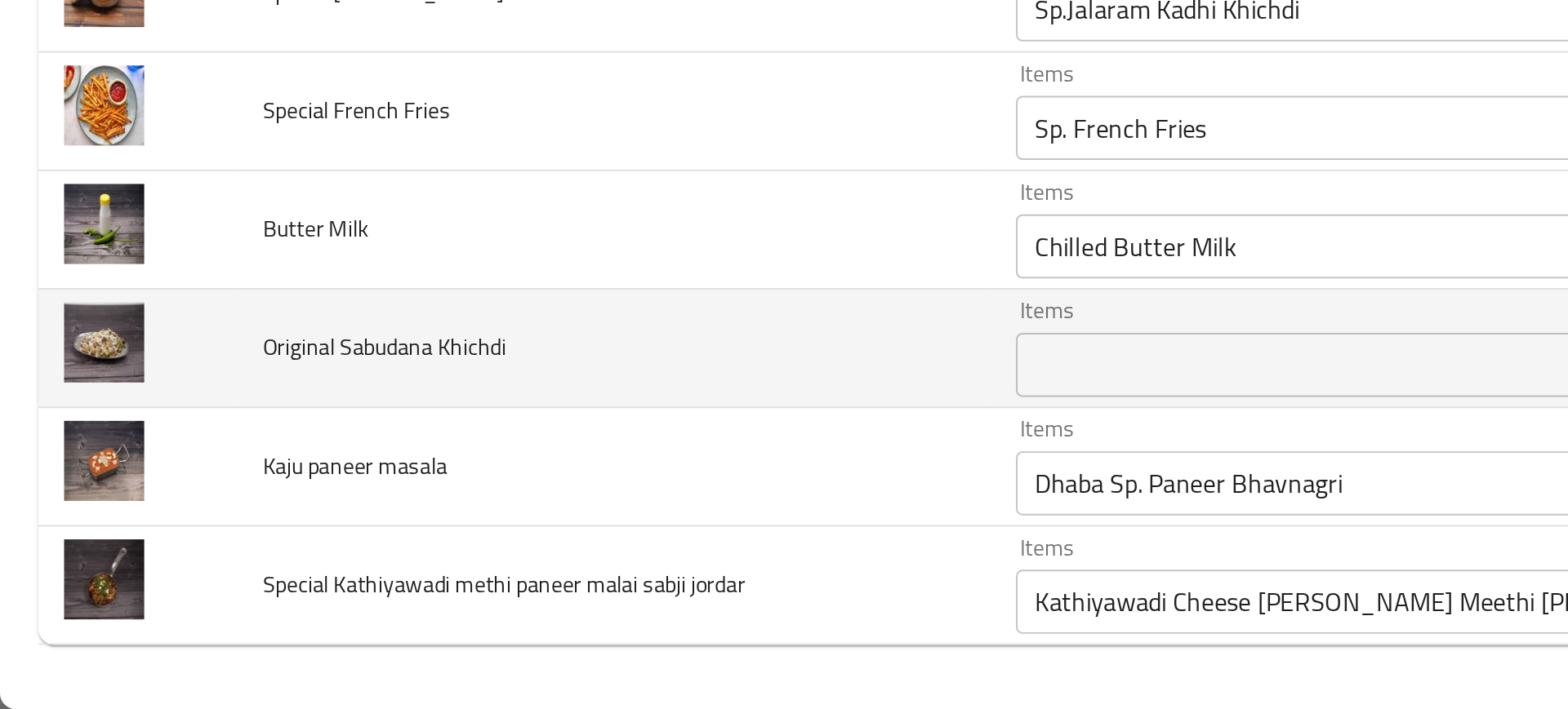
click at [426, 548] on td "Original Sabudana Khichdi" at bounding box center [312, 526] width 384 height 60
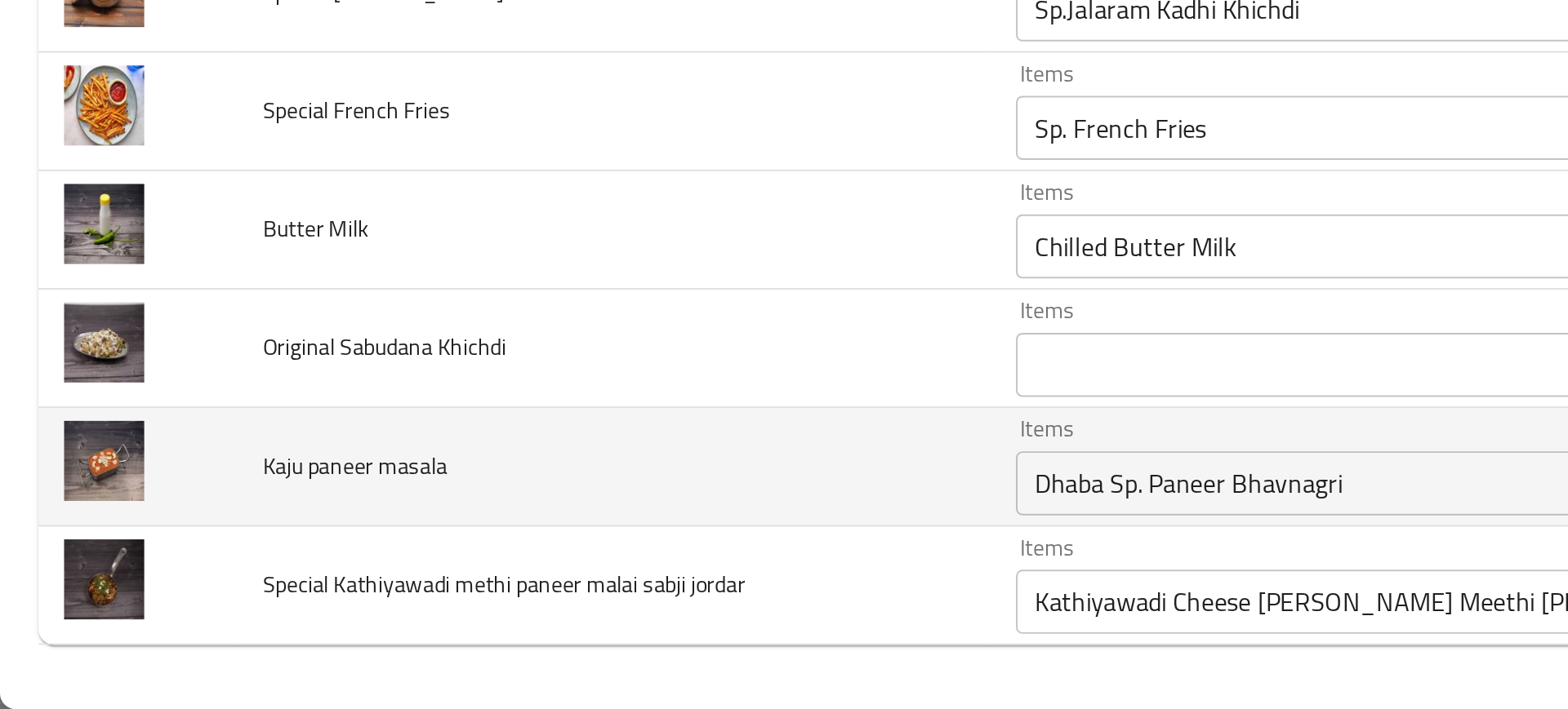
click at [529, 578] on div "Dhaba Sp. Paneer Bhavnagri Items" at bounding box center [721, 593] width 406 height 33
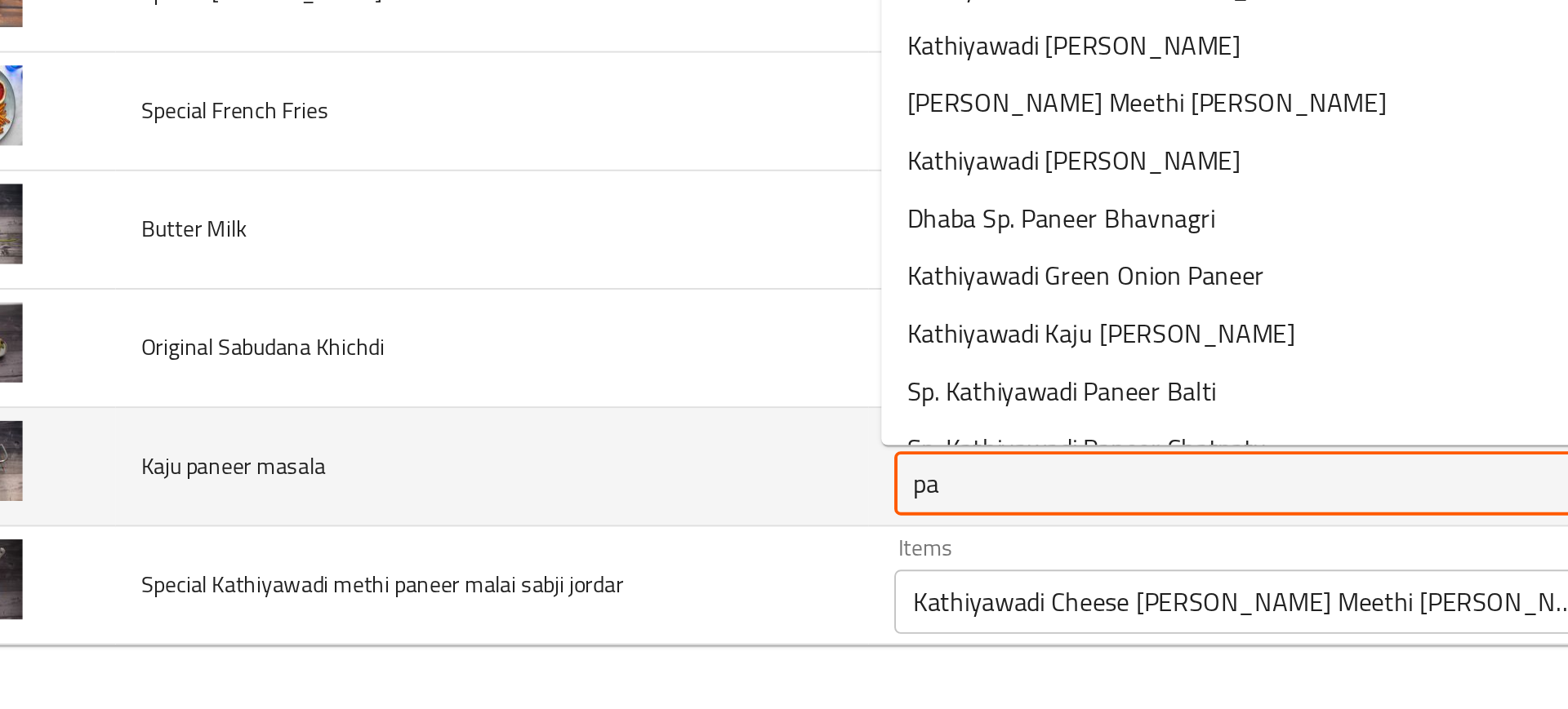
type masala "p"
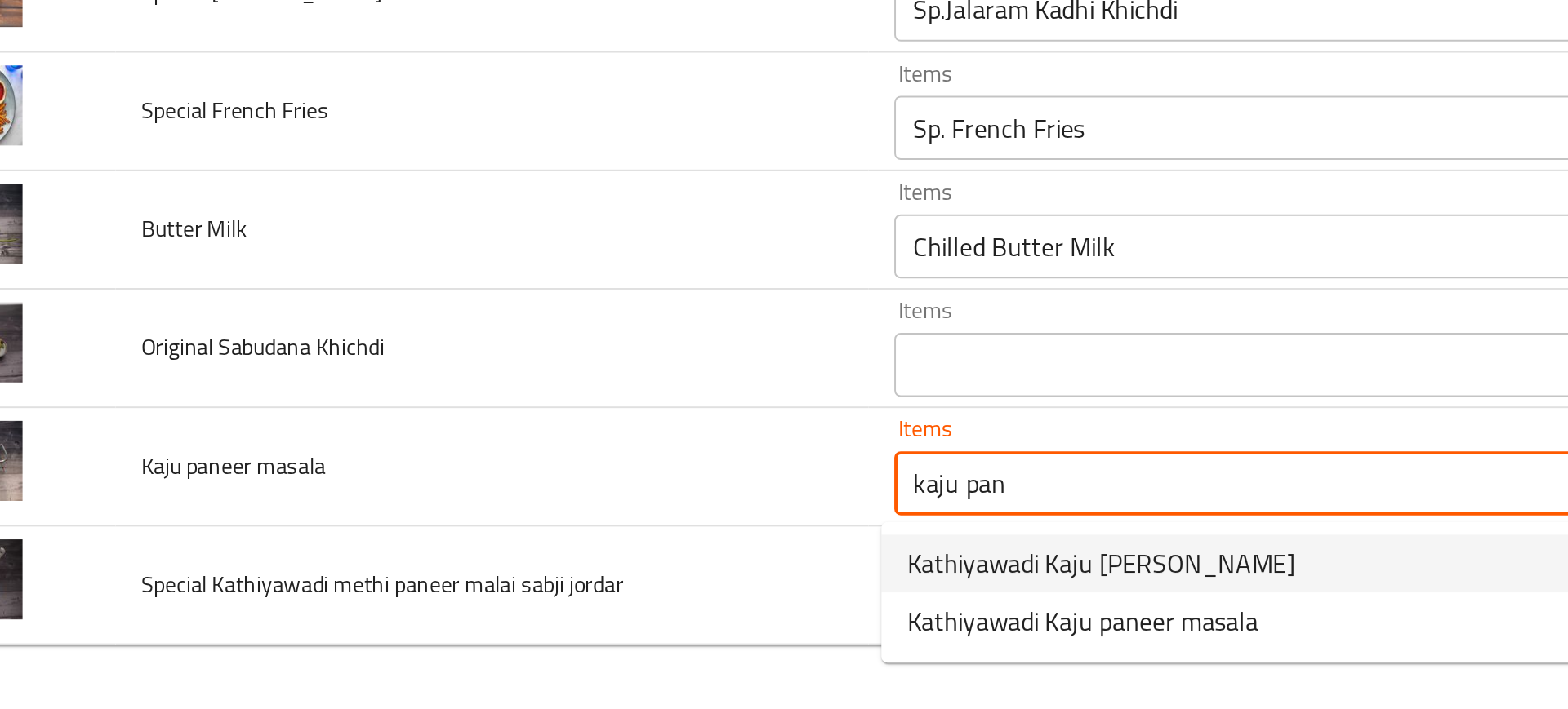
click at [541, 633] on span "Kathiyawadi Kaju Paneer Masala" at bounding box center [623, 635] width 198 height 19
type masala "Kathiyawadi Kaju Paneer Masala"
type masala-ar "كاثياوادي كاجو بانير ماسالا"
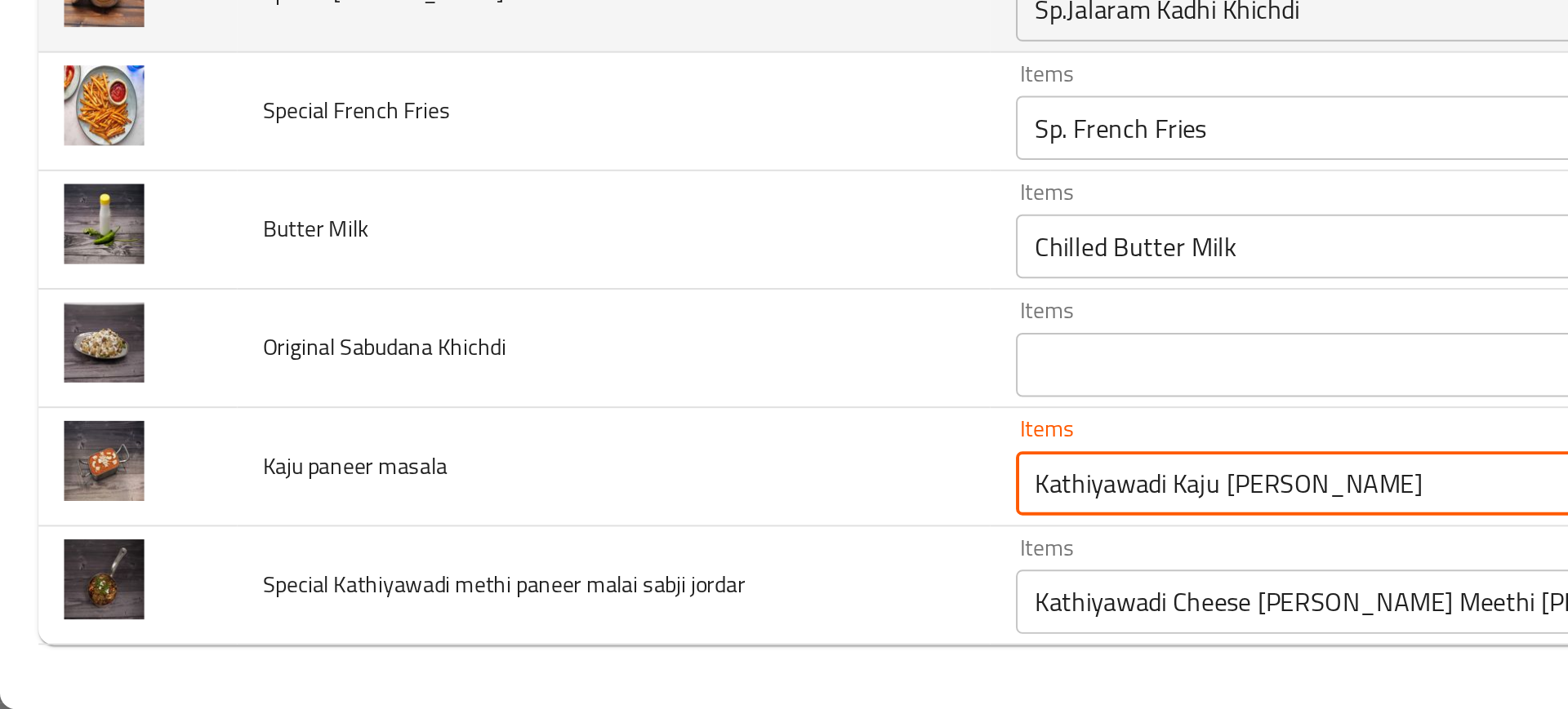
type masala "Kathiyawadi Kaju Paneer Masala"
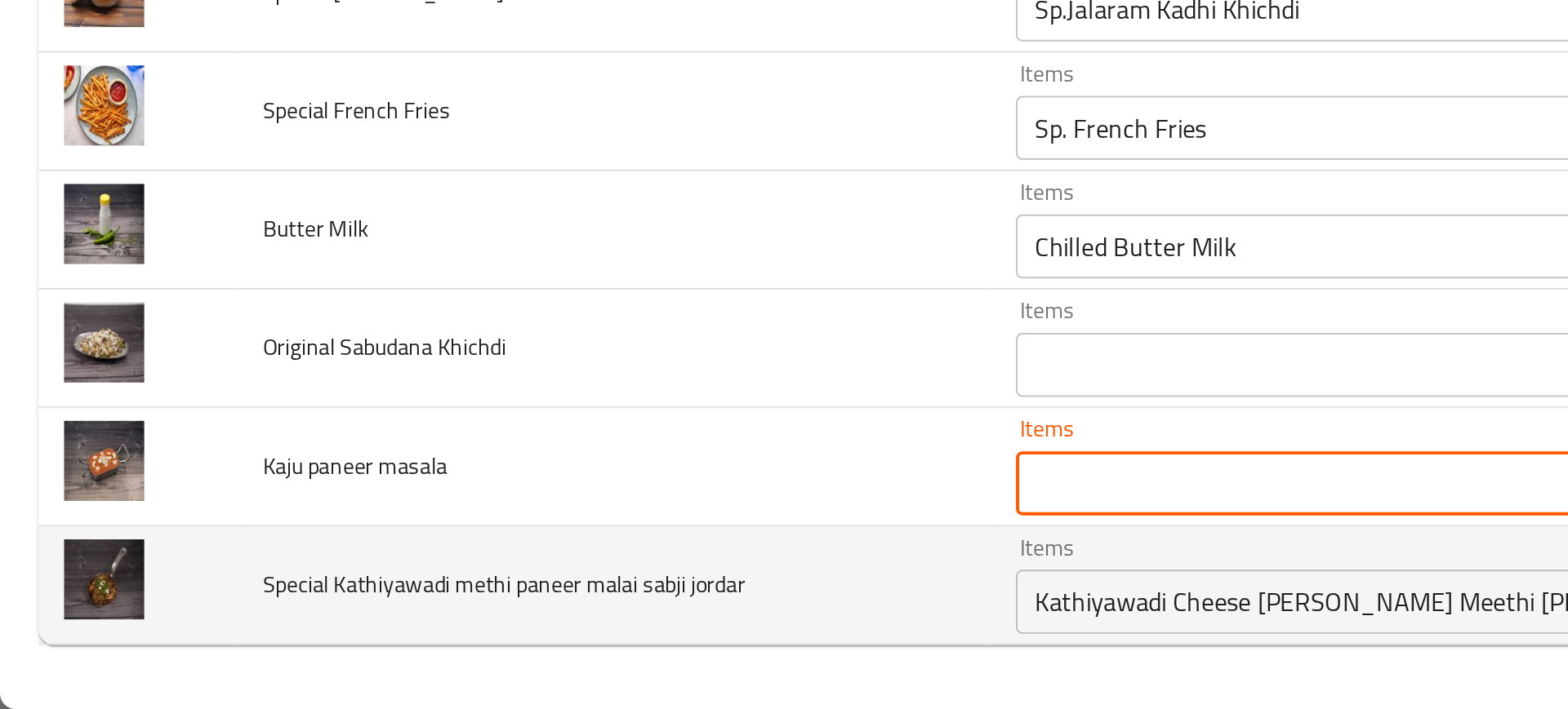
click at [389, 644] on td "Special Kathiyawadi methi paneer malai sabji jordar" at bounding box center [312, 646] width 384 height 60
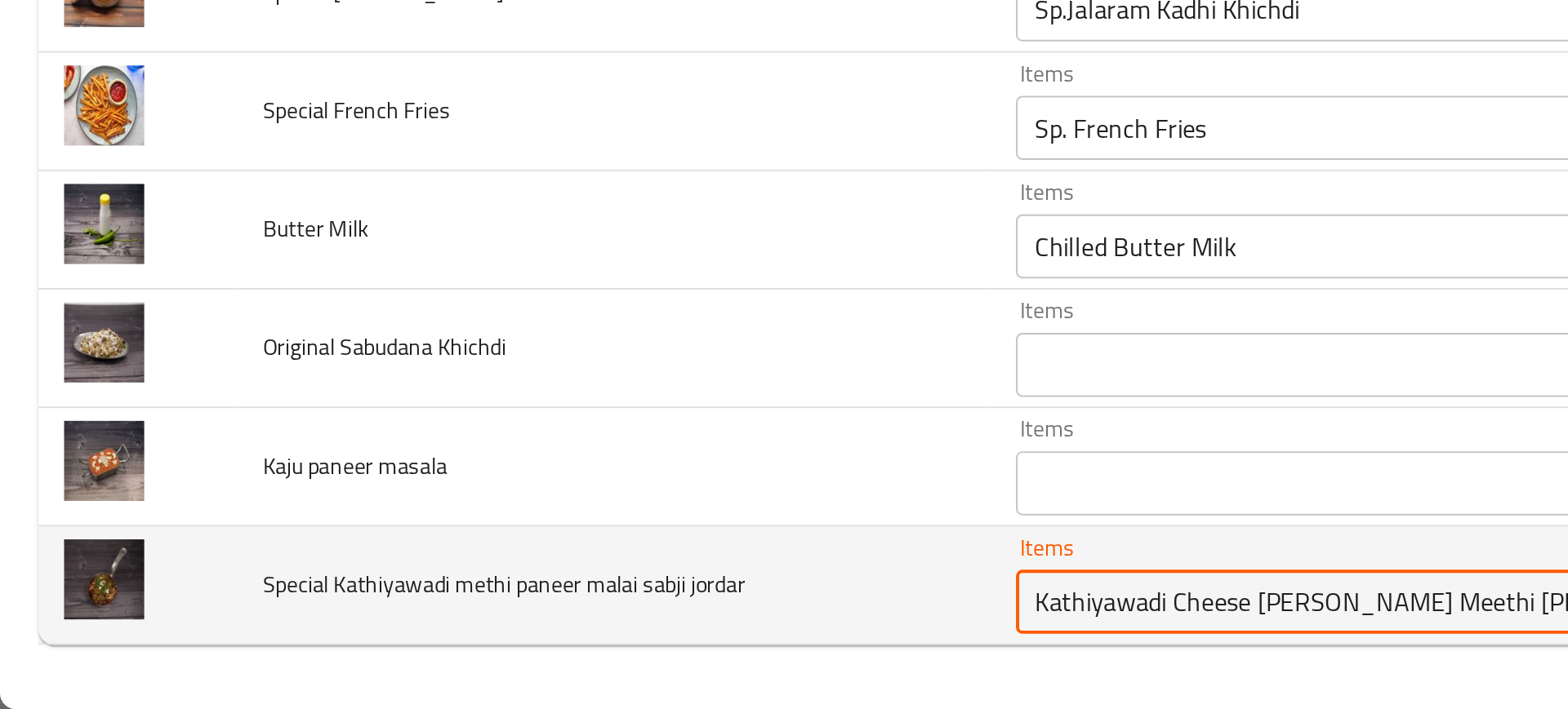
click at [535, 648] on jordar "Kathiyawadi Cheese Kaju Green Meethi Kadhay" at bounding box center [696, 654] width 348 height 23
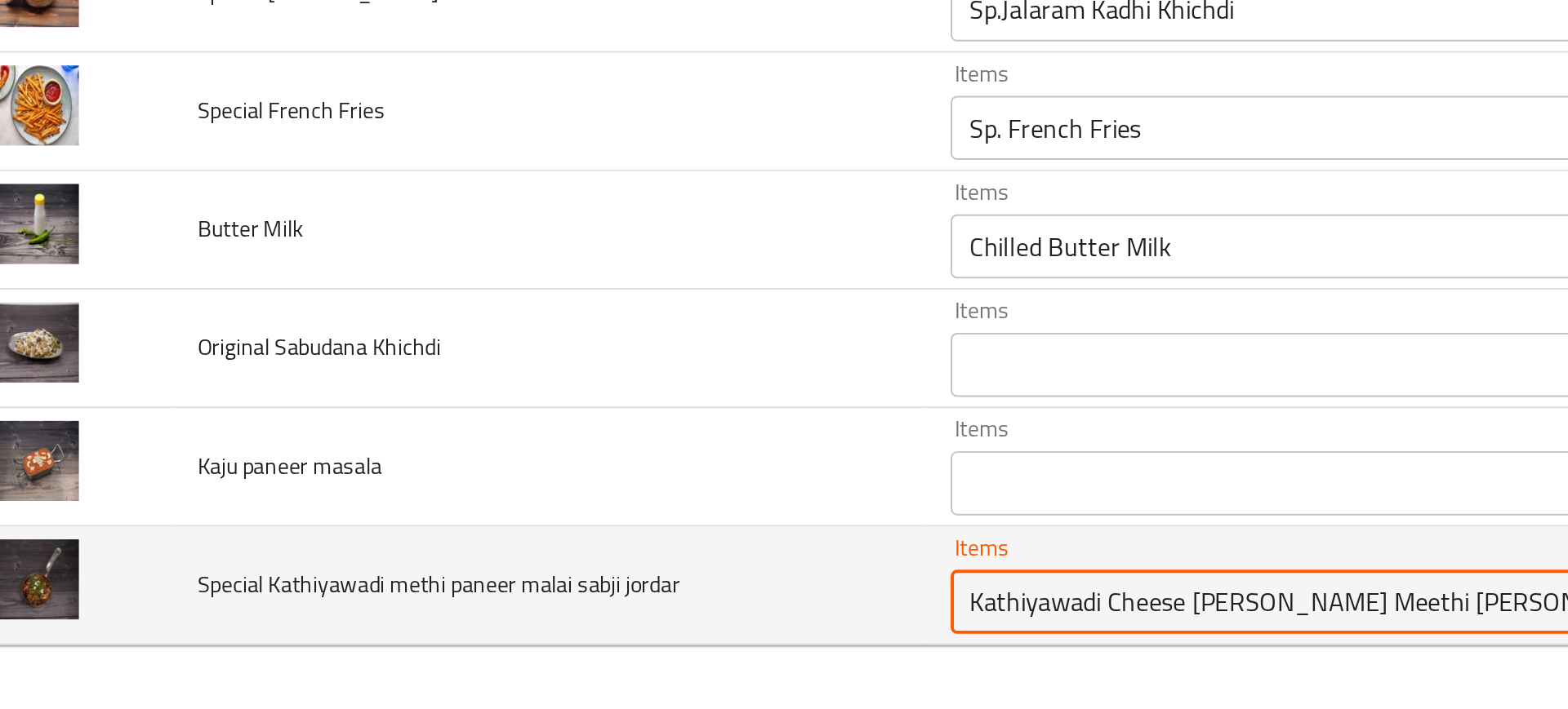
paste jordar "Kaju Paneer Masala"
type jordar "Kathiyawadi Kaju Paneer Masala"
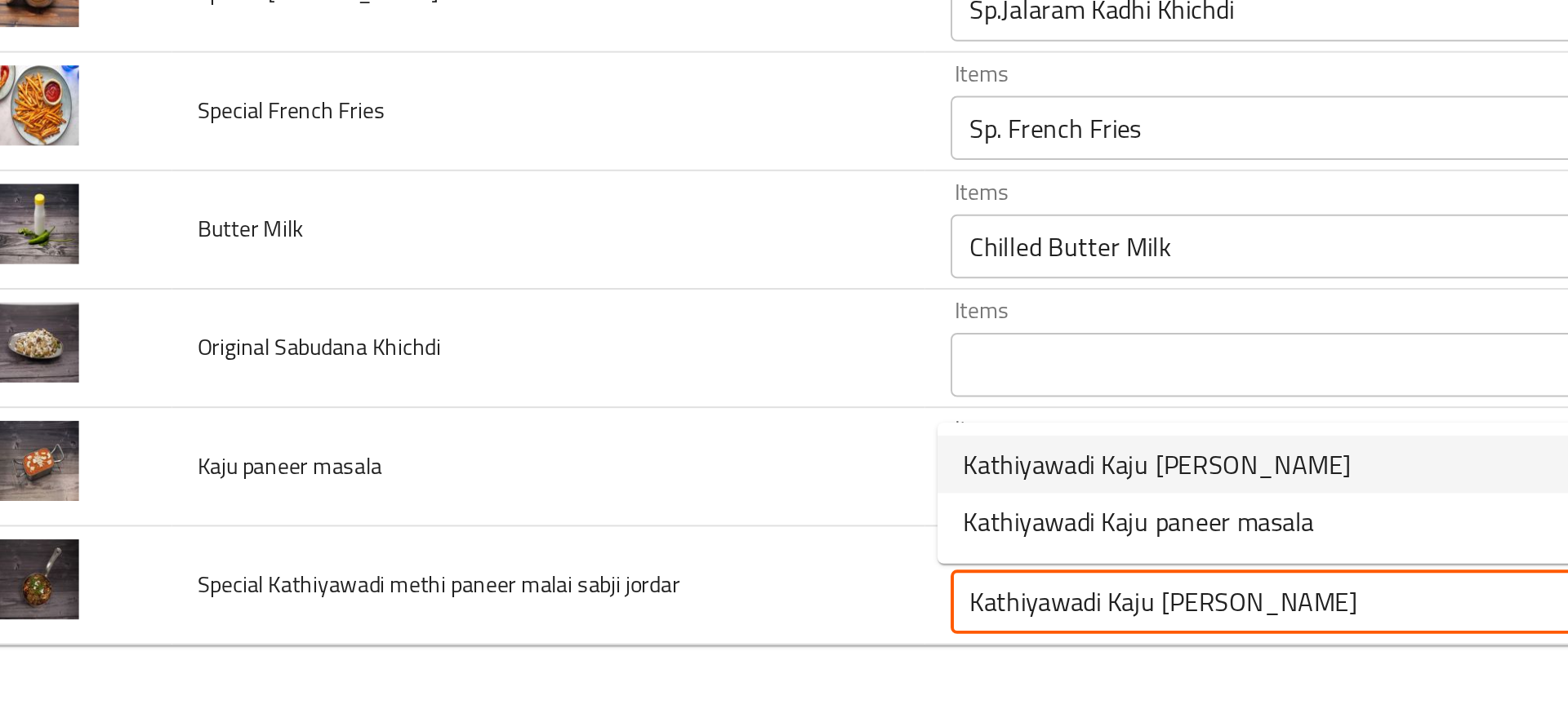
click at [579, 584] on span "Kathiyawadi Kaju Paneer Masala" at bounding box center [623, 585] width 198 height 19
type jordar-ar "كاثياوادي كاجو بانير ماسالا"
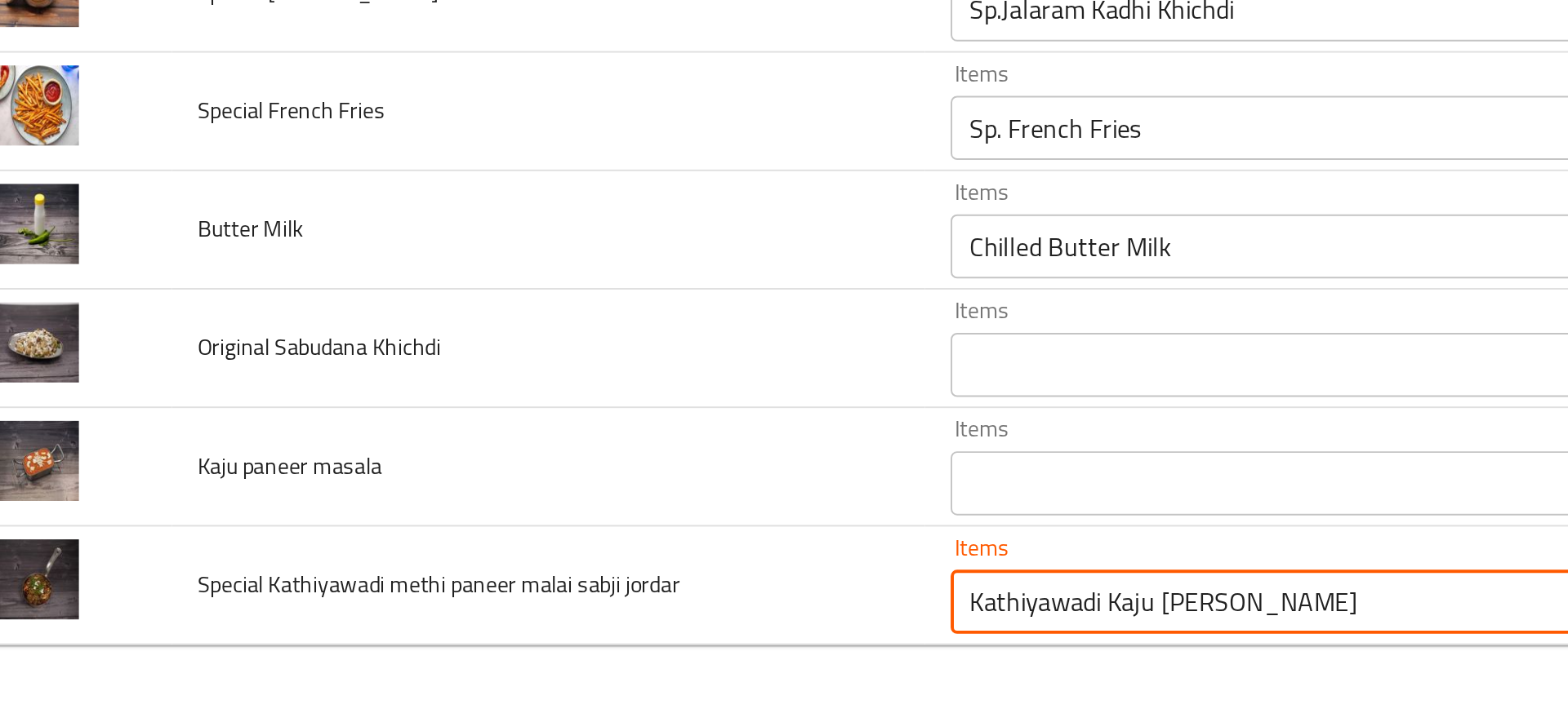
type jordar "Kathiyawadi Kaju Paneer Masala"
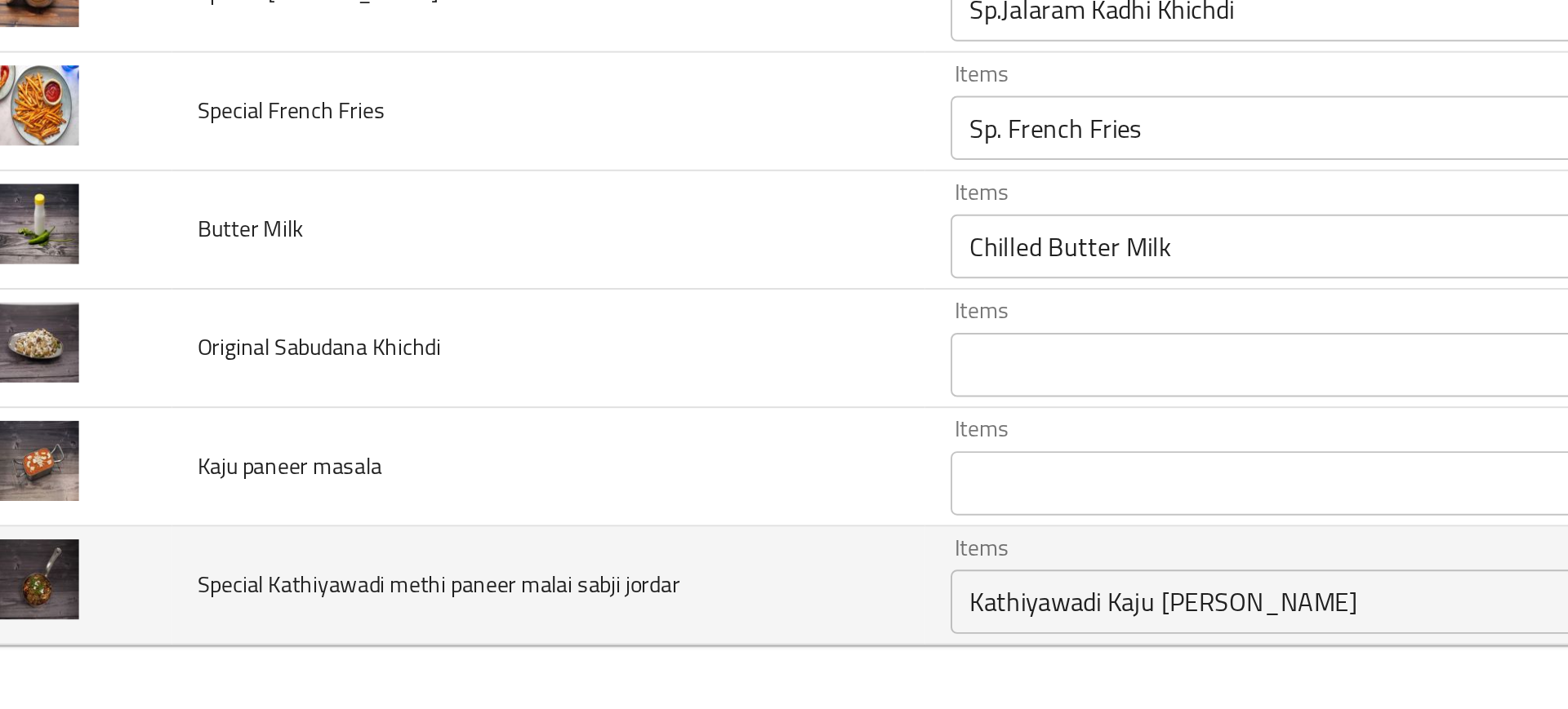
click at [362, 646] on span "Special Kathiyawadi methi paneer malai sabji jordar" at bounding box center [257, 646] width 246 height 21
copy span "jordar"
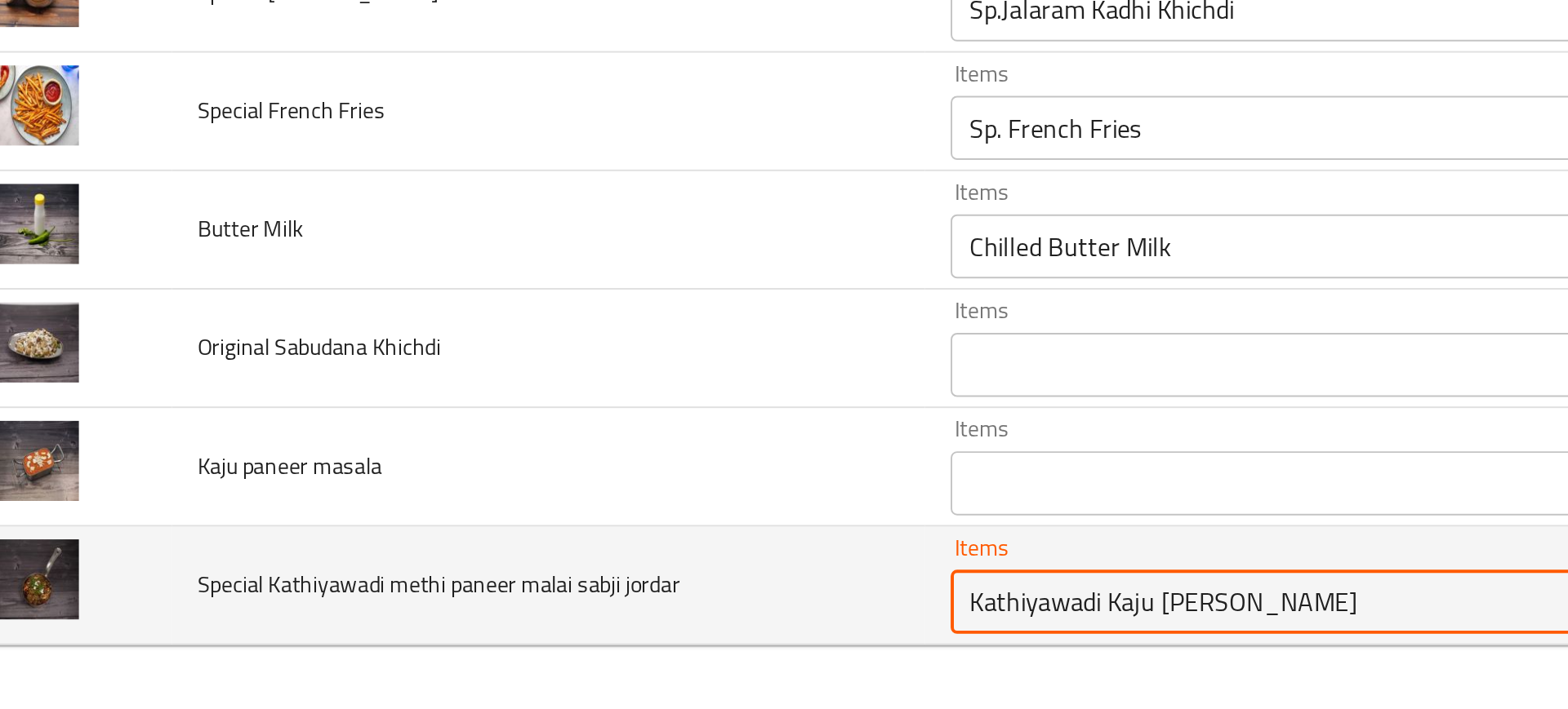
click at [584, 662] on jordar "Kathiyawadi Kaju Paneer Masala" at bounding box center [696, 654] width 348 height 23
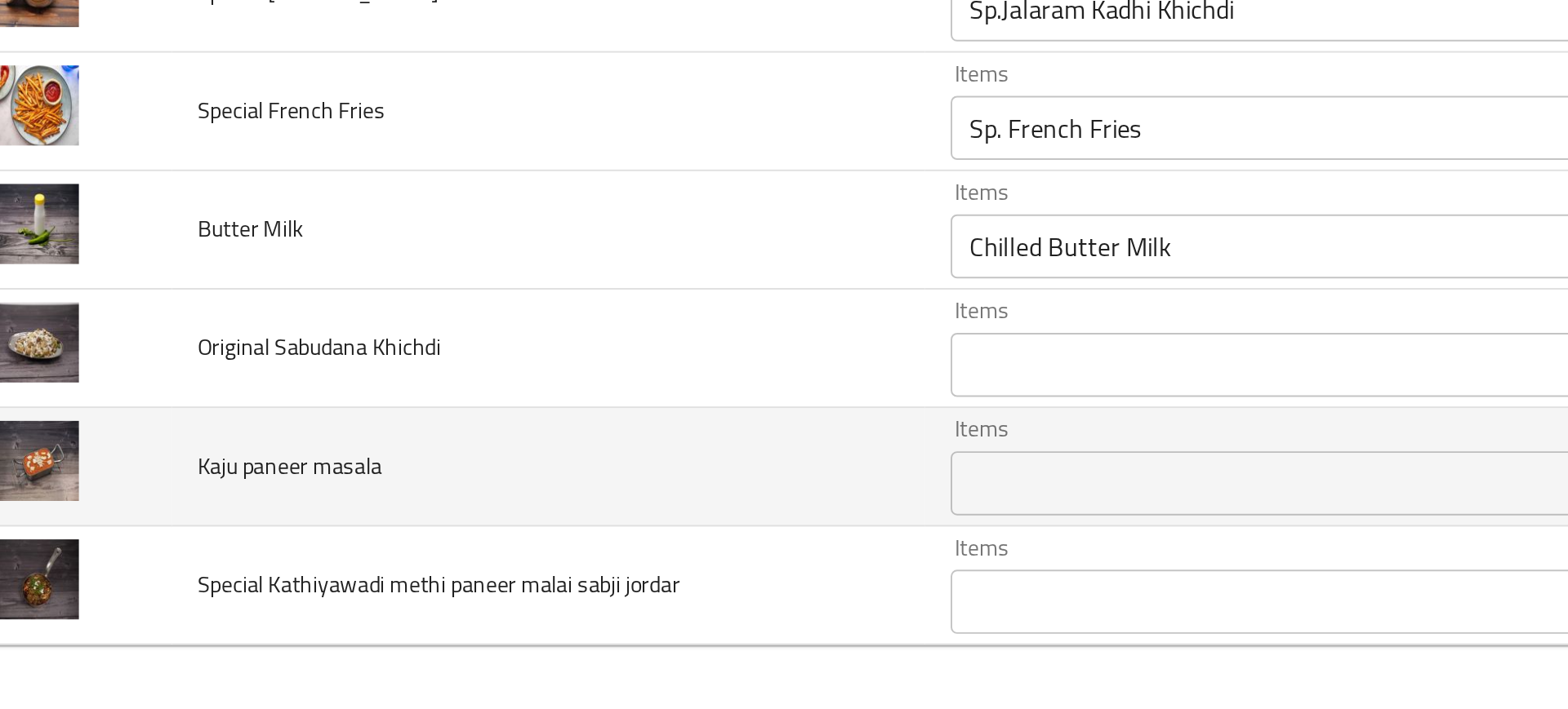
click at [241, 614] on td "Kaju paneer masala" at bounding box center [312, 586] width 384 height 60
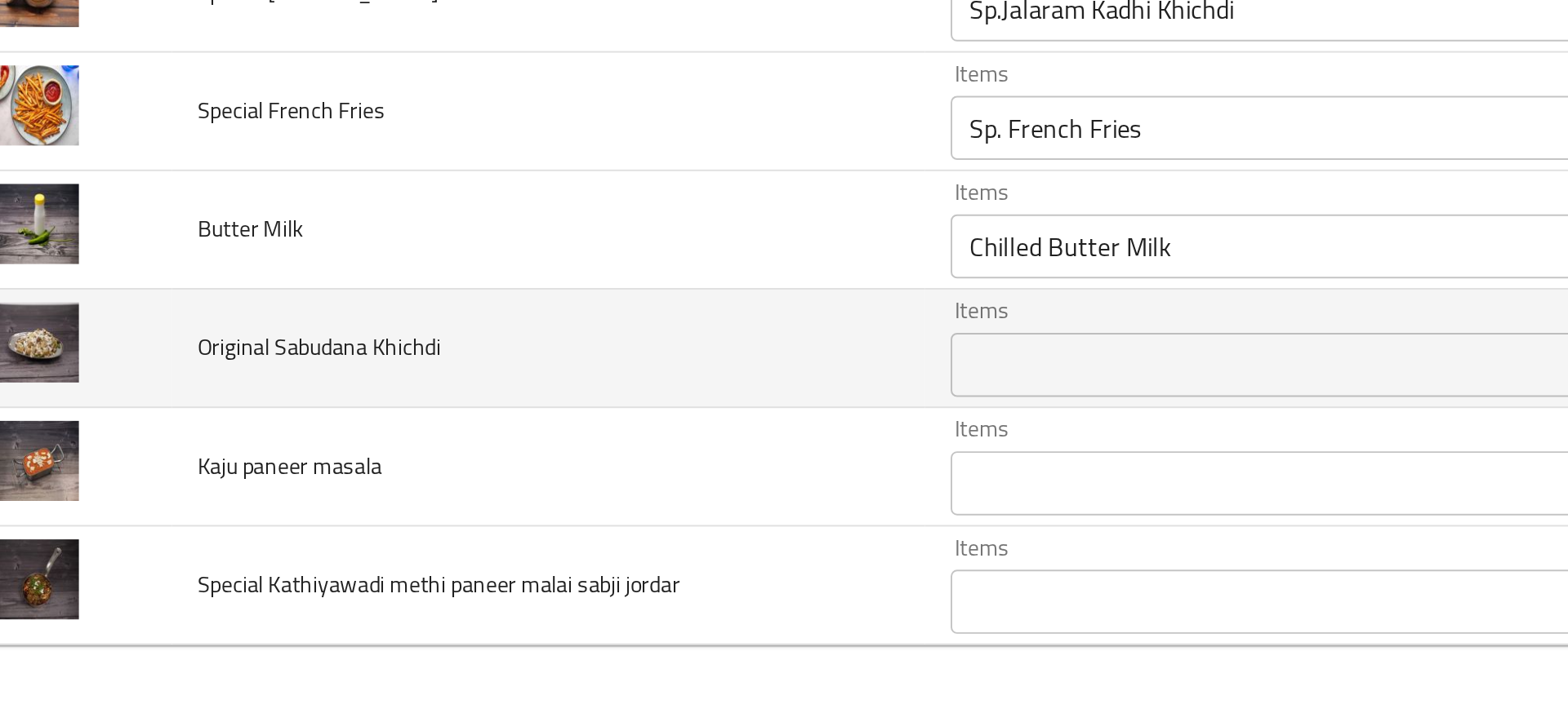
click at [172, 535] on td "Original Sabudana Khichdi" at bounding box center [312, 526] width 384 height 60
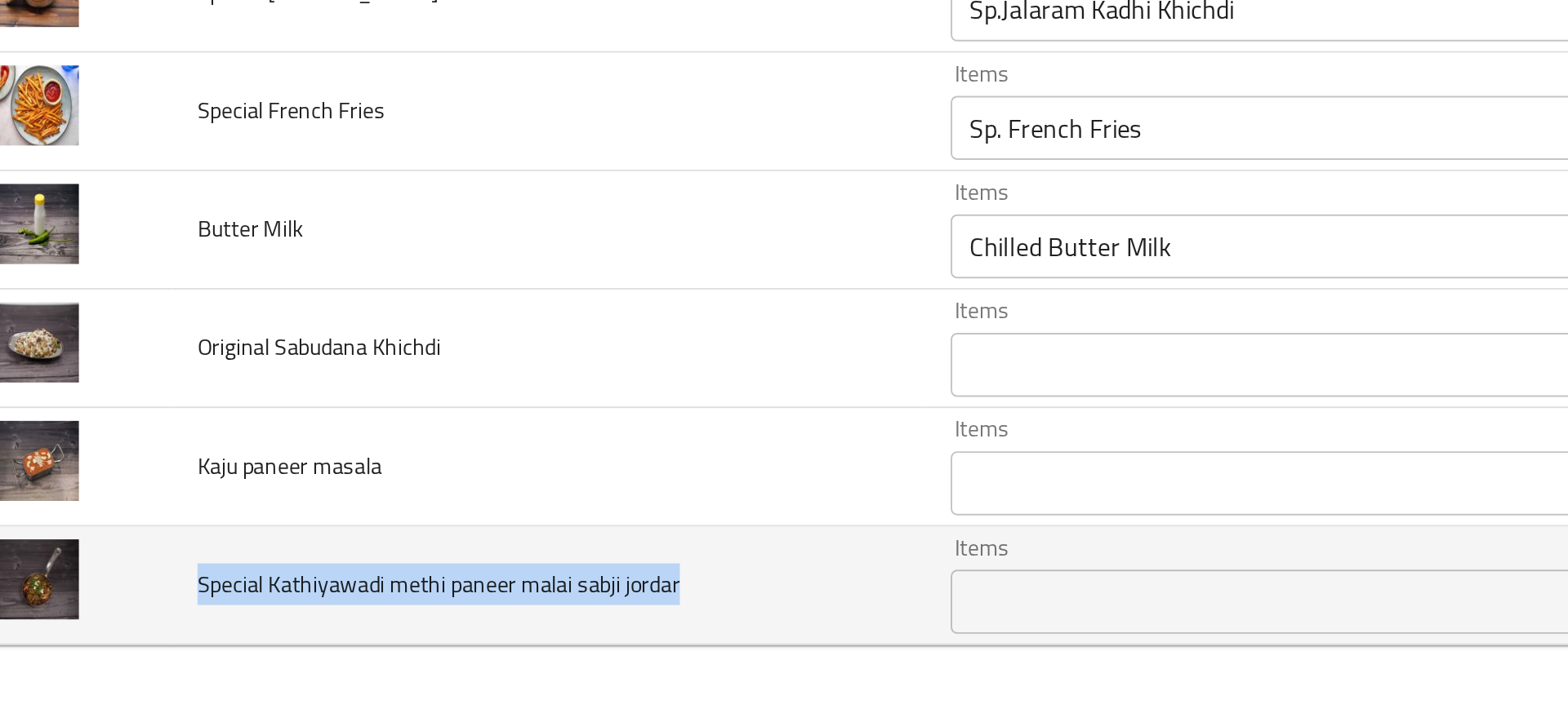
drag, startPoint x: 389, startPoint y: 645, endPoint x: 124, endPoint y: 645, distance: 265.0
click at [124, 645] on td "Special Kathiyawadi methi paneer malai sabji jordar" at bounding box center [312, 646] width 384 height 60
copy span "Special Kathiyawadi methi paneer malai sabji jordar"
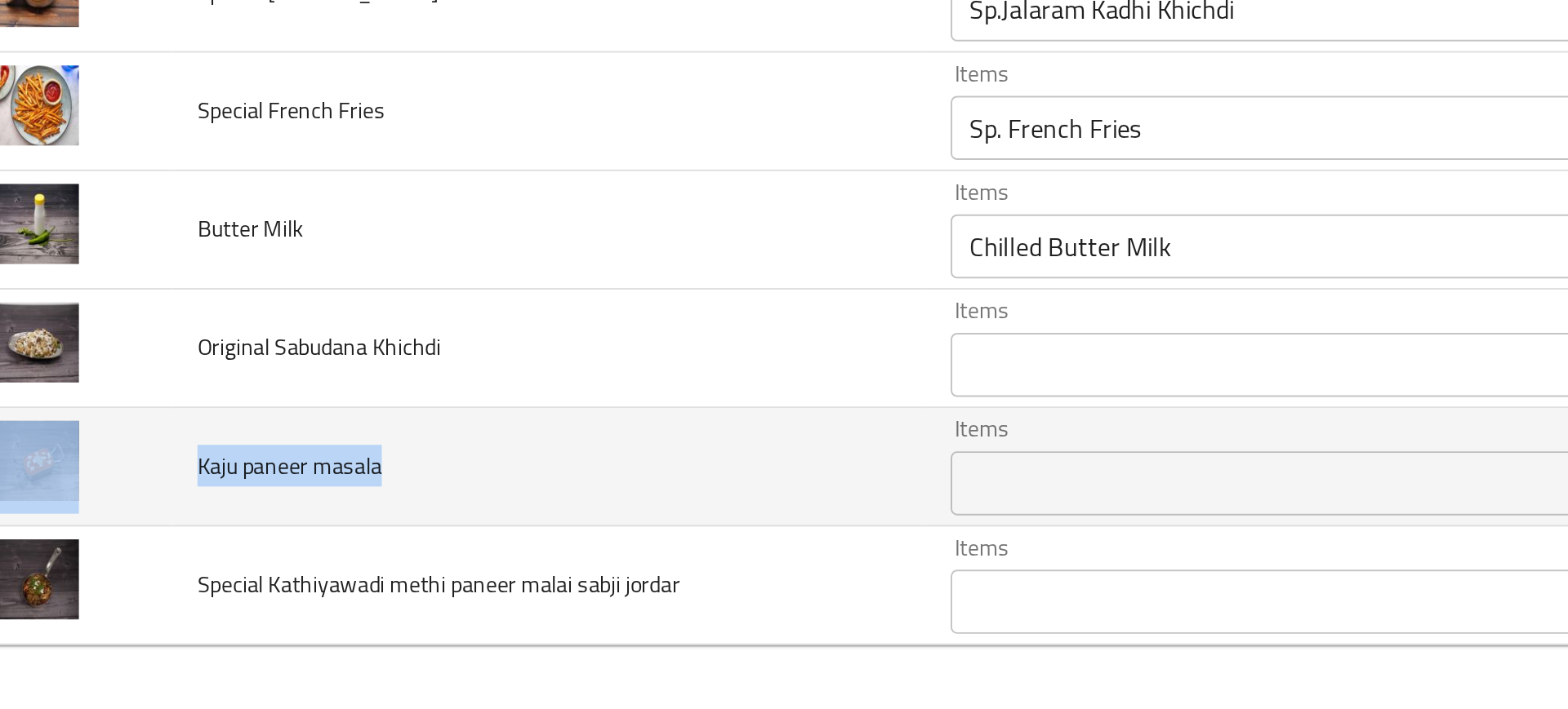
drag, startPoint x: 239, startPoint y: 585, endPoint x: 112, endPoint y: 580, distance: 127.1
click at [112, 580] on tr "Kaju paneer masala Items Items Items Items Low Match" at bounding box center [784, 586] width 1529 height 60
copy tr "Kaju paneer masala"
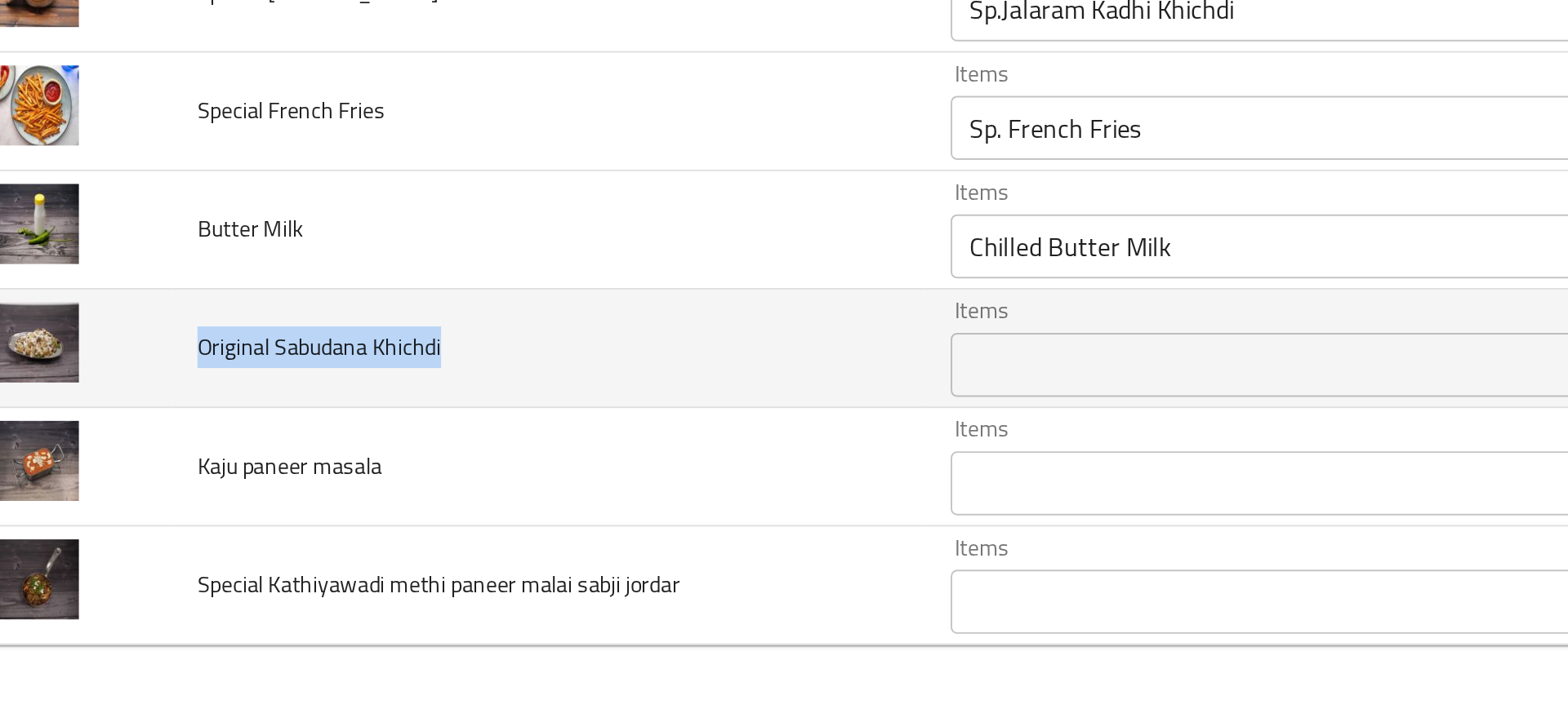
drag, startPoint x: 268, startPoint y: 525, endPoint x: 124, endPoint y: 518, distance: 144.2
click at [124, 518] on td "Original Sabudana Khichdi" at bounding box center [312, 526] width 384 height 60
copy span "Original Sabudana Khichdi"
click at [363, 543] on td "Original Sabudana Khichdi" at bounding box center [312, 526] width 384 height 60
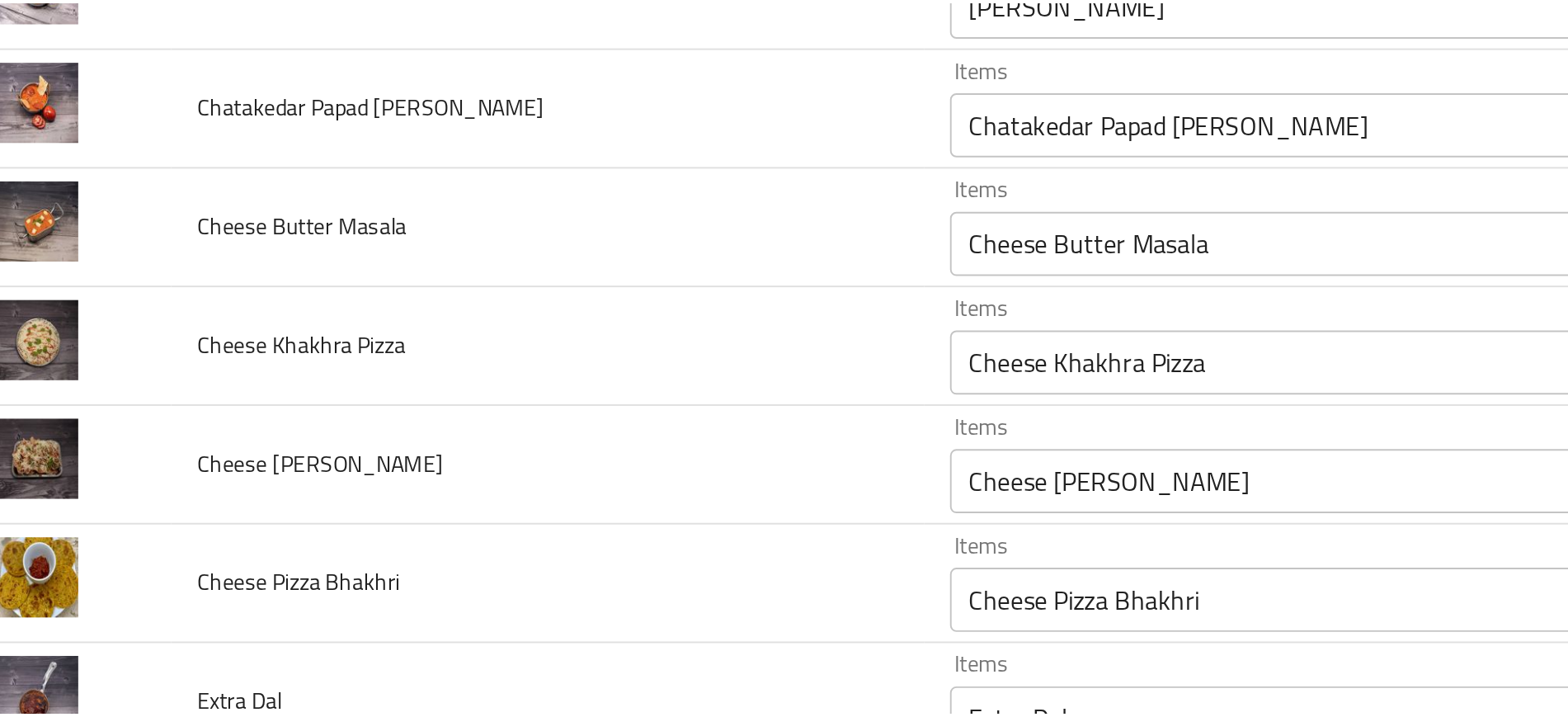
scroll to position [0, 0]
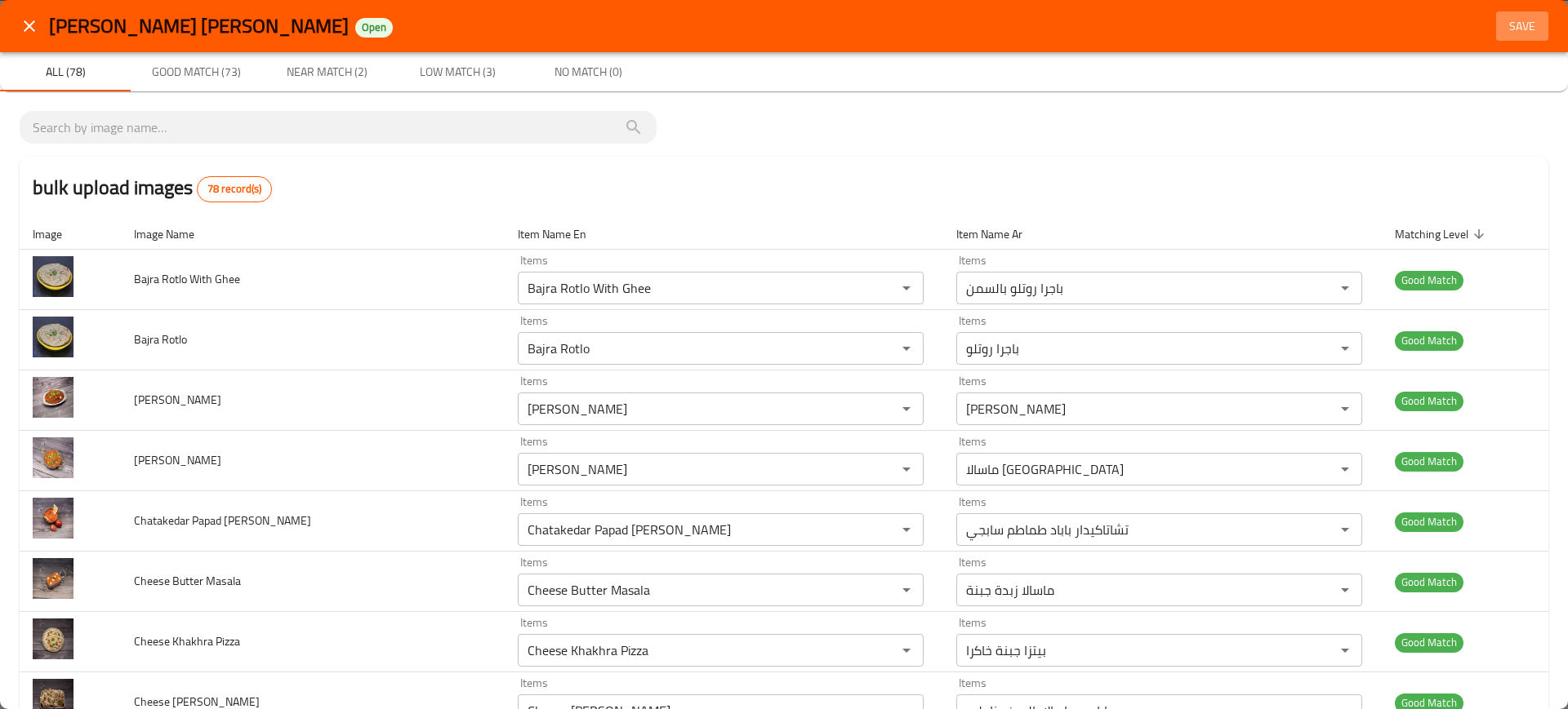
click at [1512, 19] on span "Save" at bounding box center [1522, 26] width 39 height 20
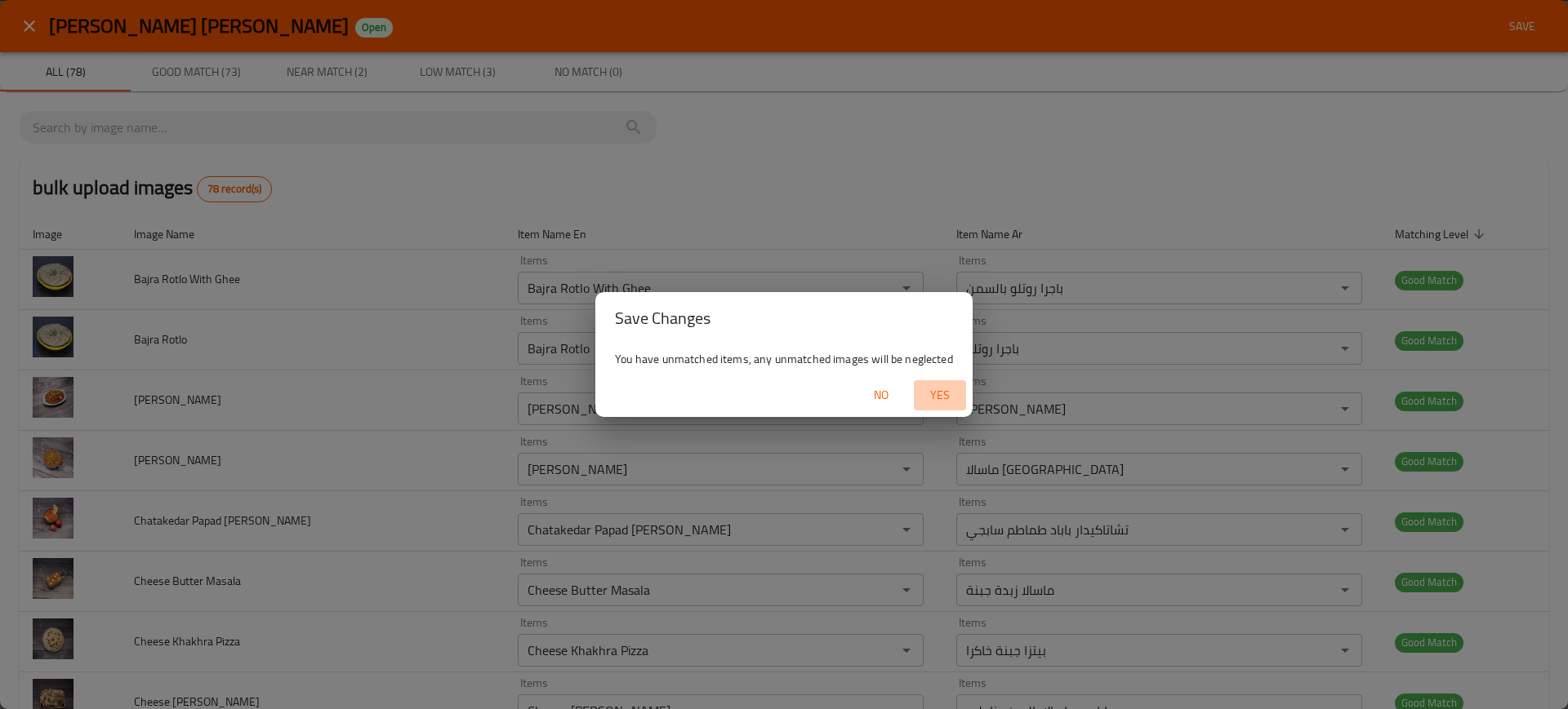
click at [935, 392] on span "Yes" at bounding box center [940, 395] width 39 height 20
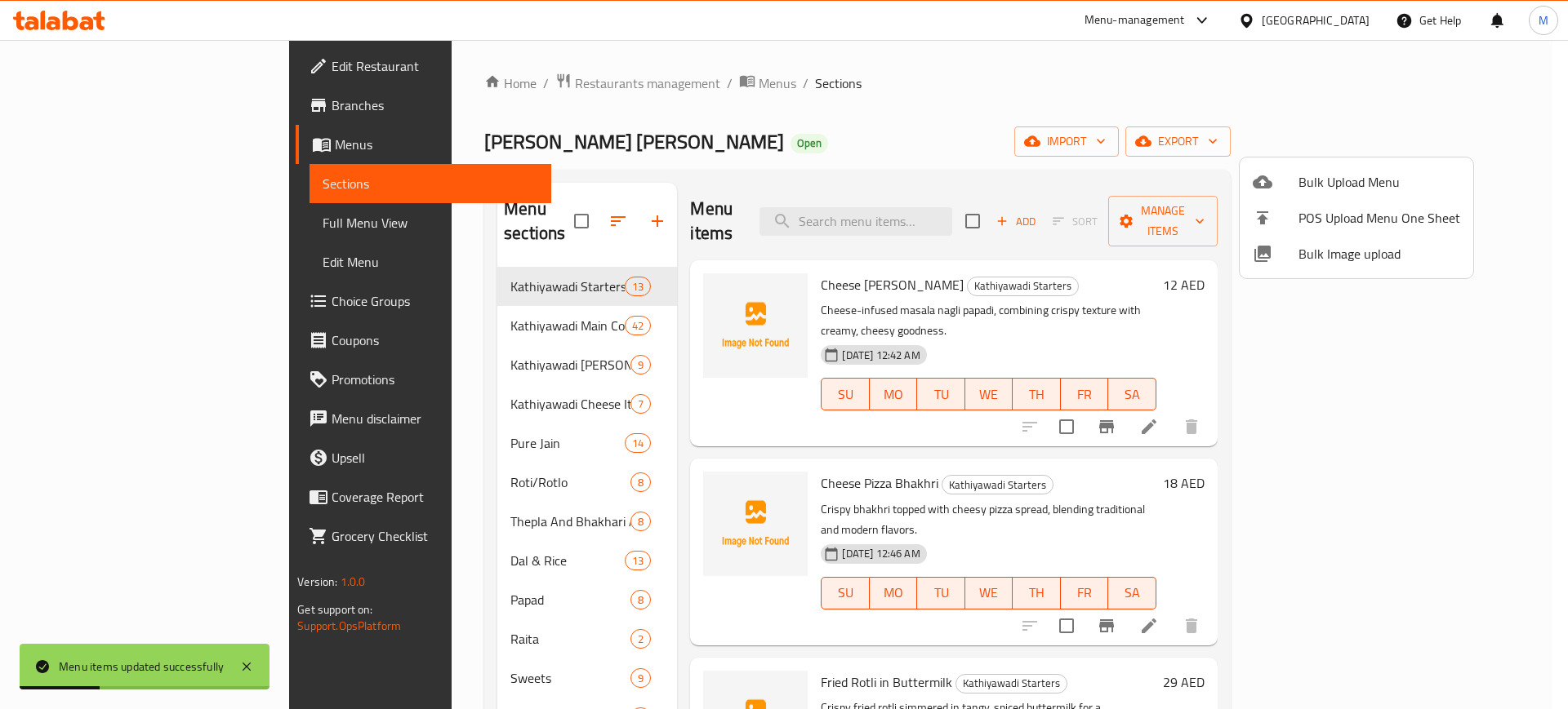
click at [609, 432] on div at bounding box center [784, 354] width 1568 height 709
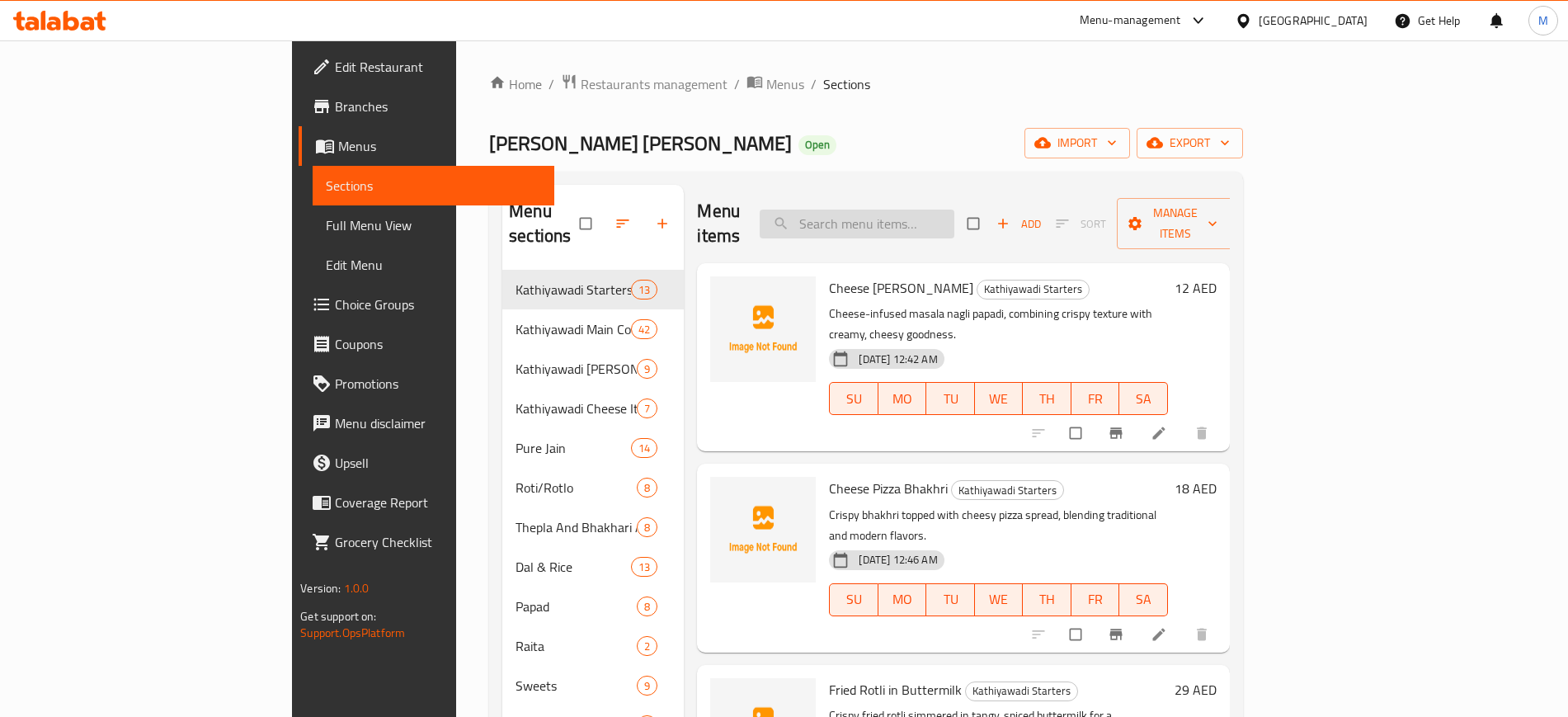
click at [955, 210] on input "search" at bounding box center [857, 224] width 194 height 29
paste input "Kathiyawadi Kaju [PERSON_NAME]"
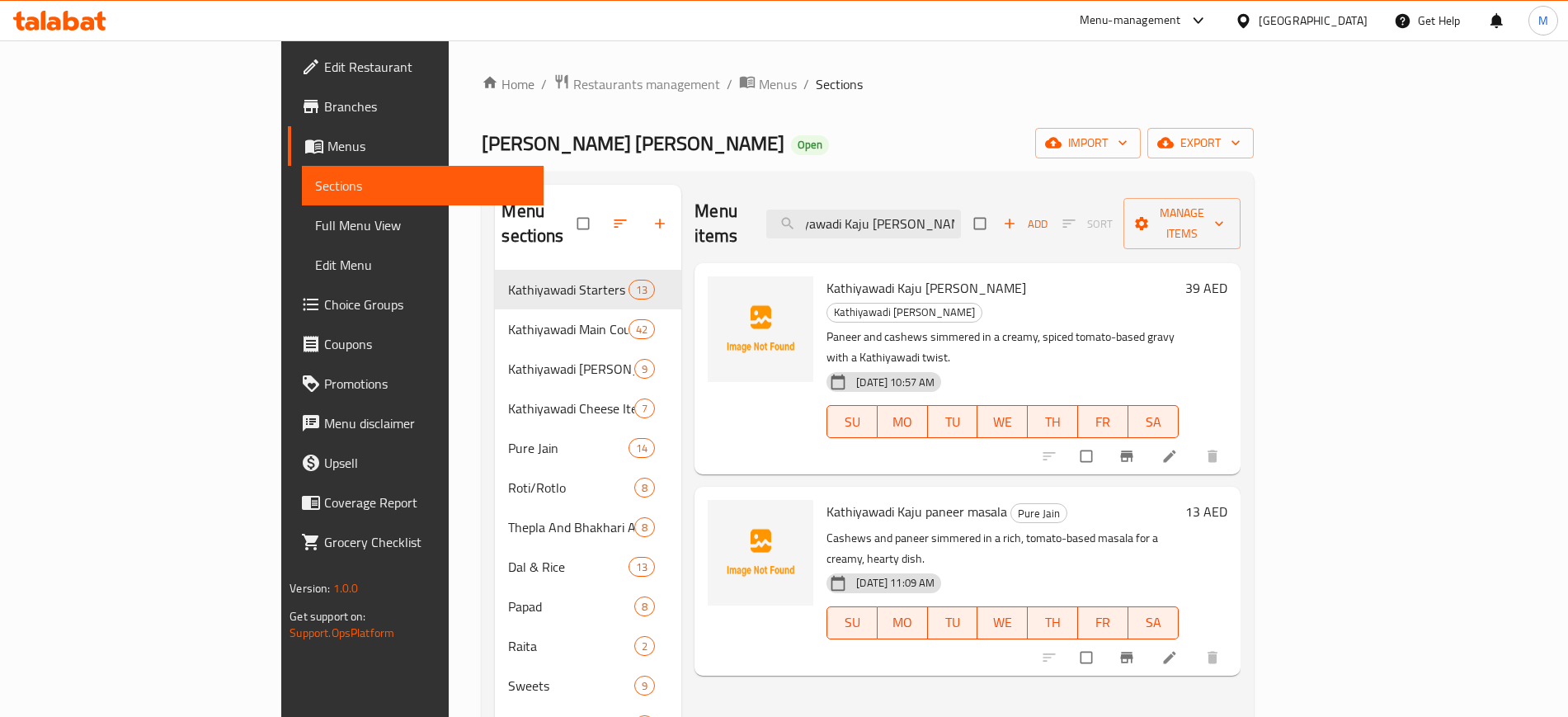
type input "Kathiyawadi Kaju [PERSON_NAME]"
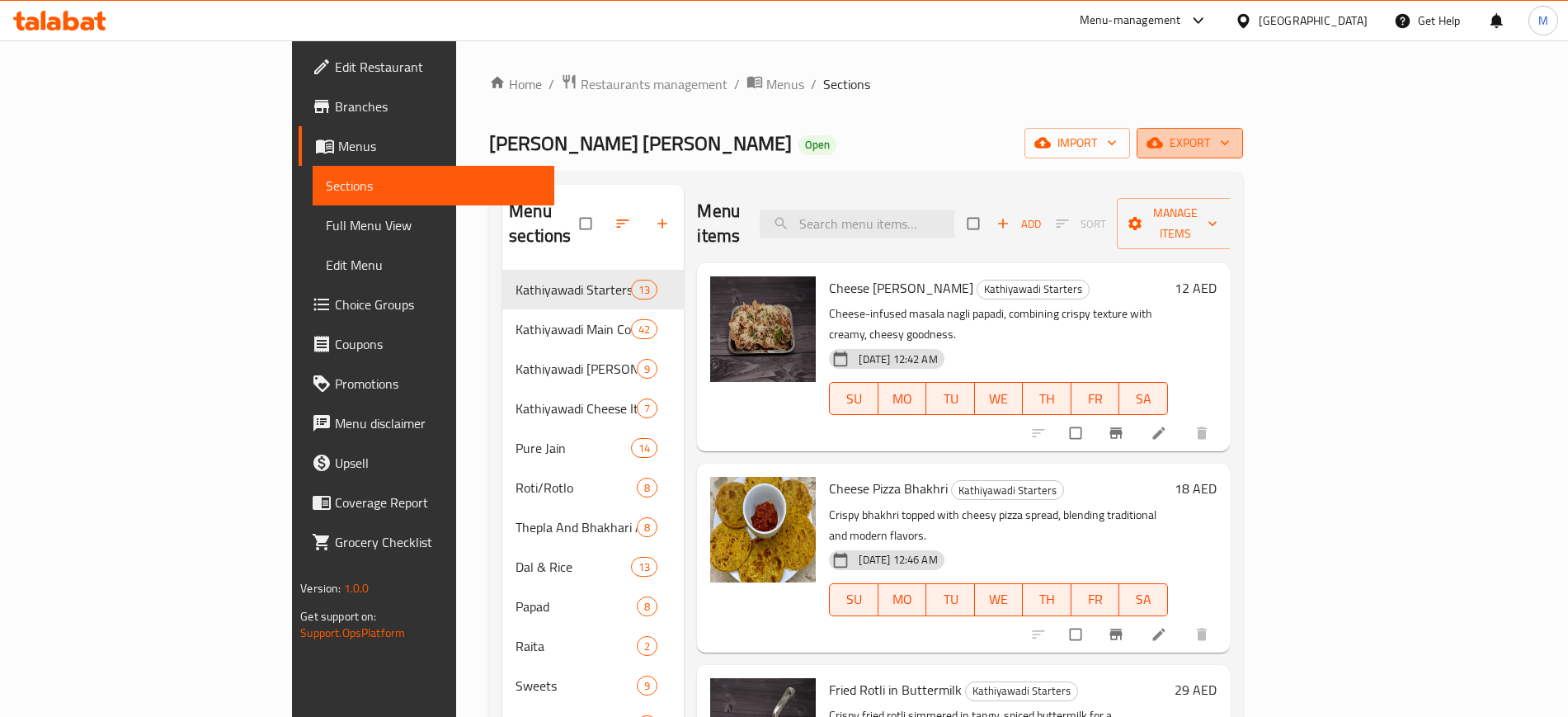
click at [1230, 148] on span "export" at bounding box center [1190, 143] width 80 height 21
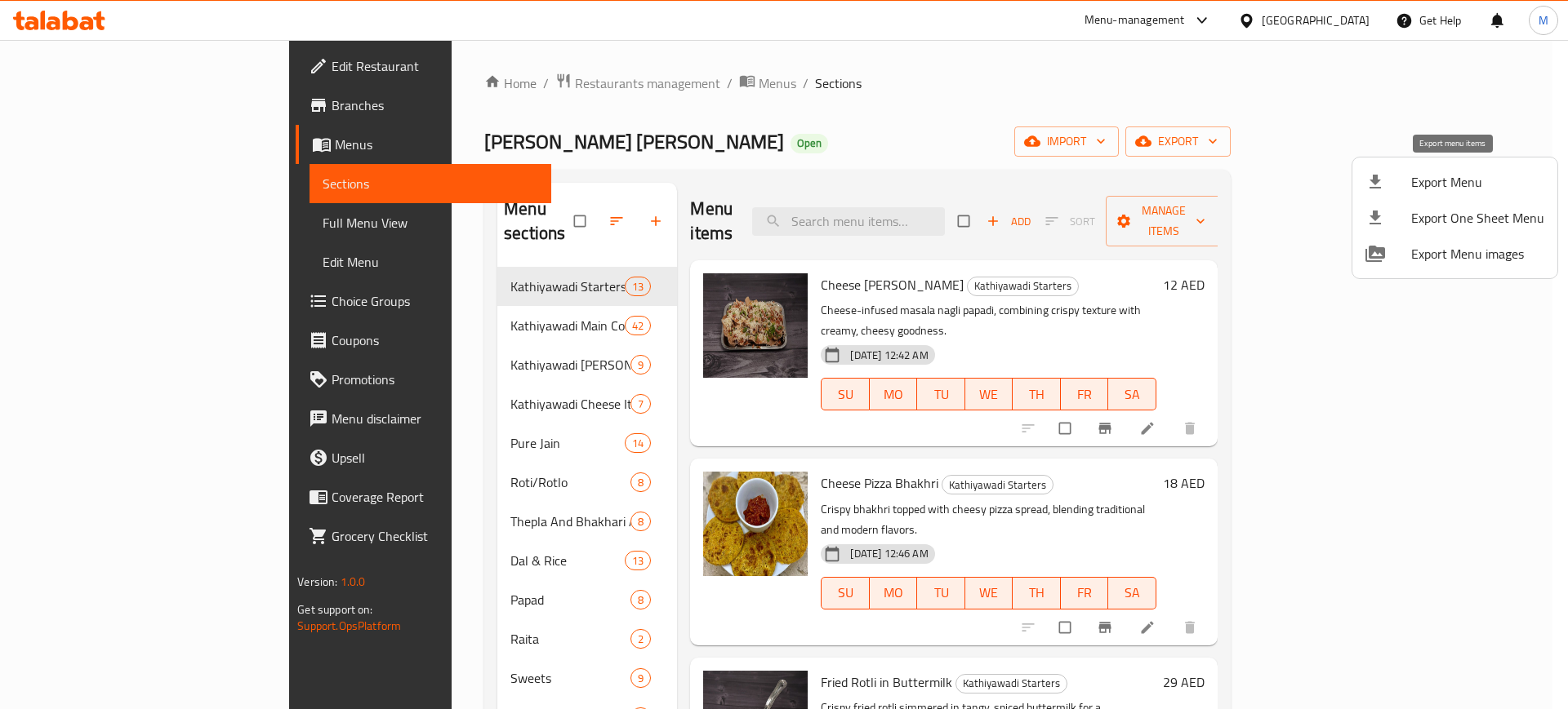
click at [1450, 172] on span "Export Menu" at bounding box center [1477, 182] width 133 height 19
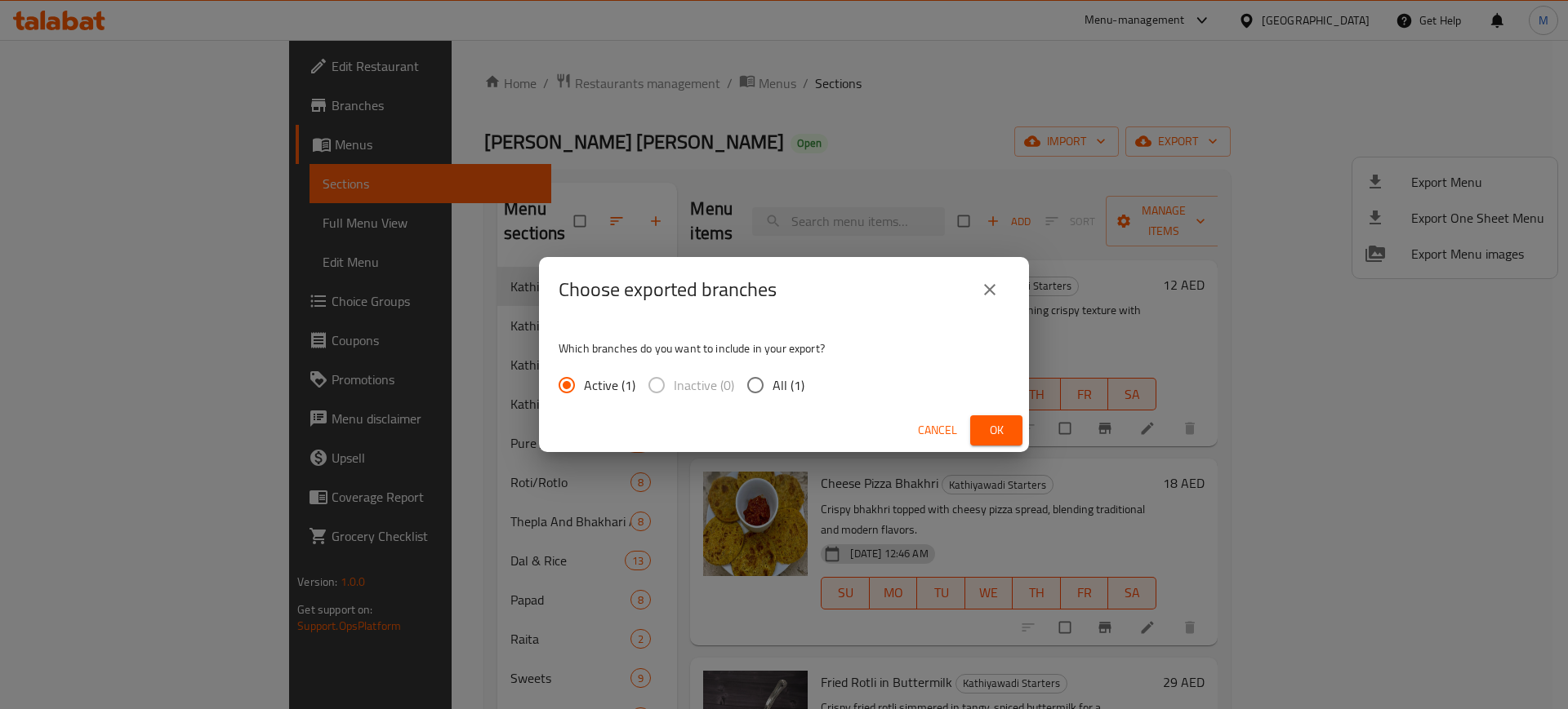
click at [761, 392] on input "All (1)" at bounding box center [755, 384] width 34 height 34
radio input "true"
click at [998, 433] on span "Ok" at bounding box center [996, 430] width 26 height 20
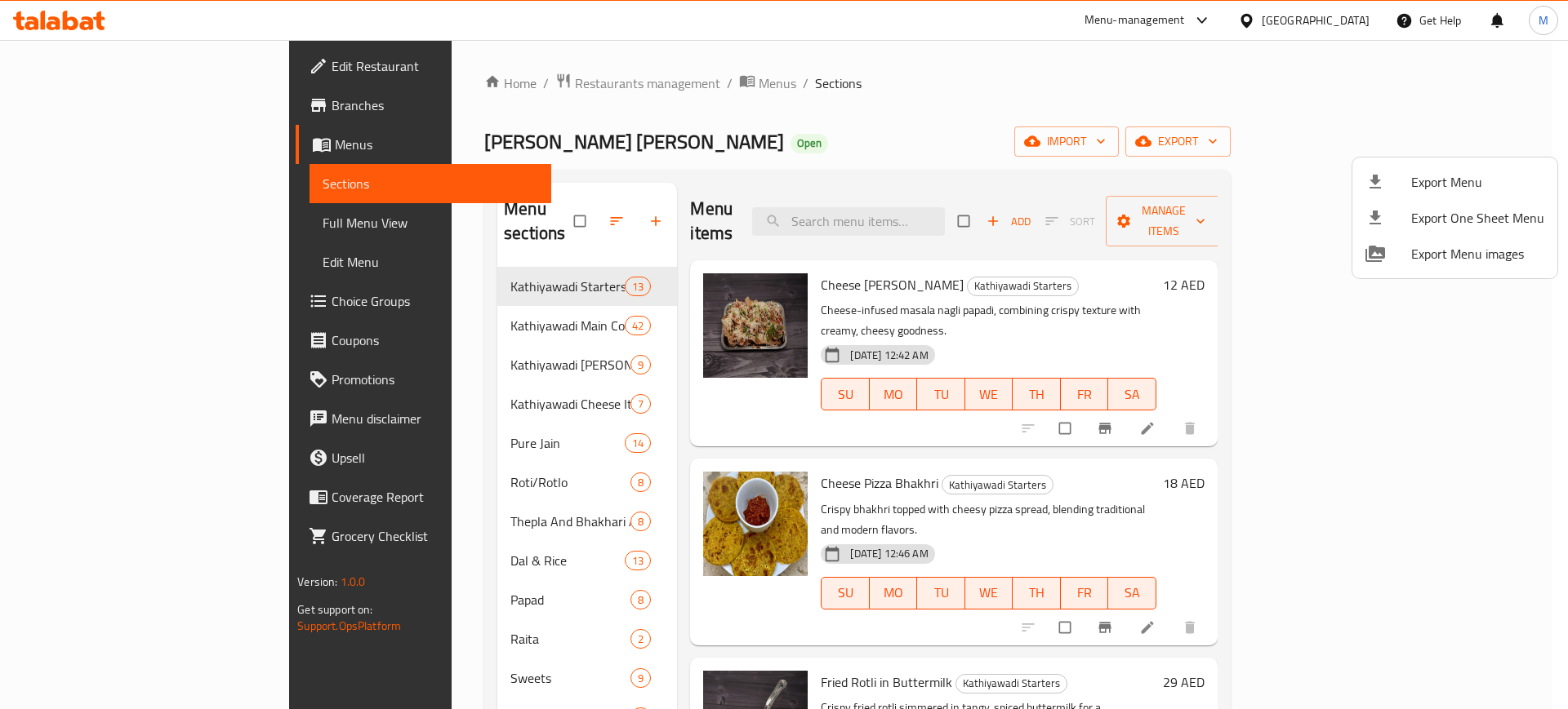
click at [729, 136] on div at bounding box center [784, 354] width 1568 height 709
